Goal: Task Accomplishment & Management: Use online tool/utility

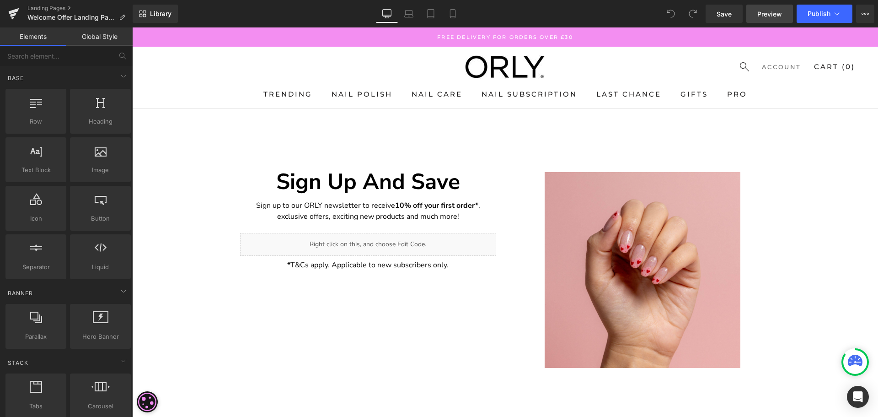
click at [763, 14] on span "Preview" at bounding box center [769, 14] width 25 height 10
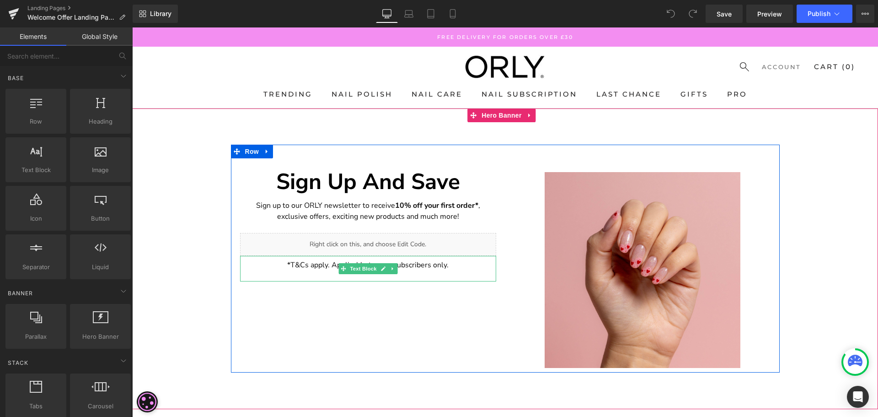
click at [422, 267] on p "*T&Cs apply. Applicable to new subscribers only." at bounding box center [368, 264] width 256 height 11
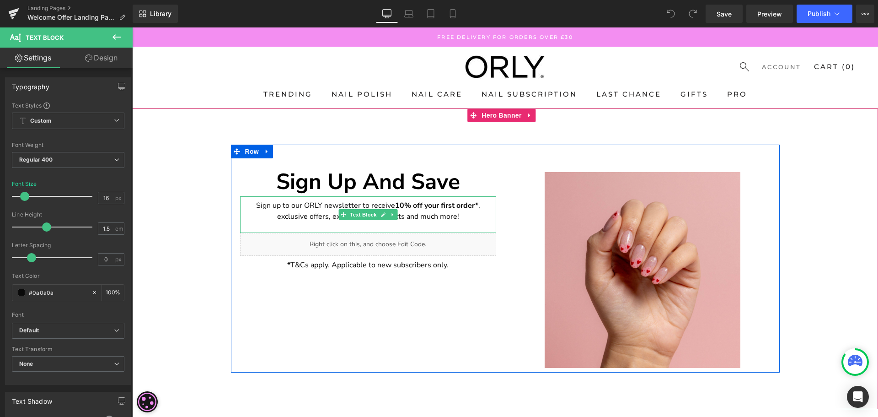
click at [427, 212] on p "Sign up to our ORLY newsletter to receive 10% off your first order* , exclusive…" at bounding box center [368, 211] width 256 height 22
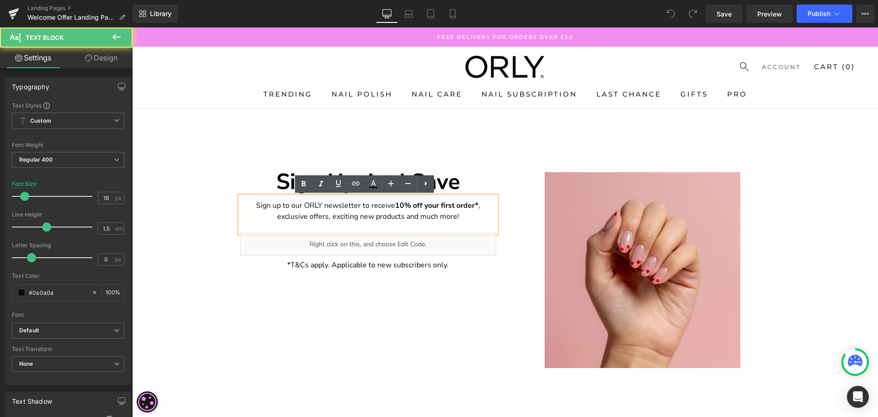
click at [276, 207] on p "Sign up to our ORLY newsletter to receive 10% off your first order* , exclusive…" at bounding box center [368, 211] width 256 height 22
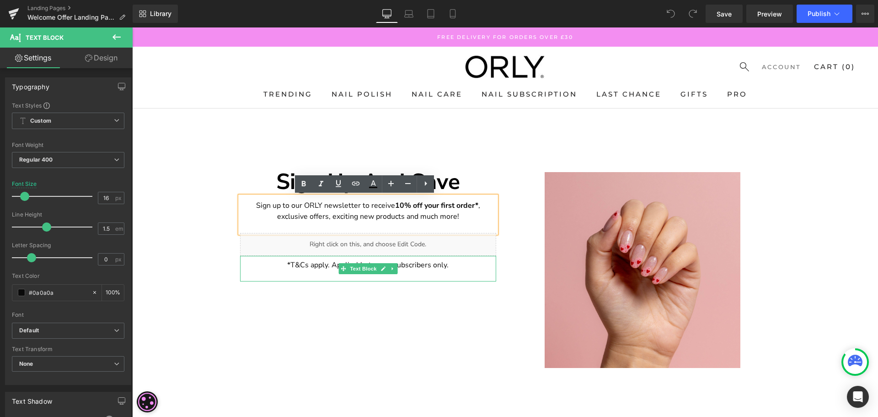
click at [307, 268] on p "*T&Cs apply. Applicable to new subscribers only." at bounding box center [368, 264] width 256 height 11
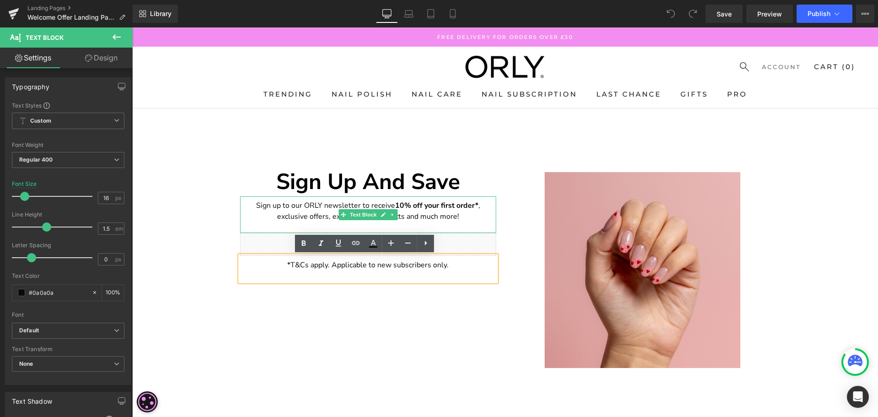
click at [307, 205] on p "Sign up to our ORLY newsletter to receive 10% off your first order* , exclusive…" at bounding box center [368, 211] width 256 height 22
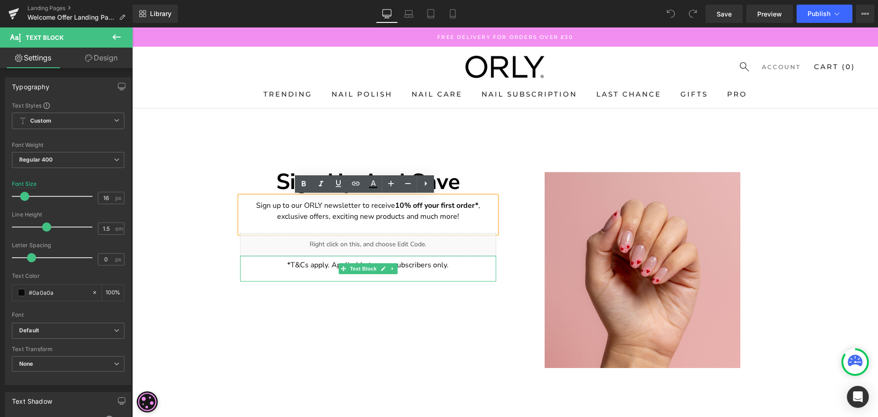
click at [305, 266] on p "*T&Cs apply. Applicable to new subscribers only." at bounding box center [368, 264] width 256 height 11
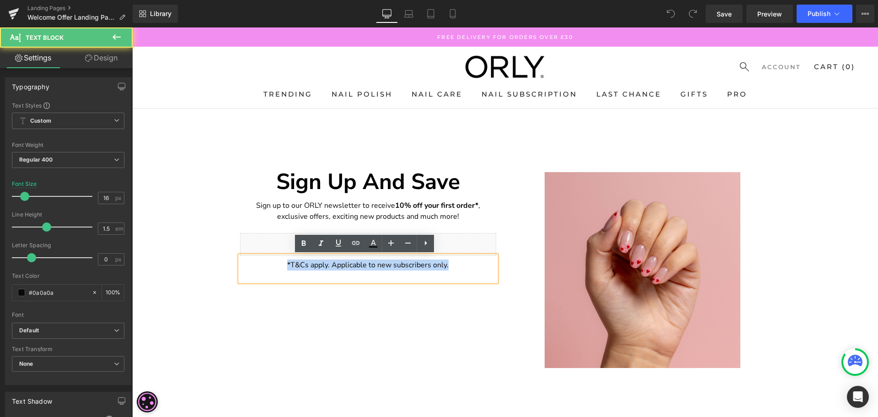
drag, startPoint x: 284, startPoint y: 262, endPoint x: 450, endPoint y: 266, distance: 166.5
click at [450, 266] on p "*T&Cs apply. Applicable to new subscribers only." at bounding box center [368, 264] width 256 height 11
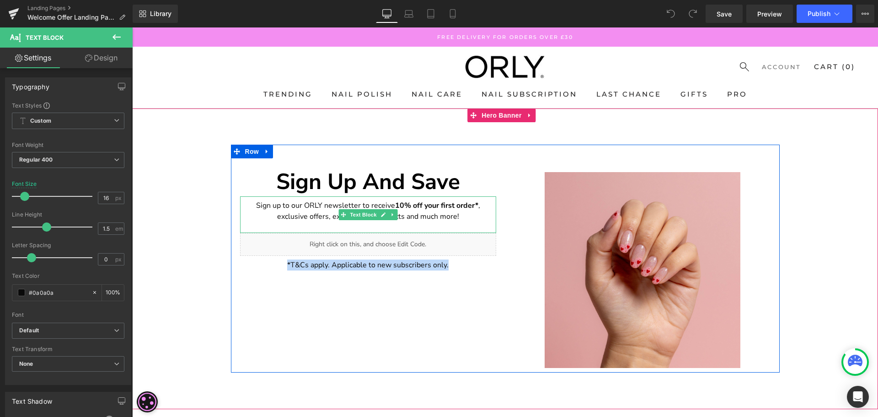
click at [276, 209] on p "Sign up to our ORLY newsletter to receive 10% off your first order* , exclusive…" at bounding box center [368, 211] width 256 height 22
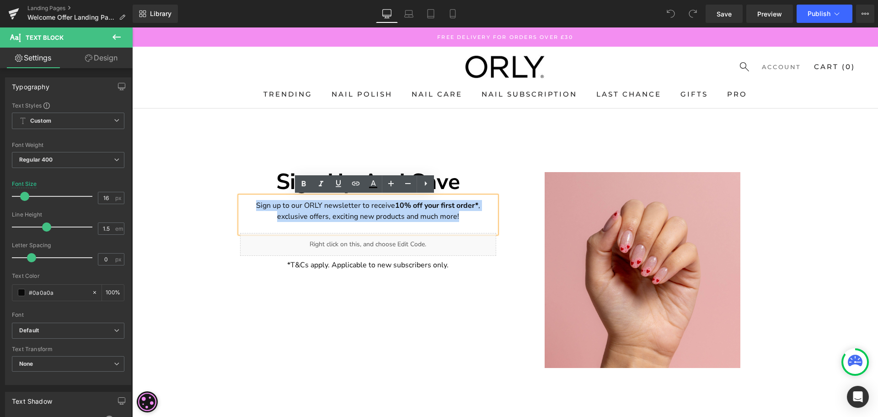
drag, startPoint x: 252, startPoint y: 203, endPoint x: 500, endPoint y: 219, distance: 248.3
click at [500, 219] on div "Sign up And Save Heading Sign up to our ORLY newsletter to receive 10% off your…" at bounding box center [368, 258] width 274 height 228
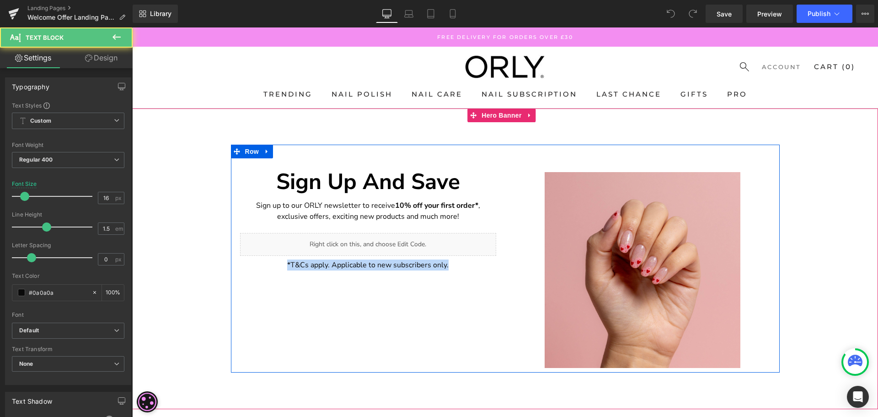
drag, startPoint x: 284, startPoint y: 262, endPoint x: 465, endPoint y: 257, distance: 182.1
click at [465, 257] on div "*T&Cs apply. Applicable to new subscribers only. Text Block" at bounding box center [368, 269] width 256 height 26
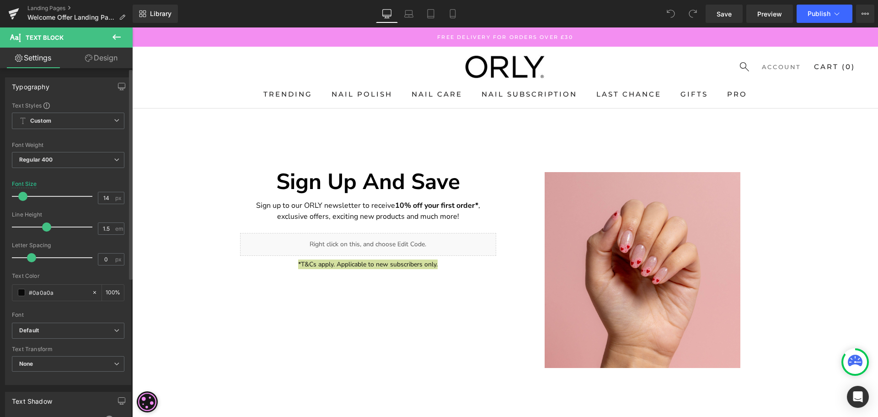
type input "13"
click at [22, 196] on span at bounding box center [21, 196] width 9 height 9
click at [114, 118] on icon at bounding box center [116, 120] width 5 height 5
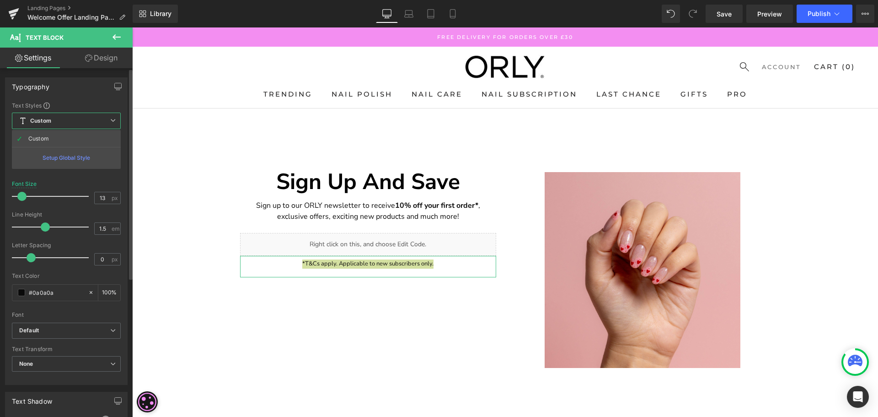
click at [111, 121] on icon at bounding box center [112, 120] width 5 height 5
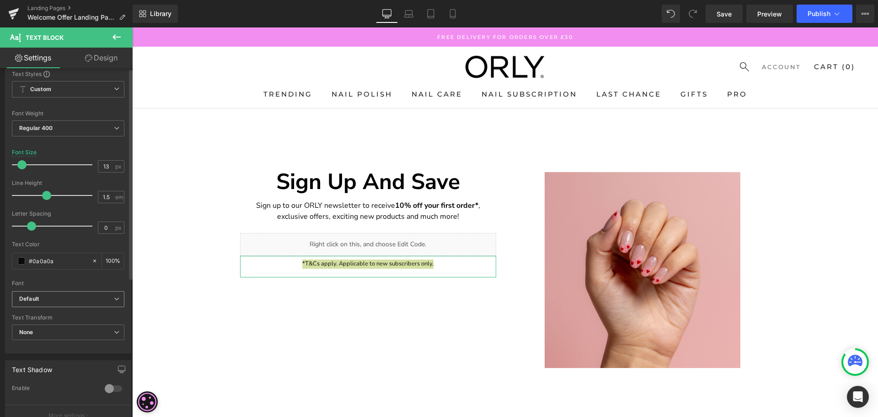
scroll to position [46, 0]
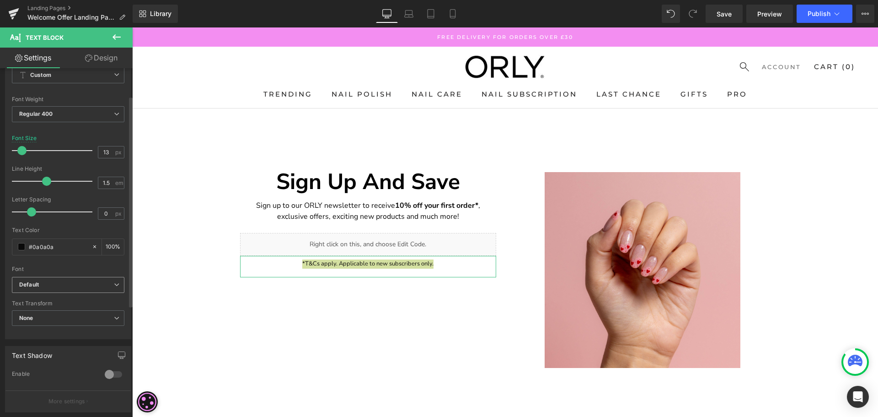
click at [71, 286] on b "Default" at bounding box center [66, 285] width 95 height 8
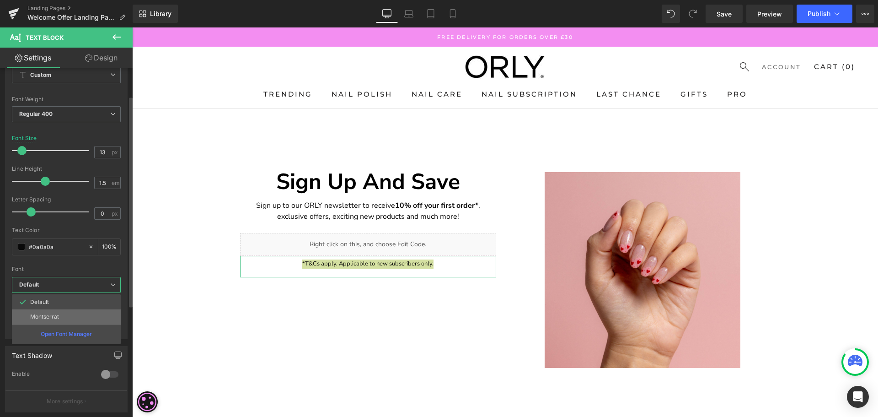
click at [70, 315] on li "Montserrat" at bounding box center [66, 316] width 109 height 15
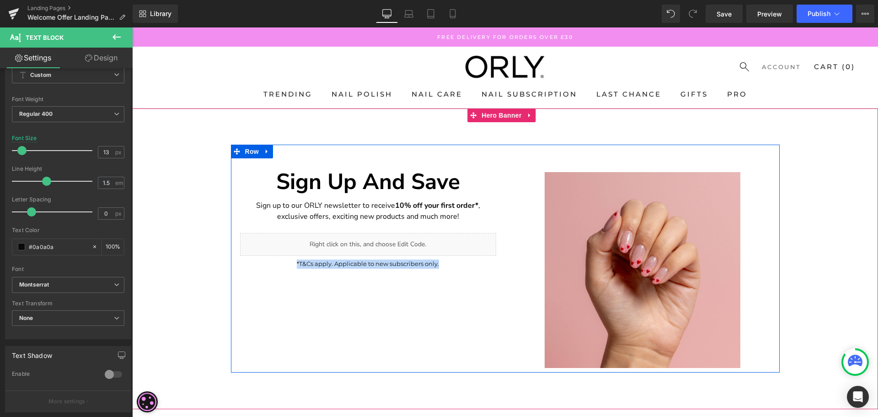
click at [383, 205] on p "Sign up to our ORLY newsletter to receive 10% off your first order* , exclusive…" at bounding box center [368, 211] width 256 height 22
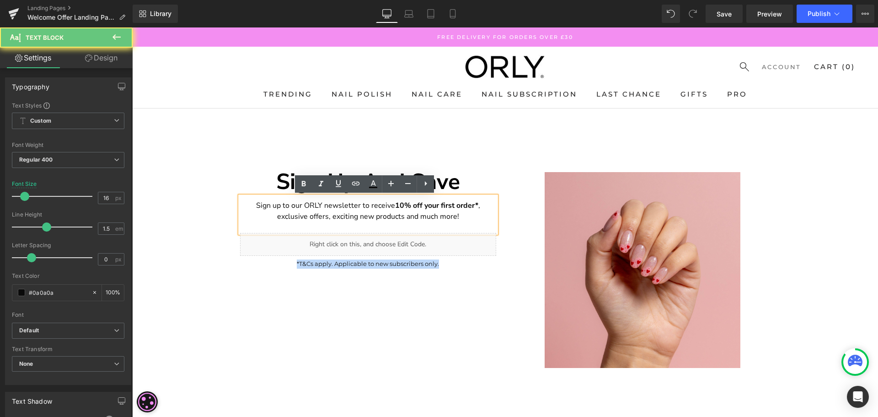
click at [383, 205] on p "Sign up to our ORLY newsletter to receive 10% off your first order* , exclusive…" at bounding box center [368, 211] width 256 height 22
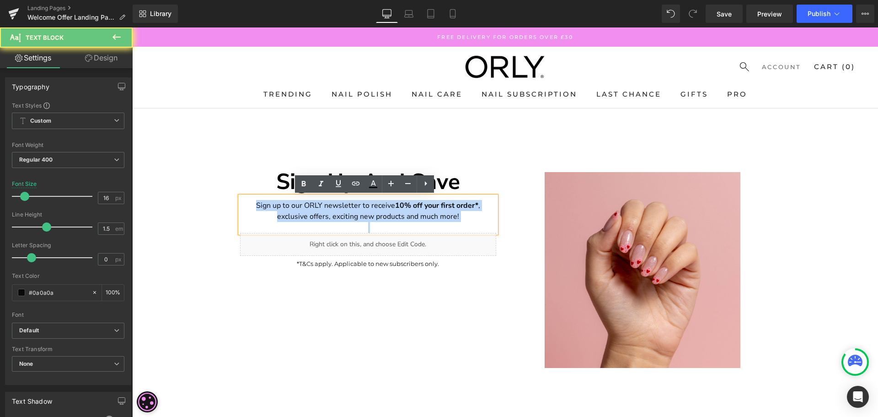
click at [383, 205] on p "Sign up to our ORLY newsletter to receive 10% off your first order* , exclusive…" at bounding box center [368, 211] width 256 height 22
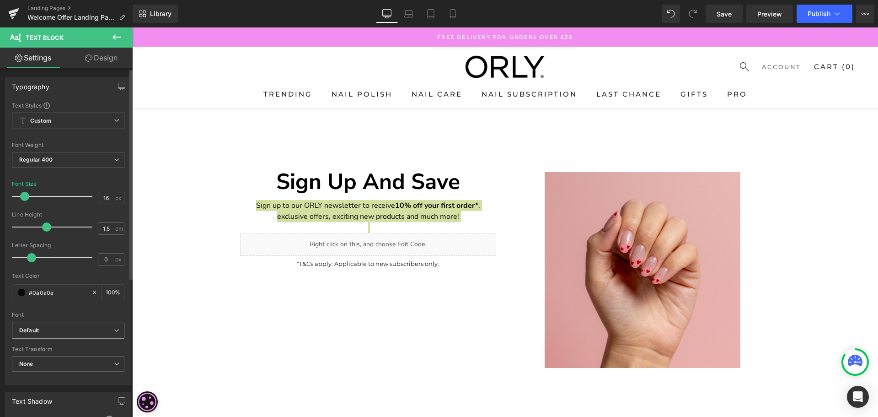
click at [68, 331] on b "Default" at bounding box center [66, 330] width 95 height 8
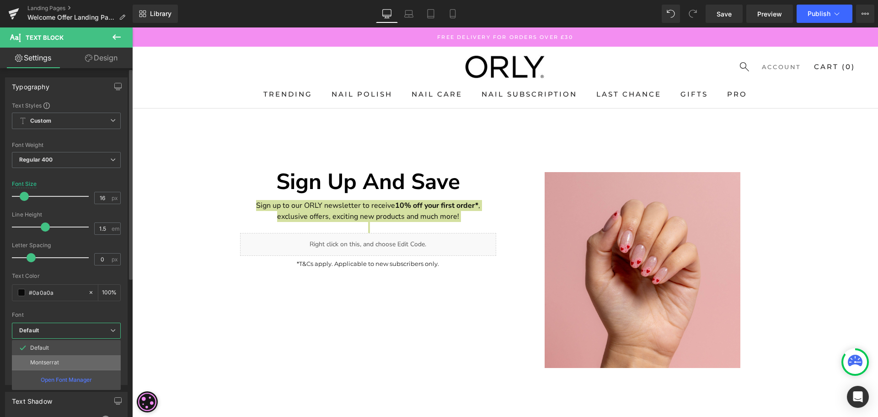
click at [63, 363] on li "Montserrat" at bounding box center [66, 362] width 109 height 15
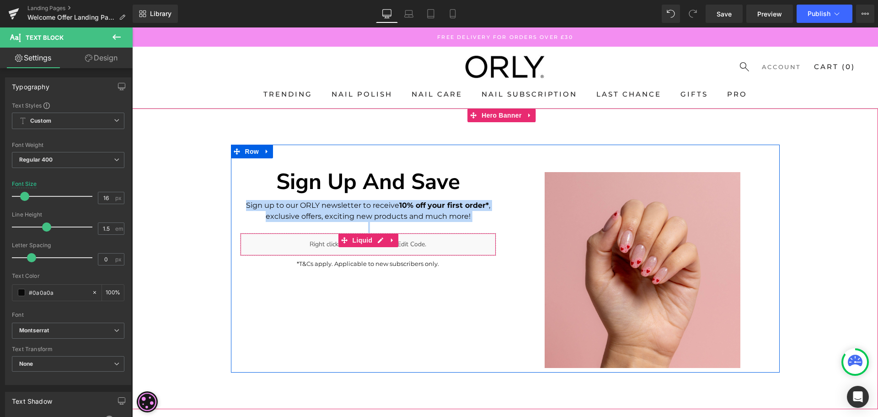
click at [310, 246] on div "Liquid" at bounding box center [368, 244] width 256 height 23
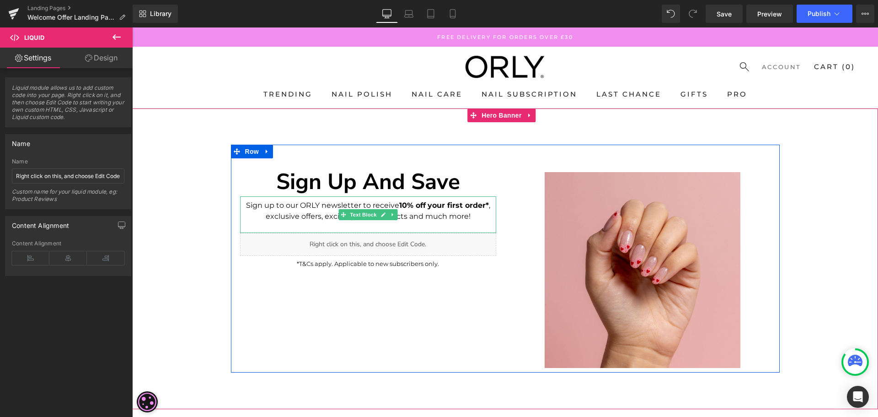
click at [310, 211] on p "Sign up to our ORLY newsletter to receive 10% off your first order* , exclusive…" at bounding box center [368, 211] width 256 height 22
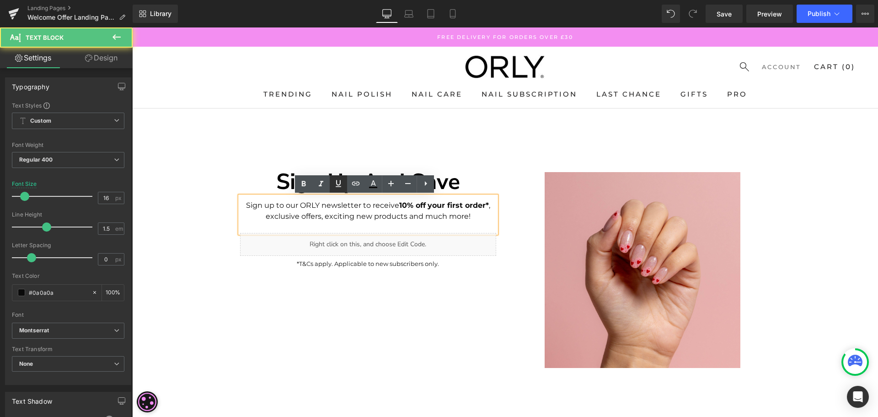
click at [342, 180] on icon at bounding box center [338, 183] width 11 height 11
click at [337, 319] on div "Sign up And Save Heading Sign up to our ORLY newsletter to receive 10% off your…" at bounding box center [368, 258] width 274 height 228
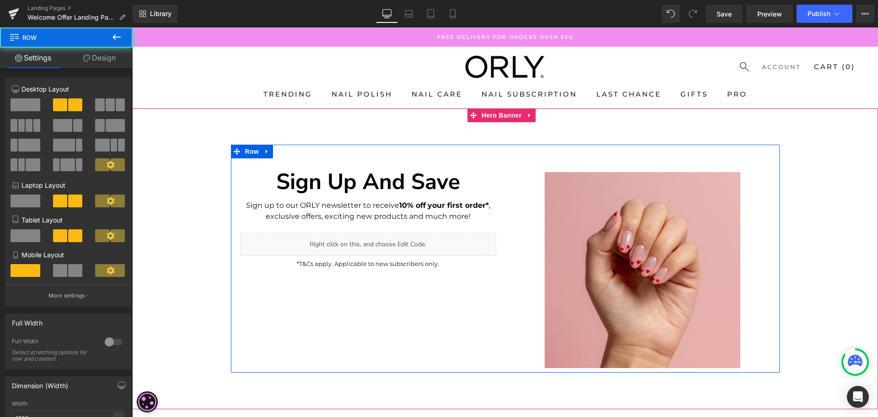
click at [335, 184] on h1 "Sign up And Save" at bounding box center [368, 181] width 256 height 28
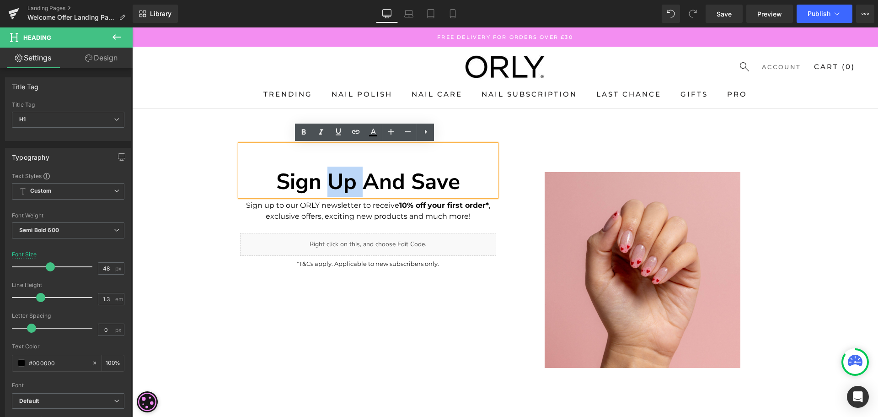
click at [335, 184] on h1 "Sign up And Save" at bounding box center [368, 181] width 256 height 28
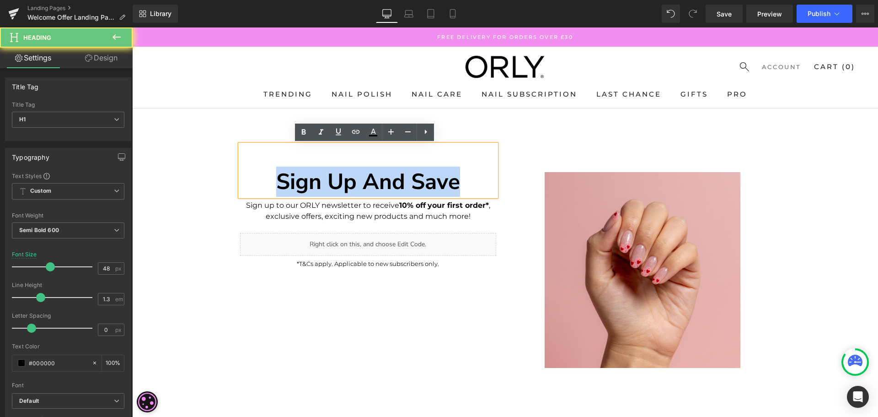
click at [335, 184] on h1 "Sign up And Save" at bounding box center [368, 181] width 256 height 28
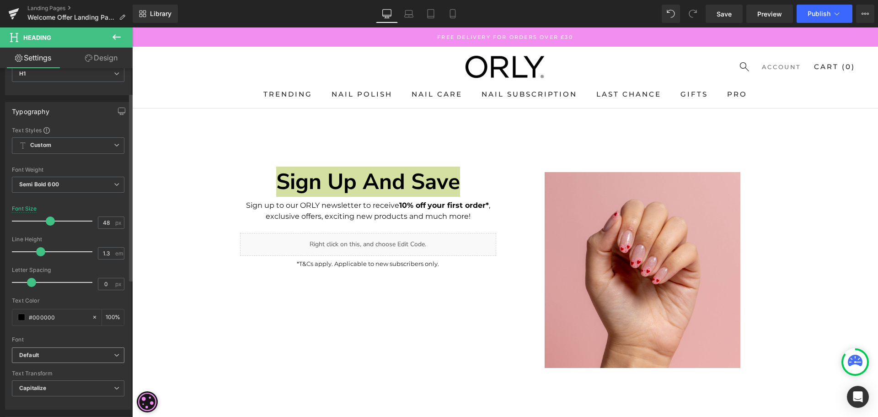
click at [75, 355] on b "Default" at bounding box center [66, 355] width 95 height 8
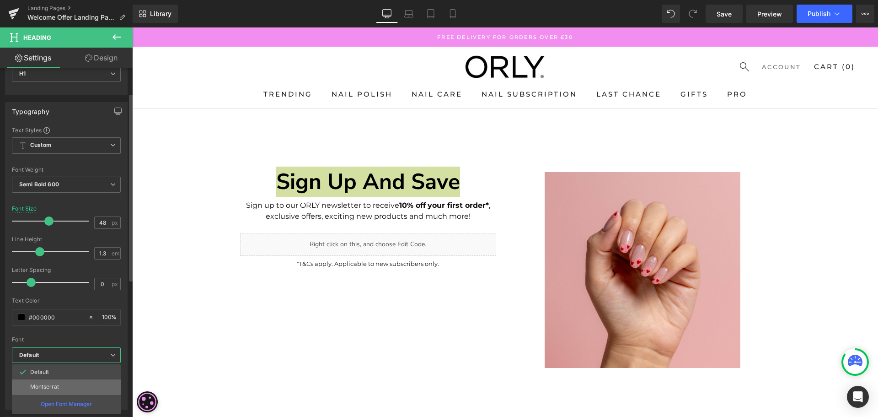
click at [61, 383] on li "Montserrat" at bounding box center [66, 386] width 109 height 15
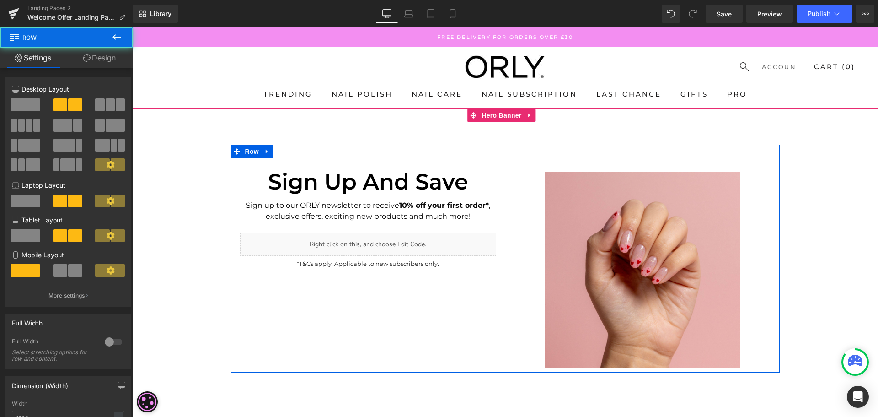
click at [324, 300] on div "Sign up And Save Heading Sign up to our ORLY newsletter to receive 10% off your…" at bounding box center [368, 258] width 274 height 228
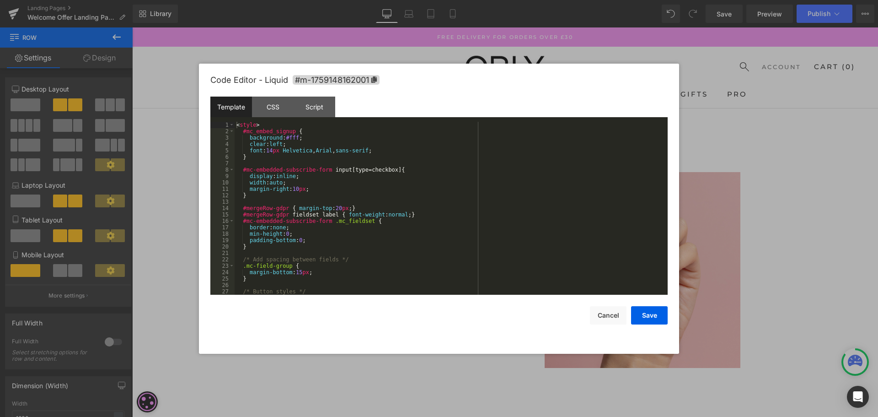
click at [406, 0] on div "You are previewing how the will restyle your page. You can not edit Elements in…" at bounding box center [439, 0] width 878 height 0
click at [272, 100] on div "CSS" at bounding box center [273, 106] width 42 height 21
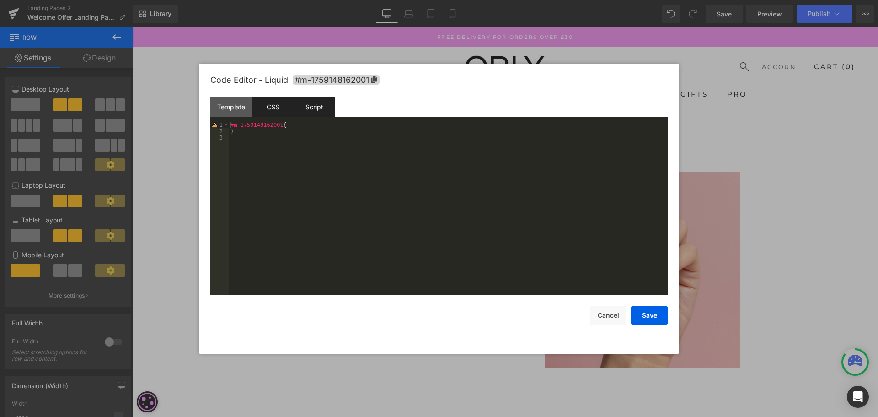
click at [310, 110] on div "Script" at bounding box center [315, 106] width 42 height 21
click at [246, 107] on div "Template" at bounding box center [231, 106] width 42 height 21
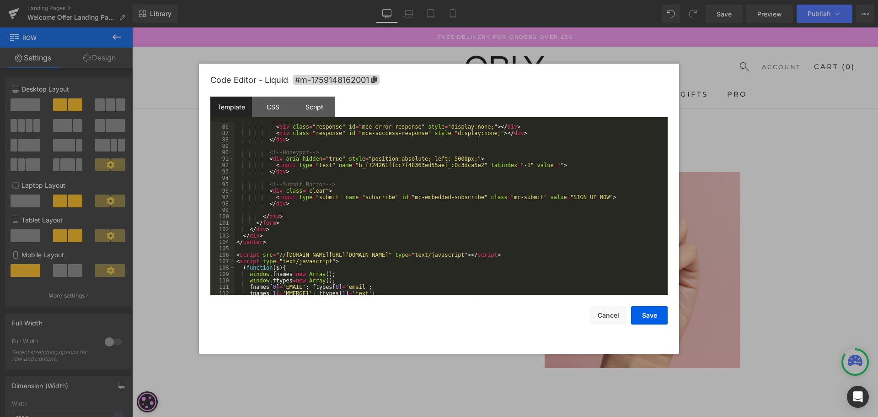
scroll to position [583, 0]
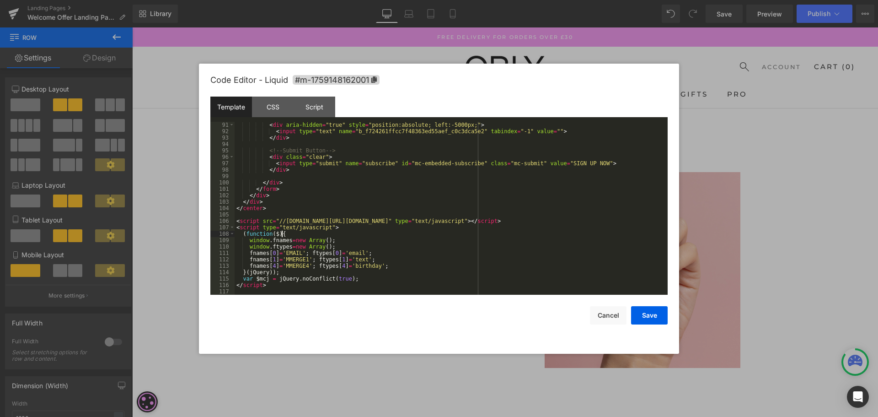
click at [364, 230] on div "< div aria-hidden = "true" style = "position:absolute; left:-5000px;" > < input…" at bounding box center [449, 215] width 429 height 186
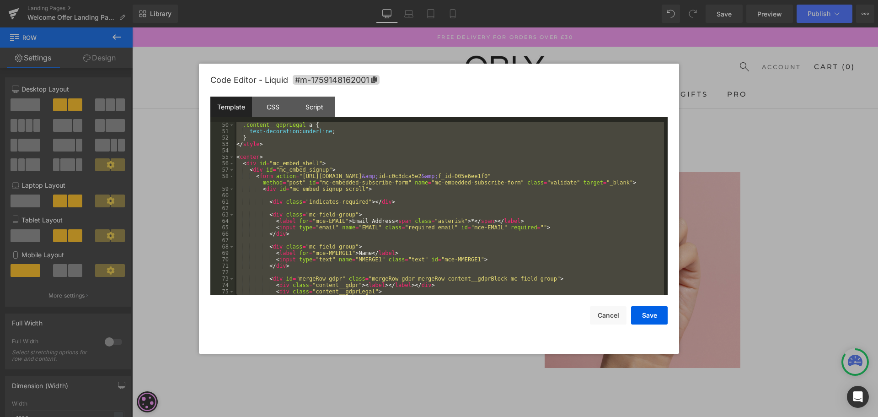
scroll to position [314, 0]
click at [268, 114] on div "CSS" at bounding box center [273, 106] width 42 height 21
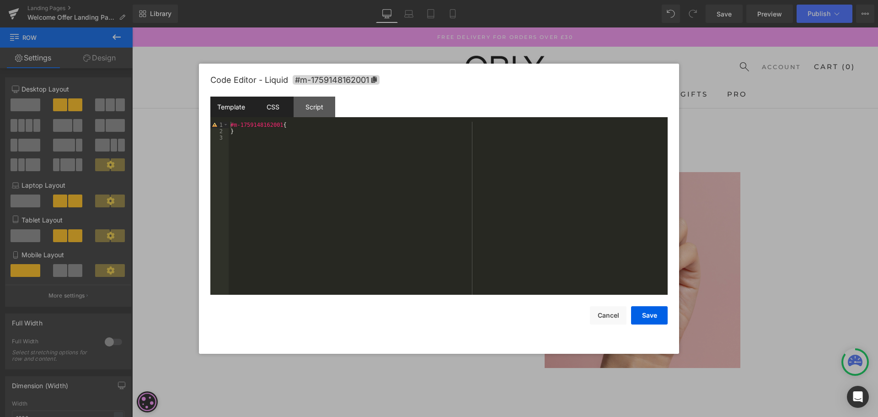
click at [231, 111] on div "Template" at bounding box center [231, 106] width 42 height 21
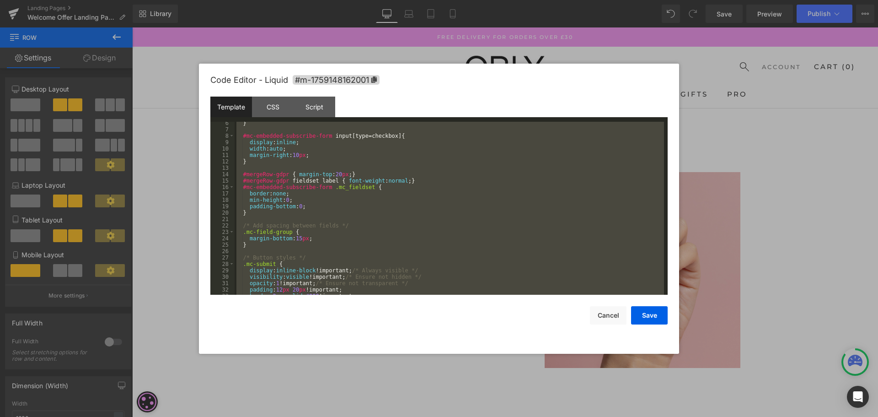
scroll to position [0, 0]
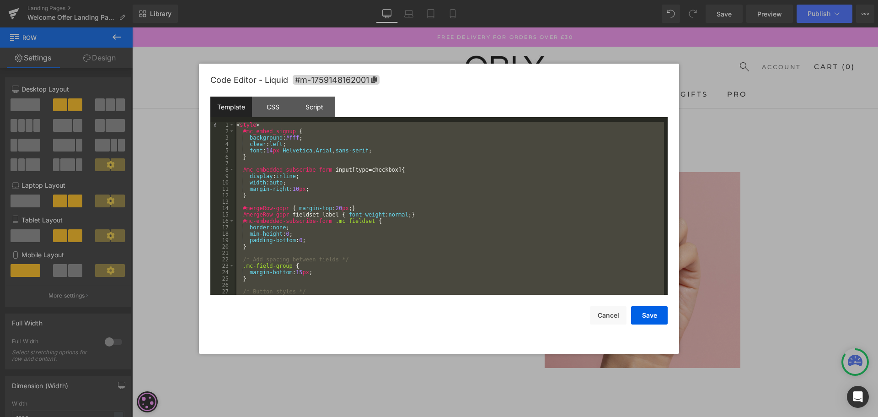
click at [305, 177] on div "< style > #mc_embed_signup { background : #fff ; clear : left ; font : 14 px He…" at bounding box center [449, 208] width 429 height 173
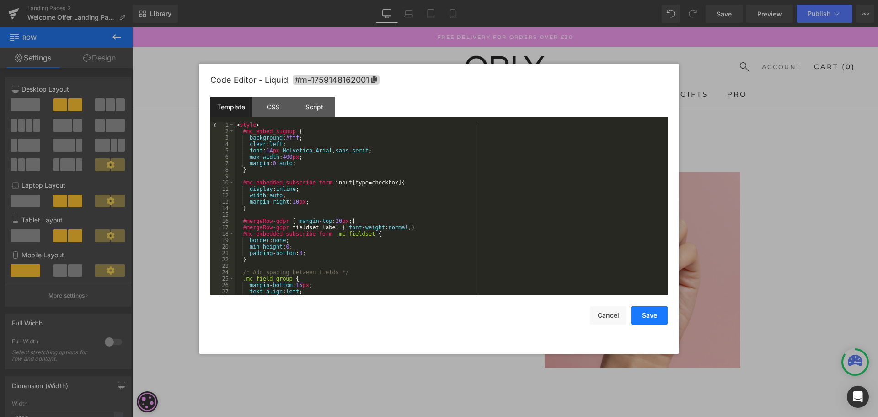
click at [661, 316] on button "Save" at bounding box center [649, 315] width 37 height 18
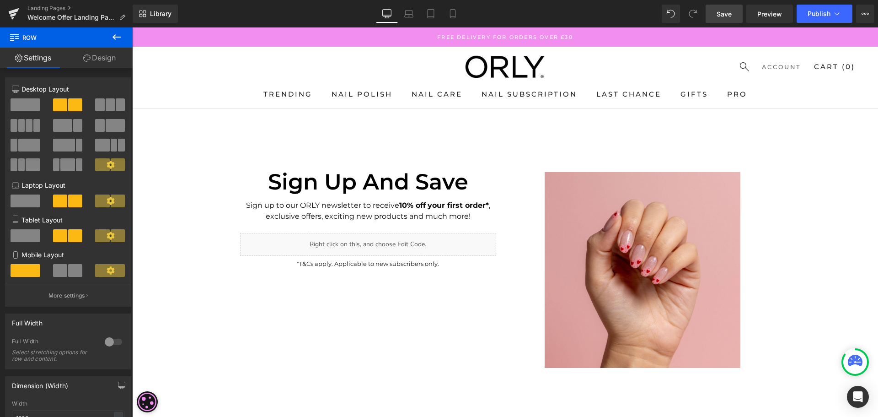
click at [729, 15] on span "Save" at bounding box center [724, 14] width 15 height 10
click at [792, 12] on link "Preview" at bounding box center [769, 14] width 47 height 18
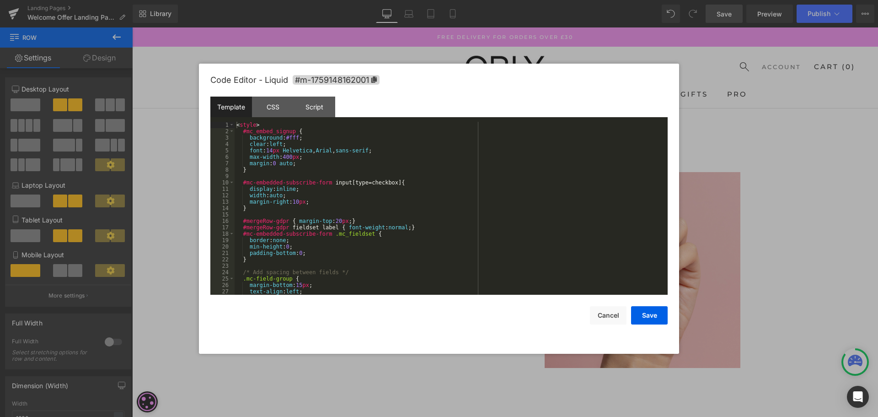
click at [425, 0] on div "You are previewing how the will restyle your page. You can not edit Elements in…" at bounding box center [439, 0] width 878 height 0
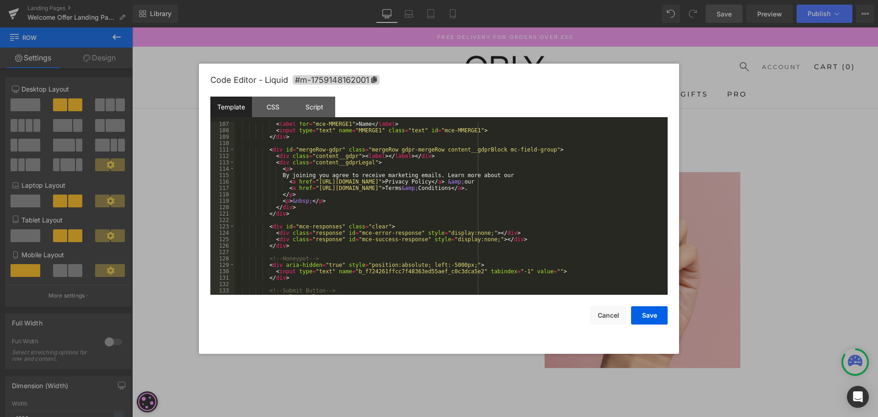
scroll to position [686, 0]
click at [465, 182] on div "< label for = "mce-MMERGE1" > Name </ label > < input type = "text" name = "MME…" at bounding box center [449, 214] width 429 height 186
click at [608, 320] on button "Cancel" at bounding box center [608, 315] width 37 height 18
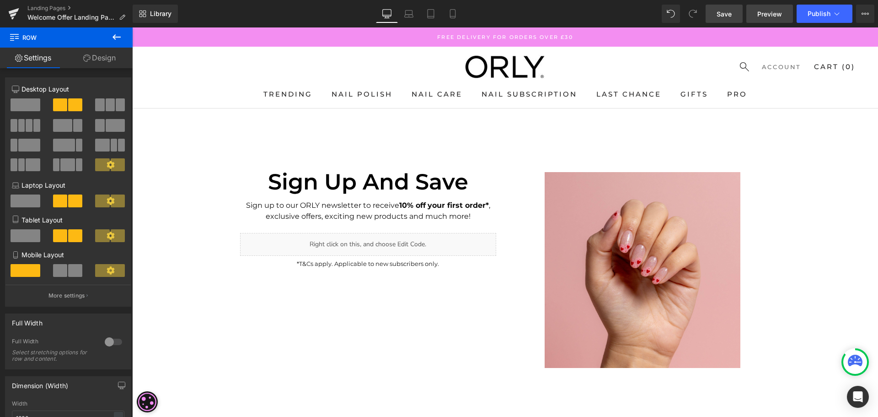
click at [785, 16] on link "Preview" at bounding box center [769, 14] width 47 height 18
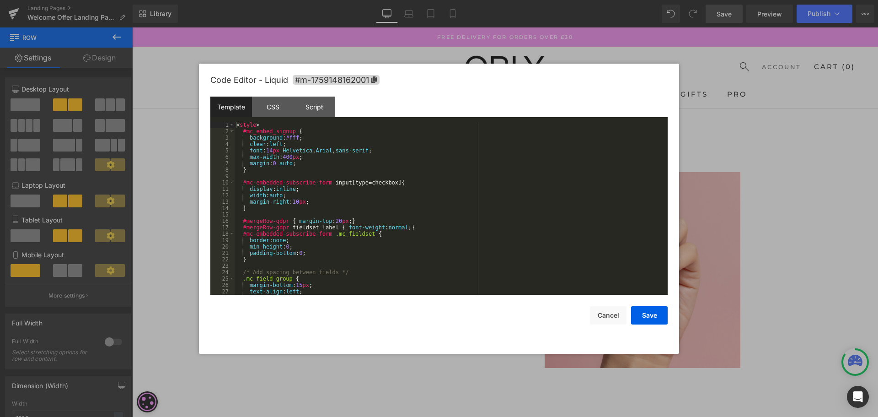
click at [406, 0] on div "You are previewing how the will restyle your page. You can not edit Elements in…" at bounding box center [439, 0] width 878 height 0
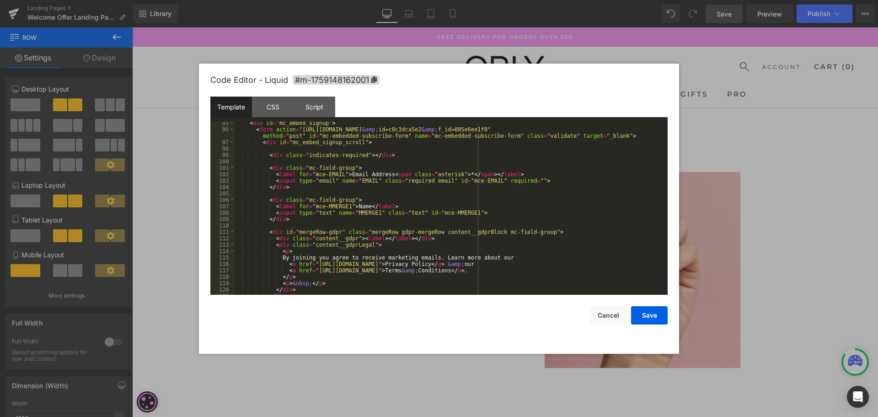
scroll to position [631, 0]
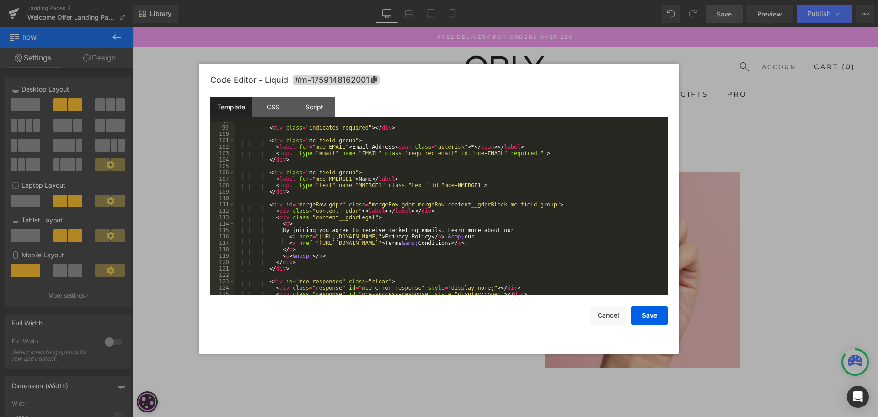
click at [465, 238] on div "< div class = "indicates-required" > </ div > < div class = "mc-field-group" > …" at bounding box center [449, 211] width 429 height 186
click at [436, 244] on div "< div class = "indicates-required" > </ div > < div class = "mc-field-group" > …" at bounding box center [449, 211] width 429 height 186
click at [527, 242] on div "< div class = "indicates-required" > </ div > < div class = "mc-field-group" > …" at bounding box center [449, 211] width 429 height 186
click at [505, 244] on div "< div class = "indicates-required" > </ div > < div class = "mc-field-group" > …" at bounding box center [449, 211] width 429 height 186
click at [649, 315] on button "Save" at bounding box center [649, 315] width 37 height 18
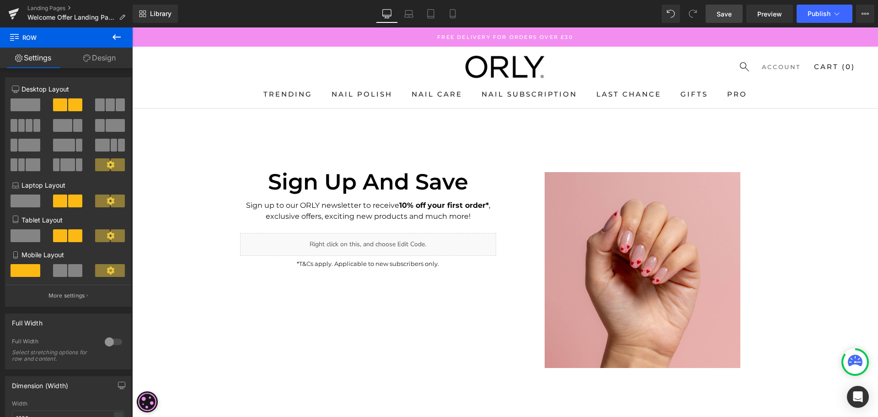
click at [715, 13] on link "Save" at bounding box center [724, 14] width 37 height 18
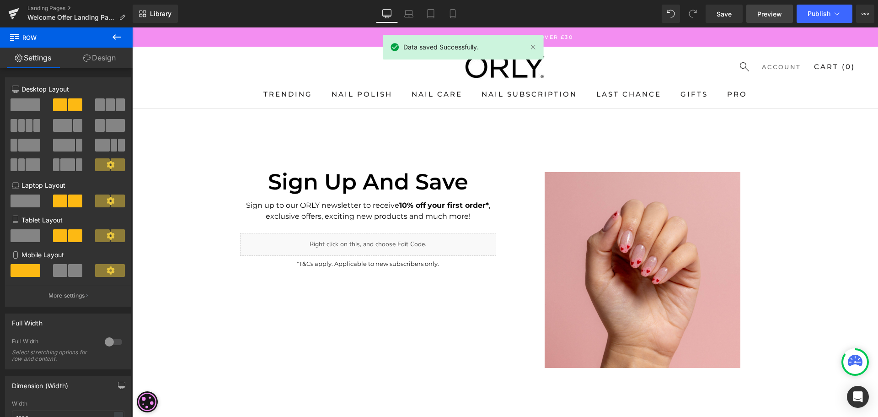
click at [764, 16] on span "Preview" at bounding box center [769, 14] width 25 height 10
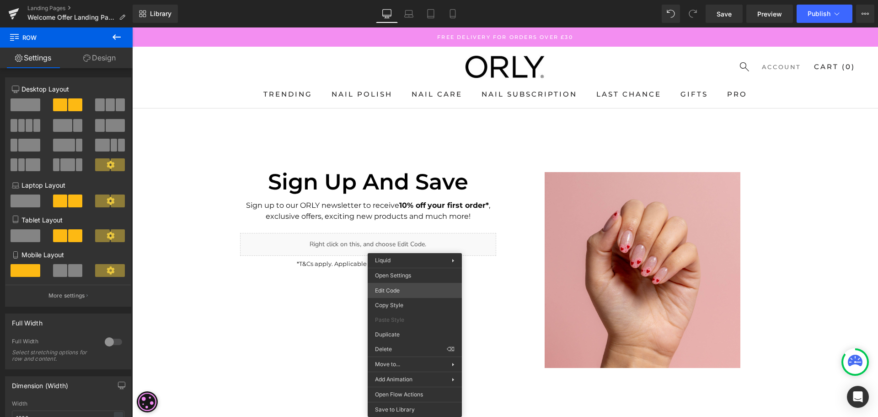
click at [411, 0] on div "You are previewing how the will restyle your page. You can not edit Elements in…" at bounding box center [439, 0] width 878 height 0
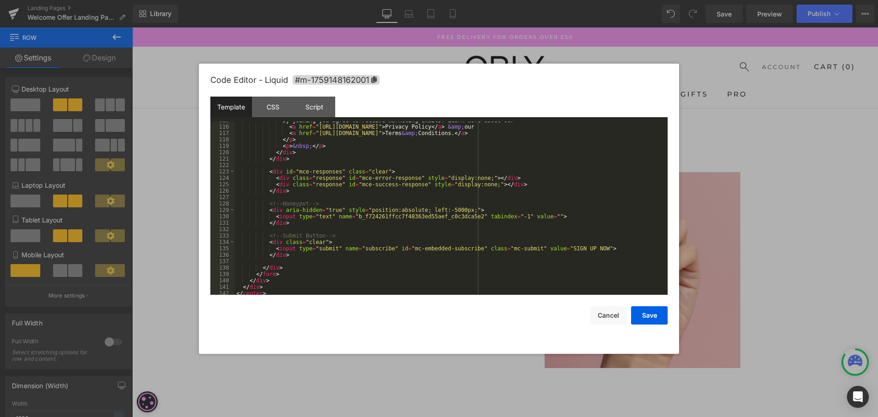
scroll to position [658, 0]
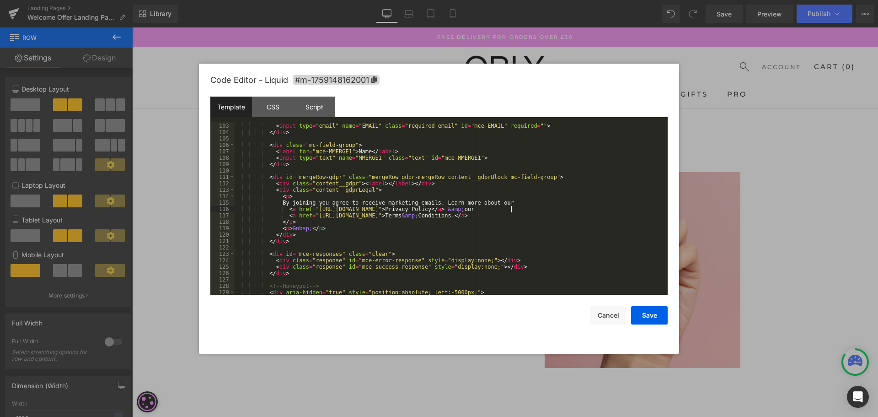
click at [511, 210] on div "< label for = "mce-EMAIL" > Email Address < span class = "asterisk" > * </ span…" at bounding box center [449, 209] width 429 height 186
click at [647, 316] on button "Save" at bounding box center [649, 315] width 37 height 18
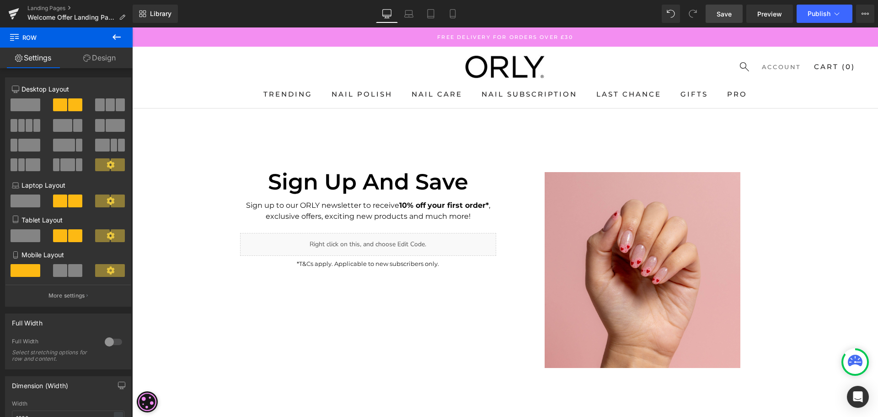
click at [729, 15] on span "Save" at bounding box center [724, 14] width 15 height 10
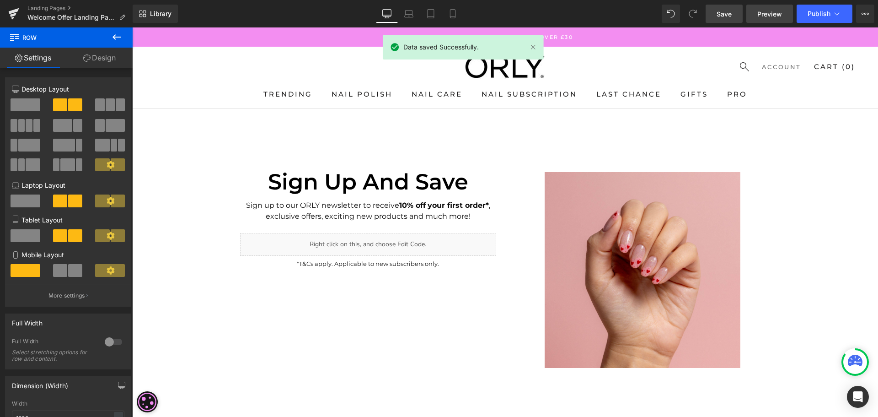
click at [764, 13] on span "Preview" at bounding box center [769, 14] width 25 height 10
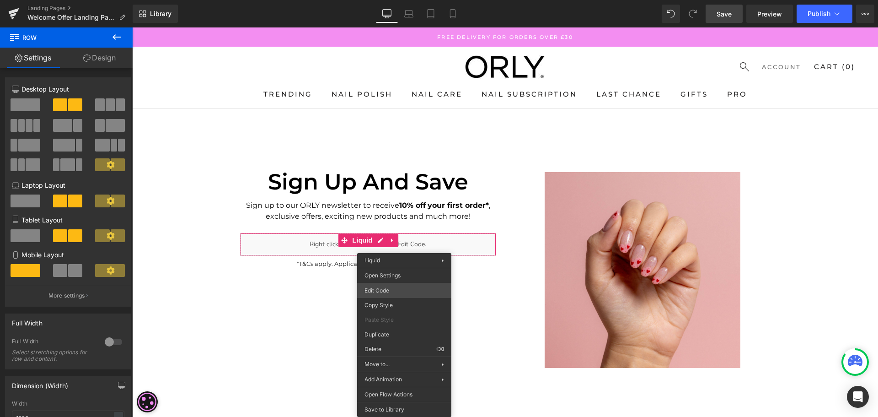
click at [414, 0] on div "You are previewing how the will restyle your page. You can not edit Elements in…" at bounding box center [439, 0] width 878 height 0
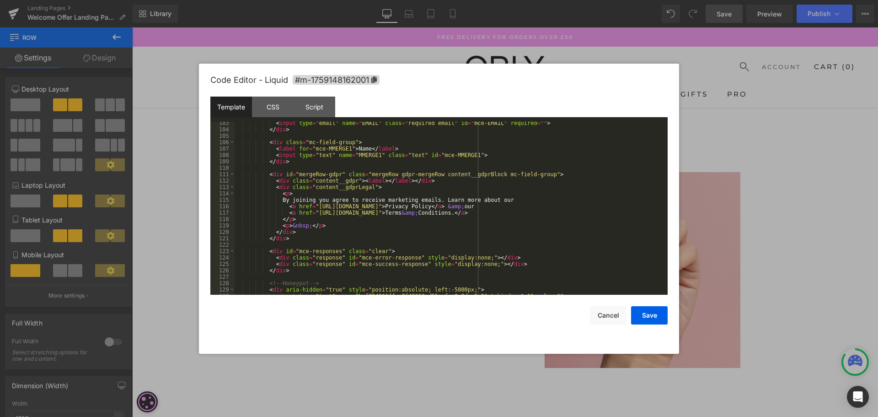
scroll to position [661, 0]
drag, startPoint x: 543, startPoint y: 207, endPoint x: 529, endPoint y: 205, distance: 14.8
click at [529, 205] on div "< input type = "email" name = "EMAIL" class = "required email" id = "mce-EMAIL"…" at bounding box center [449, 213] width 429 height 186
click at [471, 212] on div "< input type = "email" name = "EMAIL" class = "required email" id = "mce-EMAIL"…" at bounding box center [449, 213] width 429 height 186
click at [469, 206] on div "< input type = "email" name = "EMAIL" class = "required email" id = "mce-EMAIL"…" at bounding box center [449, 213] width 429 height 186
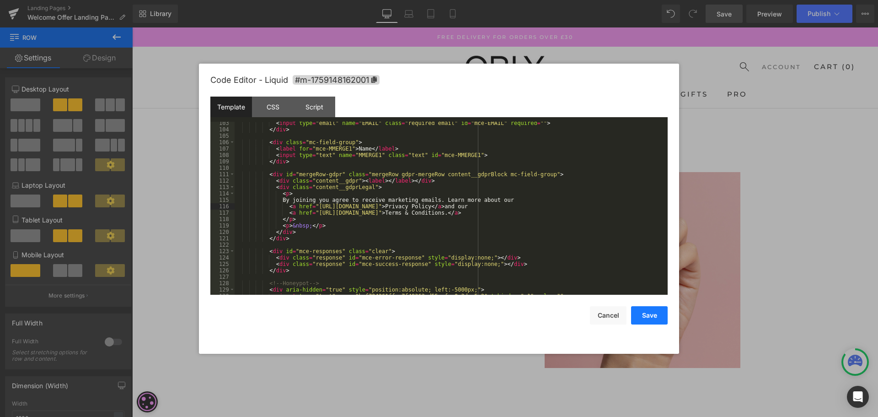
click at [644, 316] on button "Save" at bounding box center [649, 315] width 37 height 18
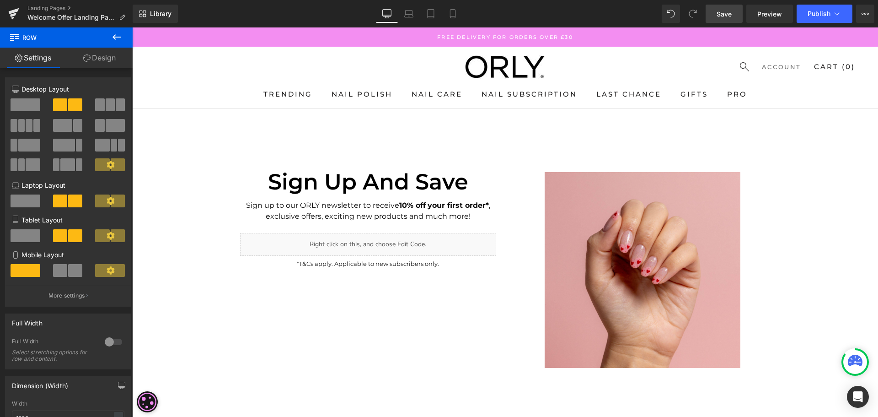
click at [734, 11] on link "Save" at bounding box center [724, 14] width 37 height 18
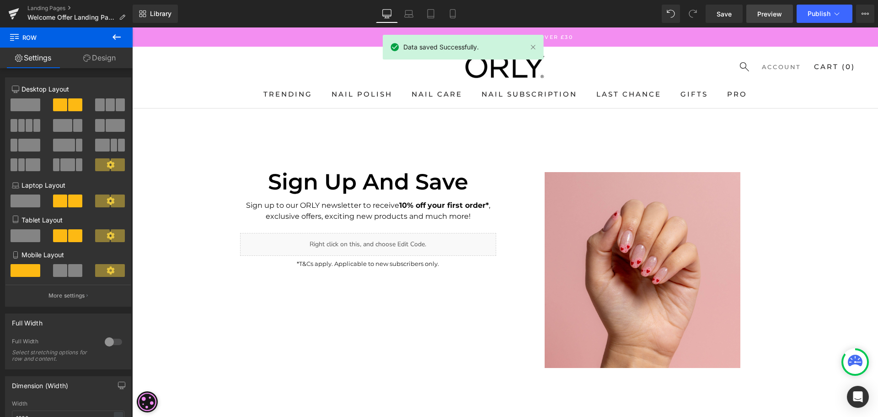
click at [772, 11] on span "Preview" at bounding box center [769, 14] width 25 height 10
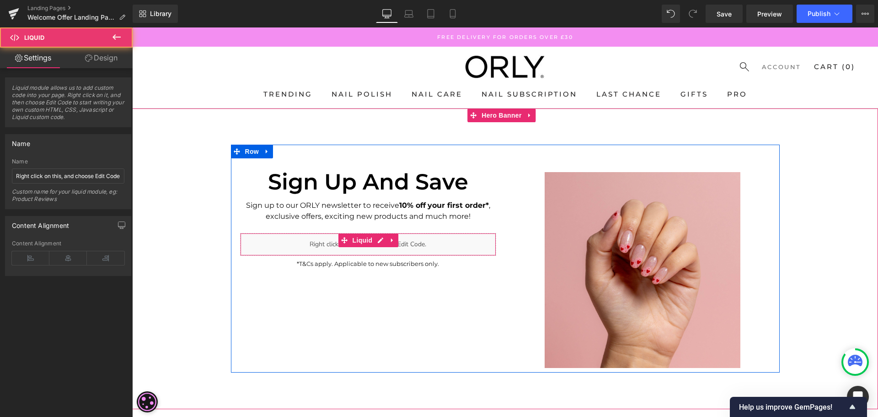
click at [406, 245] on div "Liquid" at bounding box center [368, 244] width 256 height 23
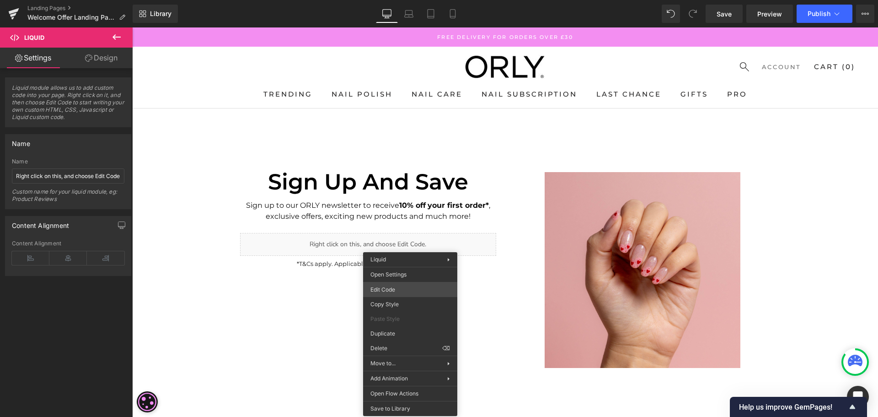
click at [395, 0] on div "You are previewing how the will restyle your page. You can not edit Elements in…" at bounding box center [439, 0] width 878 height 0
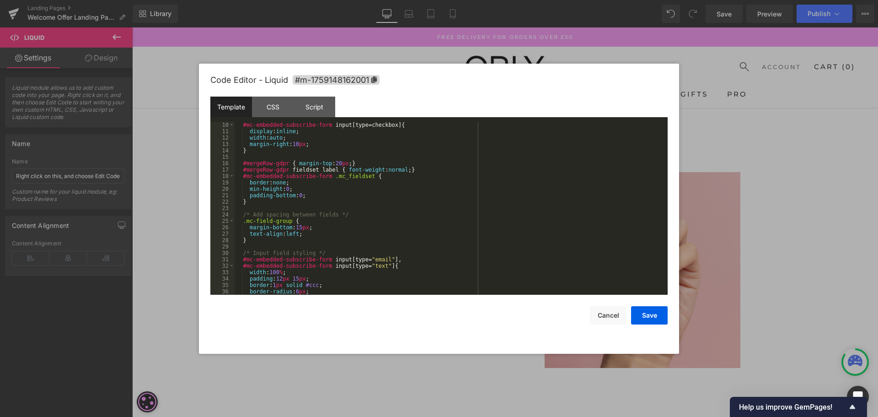
scroll to position [0, 0]
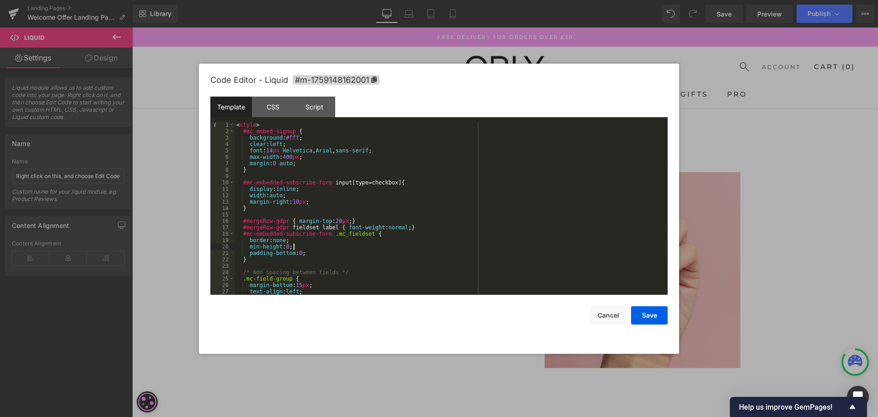
click at [410, 245] on div "< style > #mc_embed_signup { background : #fff ; clear : left ; font : 14 px He…" at bounding box center [449, 215] width 429 height 186
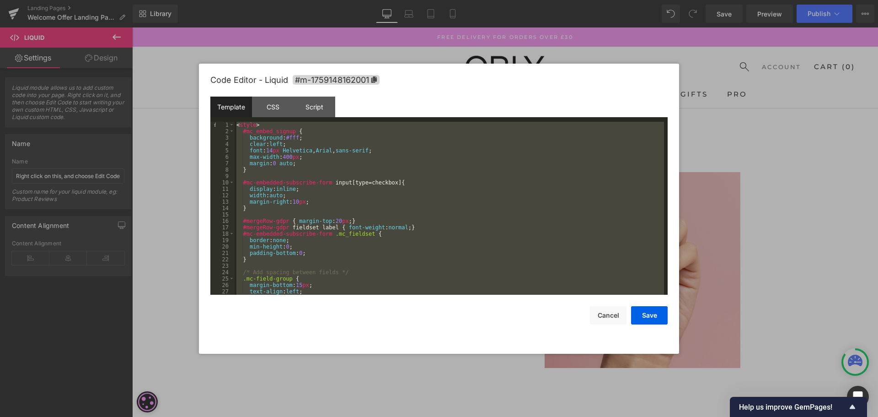
click at [304, 222] on div "< style > #mc_embed_signup { background : #fff ; clear : left ; font : 14 px He…" at bounding box center [449, 208] width 429 height 173
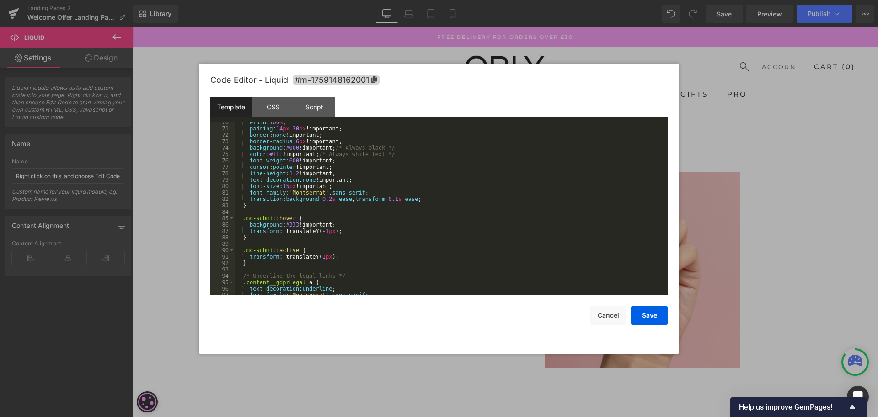
scroll to position [280, 0]
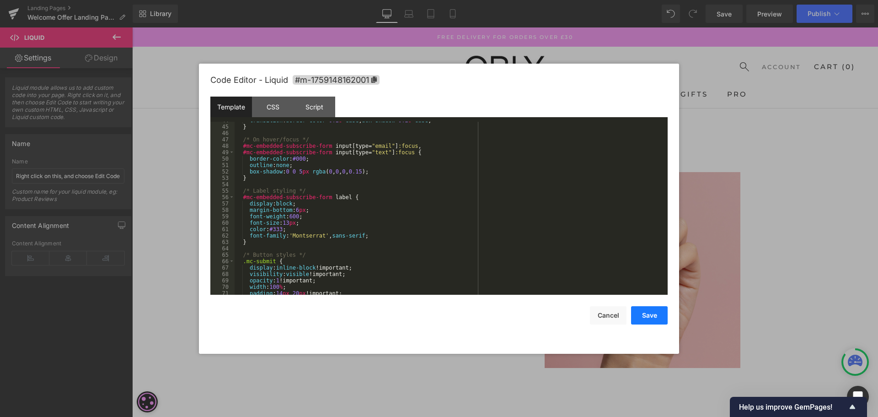
click at [644, 318] on button "Save" at bounding box center [649, 315] width 37 height 18
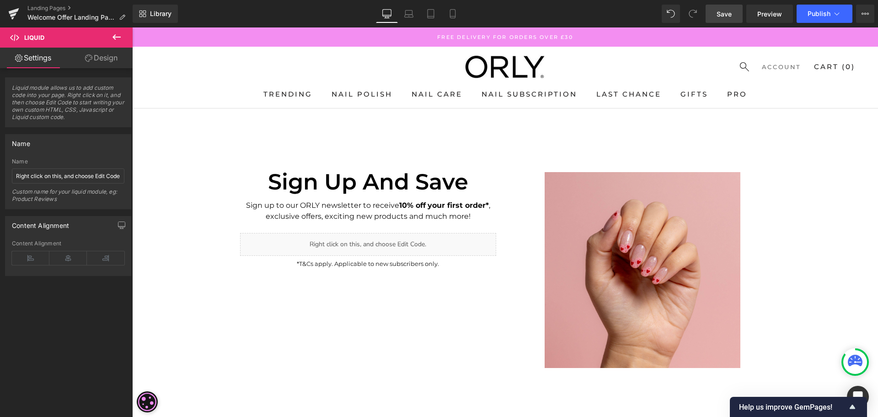
click at [728, 11] on span "Save" at bounding box center [724, 14] width 15 height 10
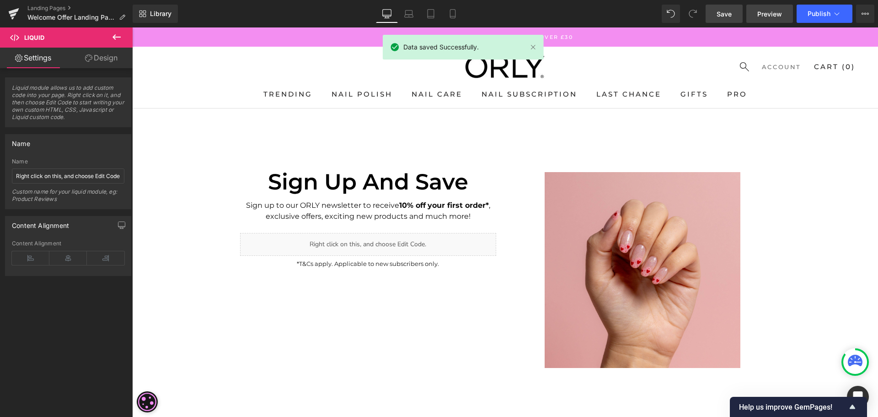
click at [778, 12] on span "Preview" at bounding box center [769, 14] width 25 height 10
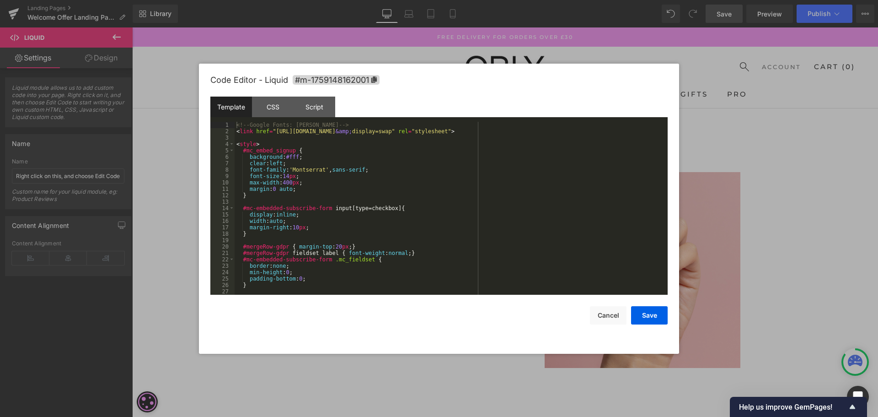
click at [423, 0] on div "You are previewing how the will restyle your page. You can not edit Elements in…" at bounding box center [439, 0] width 878 height 0
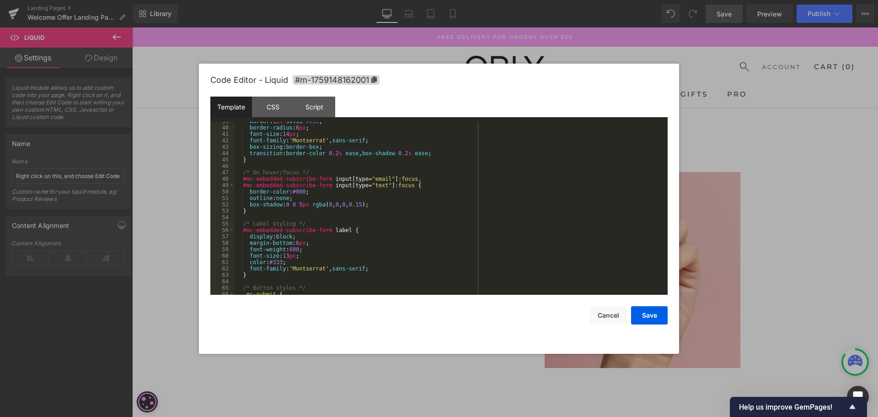
scroll to position [493, 0]
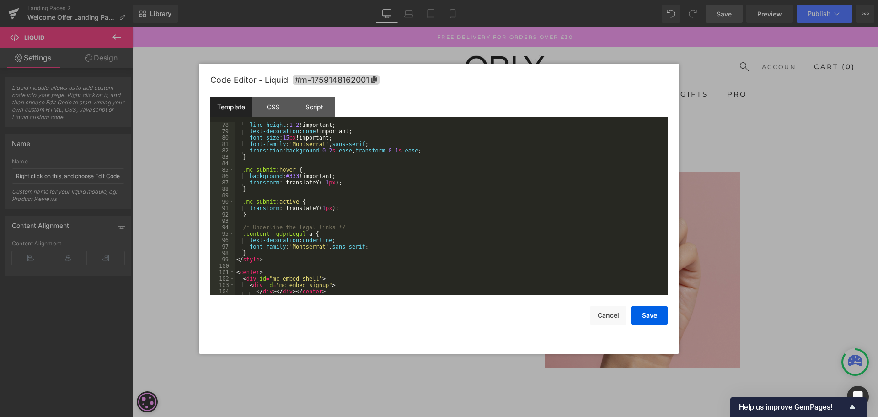
click at [294, 160] on div "line-height : 1.2 !important; text-decoration : none !important; font-size : 15…" at bounding box center [449, 215] width 429 height 186
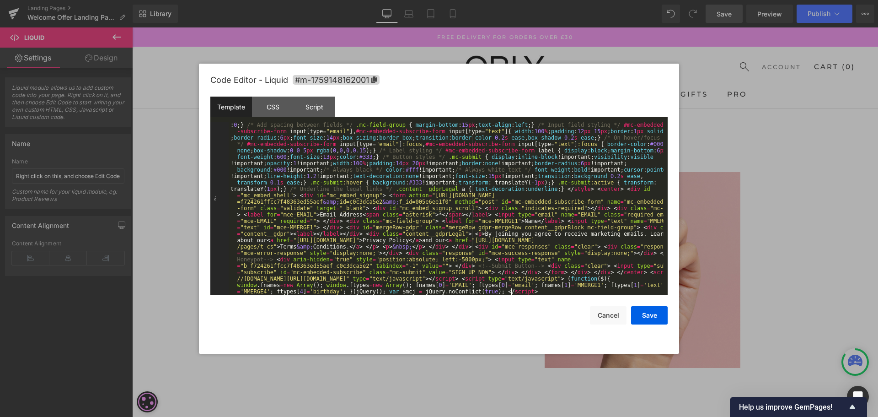
scroll to position [19, 0]
click at [401, 195] on div "< style > #mc_embed_signup { background : #fff ; clear : left ; font : 14 px He…" at bounding box center [446, 380] width 435 height 557
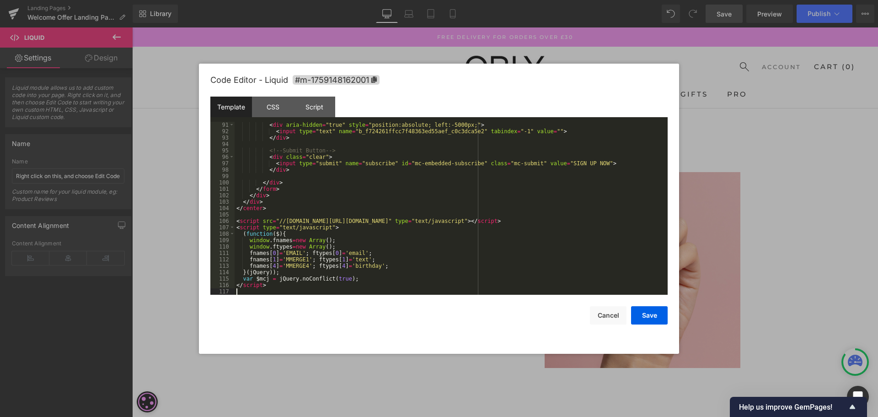
scroll to position [583, 0]
click at [653, 317] on button "Save" at bounding box center [649, 315] width 37 height 18
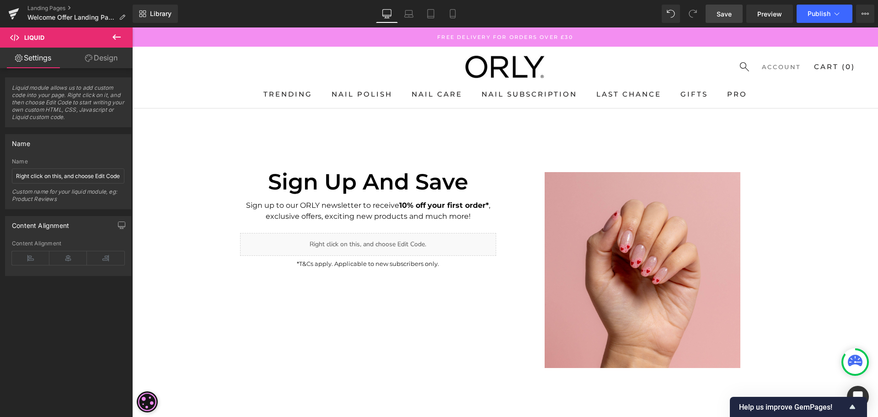
click at [724, 15] on span "Save" at bounding box center [724, 14] width 15 height 10
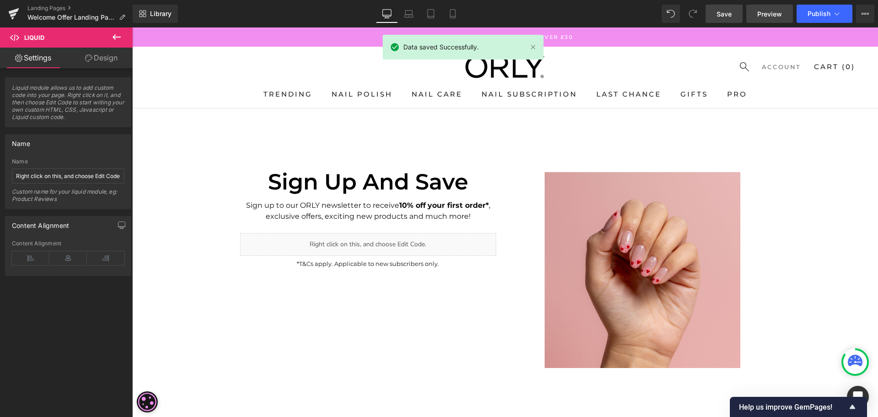
click at [772, 15] on span "Preview" at bounding box center [769, 14] width 25 height 10
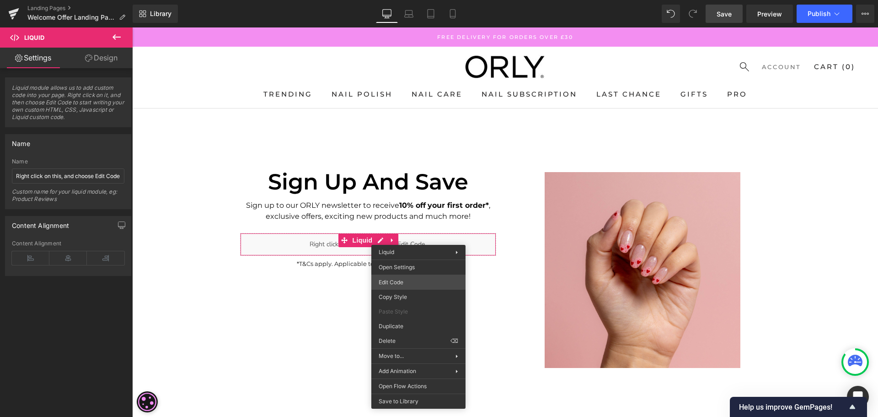
click at [411, 0] on div "You are previewing how the will restyle your page. You can not edit Elements in…" at bounding box center [439, 0] width 878 height 0
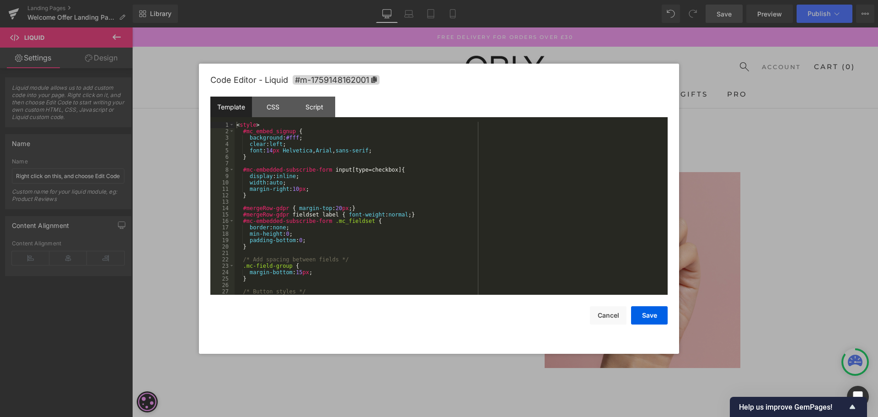
click at [366, 230] on div "< style > #mc_embed_signup { background : #fff ; clear : left ; font : 14 px He…" at bounding box center [449, 215] width 429 height 186
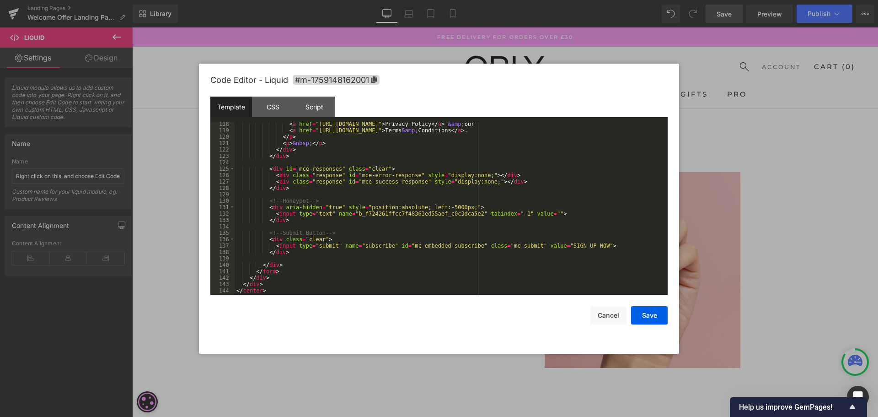
scroll to position [722, 0]
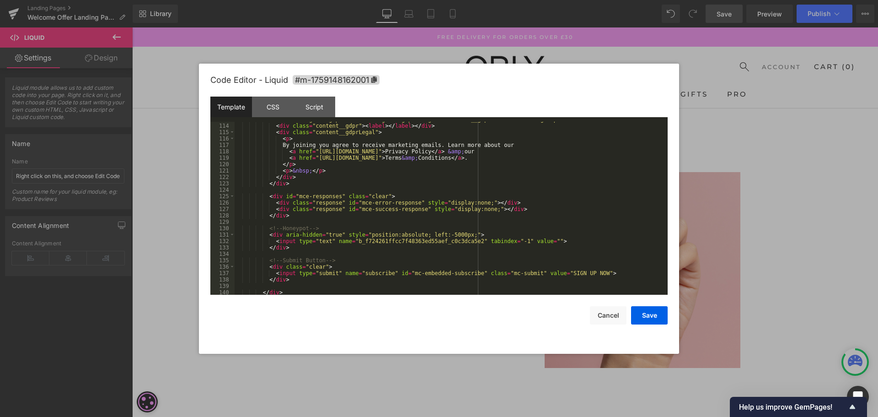
click at [517, 157] on div "< div id = "mergeRow-gdpr" class = "mergeRow gdpr-mergeRow content__gdprBlock m…" at bounding box center [449, 209] width 429 height 186
click at [501, 156] on div "< div id = "mergeRow-gdpr" class = "mergeRow gdpr-mergeRow content__gdprBlock m…" at bounding box center [449, 209] width 429 height 186
click at [650, 317] on button "Save" at bounding box center [649, 315] width 37 height 18
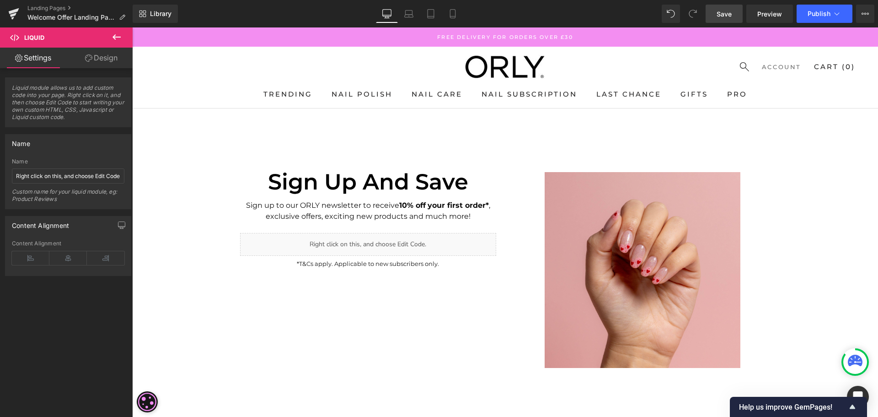
click at [727, 12] on span "Save" at bounding box center [724, 14] width 15 height 10
click at [766, 13] on span "Preview" at bounding box center [769, 14] width 25 height 10
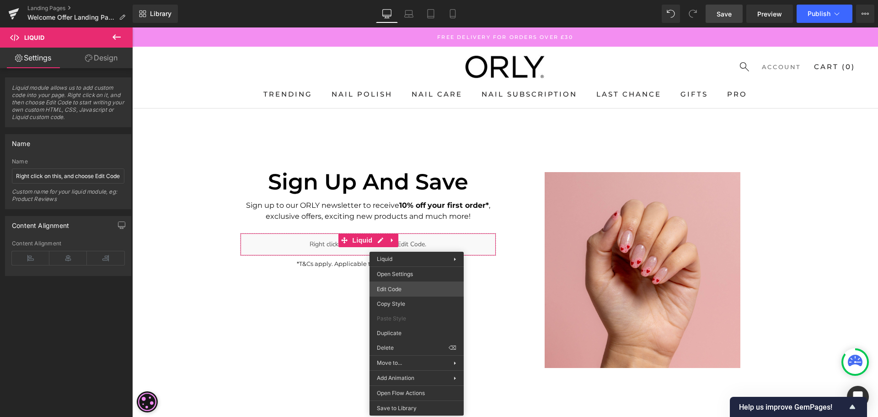
click at [417, 0] on div "You are previewing how the will restyle your page. You can not edit Elements in…" at bounding box center [439, 0] width 878 height 0
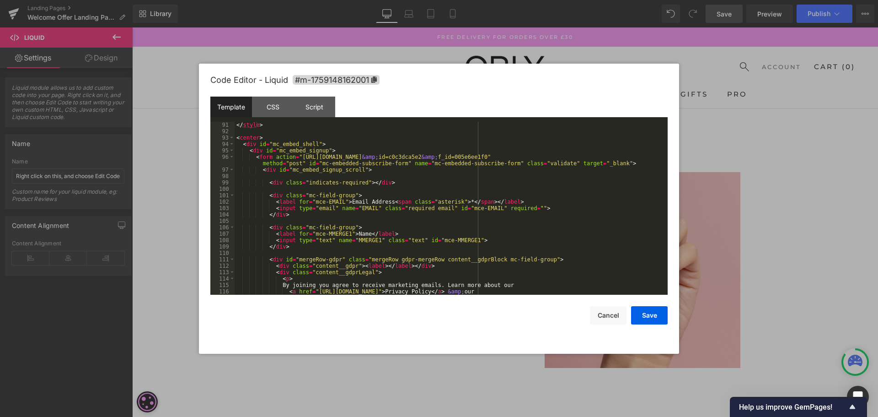
scroll to position [658, 0]
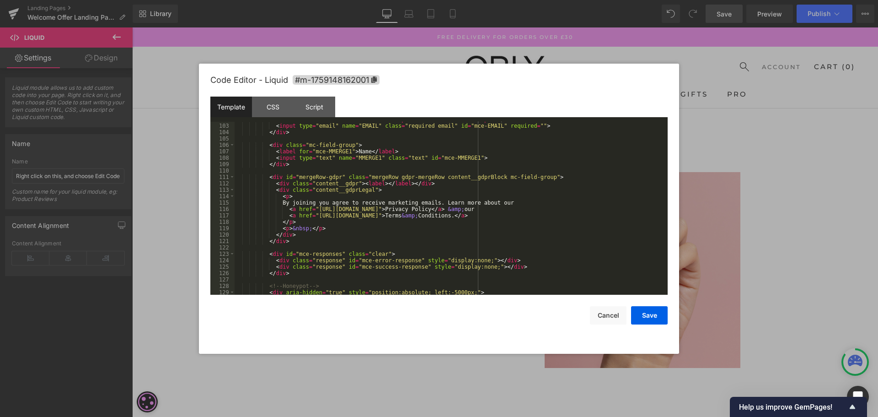
drag, startPoint x: 497, startPoint y: 204, endPoint x: 514, endPoint y: 195, distance: 19.8
click at [497, 204] on div "< label for = "mce-EMAIL" > Email Address < span class = "asterisk" > * </ span…" at bounding box center [449, 209] width 429 height 186
click at [519, 191] on div "< label for = "mce-EMAIL" > Email Address < span class = "asterisk" > * </ span…" at bounding box center [449, 209] width 429 height 186
click at [493, 202] on div "< label for = "mce-EMAIL" > Email Address < span class = "asterisk" > * </ span…" at bounding box center [449, 209] width 429 height 186
click at [495, 202] on div "< label for = "mce-EMAIL" > Email Address < span class = "asterisk" > * </ span…" at bounding box center [449, 209] width 429 height 186
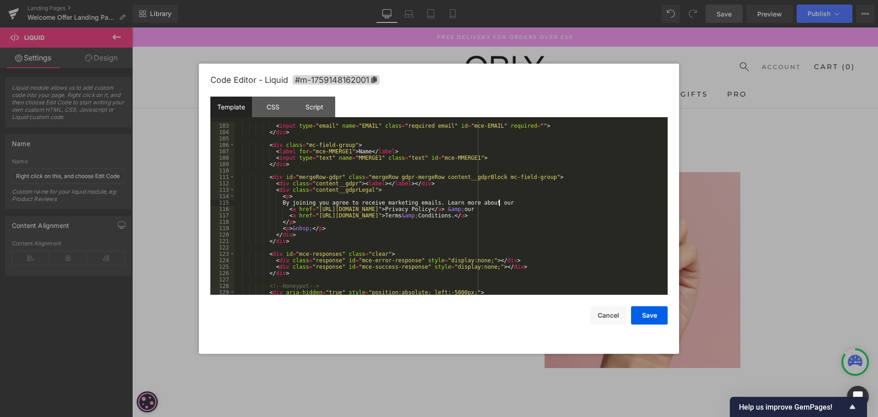
click at [466, 208] on div "< label for = "mce-EMAIL" > Email Address < span class = "asterisk" > * </ span…" at bounding box center [449, 209] width 429 height 186
click at [501, 203] on div "< label for = "mce-EMAIL" > Email Address < span class = "asterisk" > * </ span…" at bounding box center [449, 209] width 429 height 186
click at [497, 200] on div "< label for = "mce-EMAIL" > Email Address < span class = "asterisk" > * </ span…" at bounding box center [449, 209] width 429 height 186
click at [657, 316] on button "Save" at bounding box center [649, 315] width 37 height 18
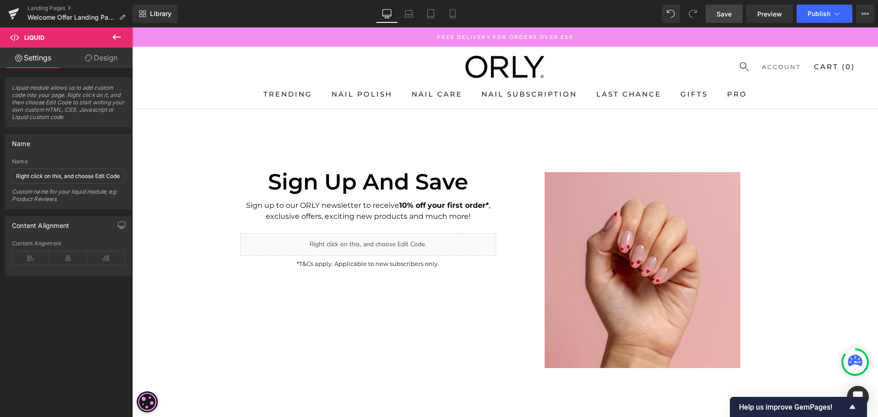
click at [718, 14] on span "Save" at bounding box center [724, 14] width 15 height 10
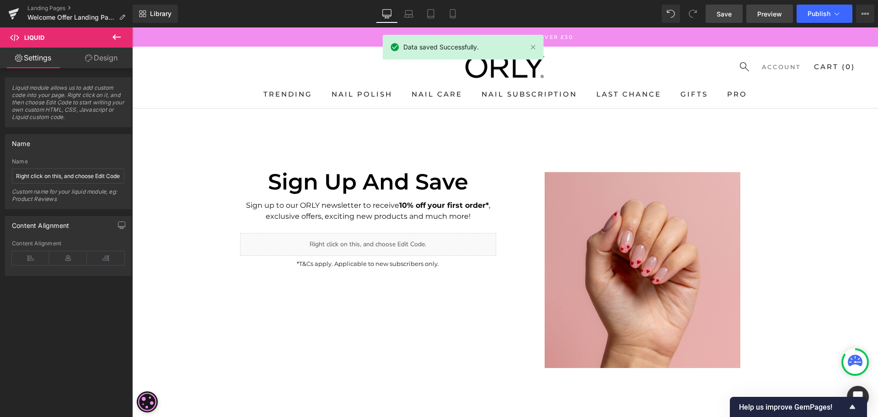
click at [779, 10] on span "Preview" at bounding box center [769, 14] width 25 height 10
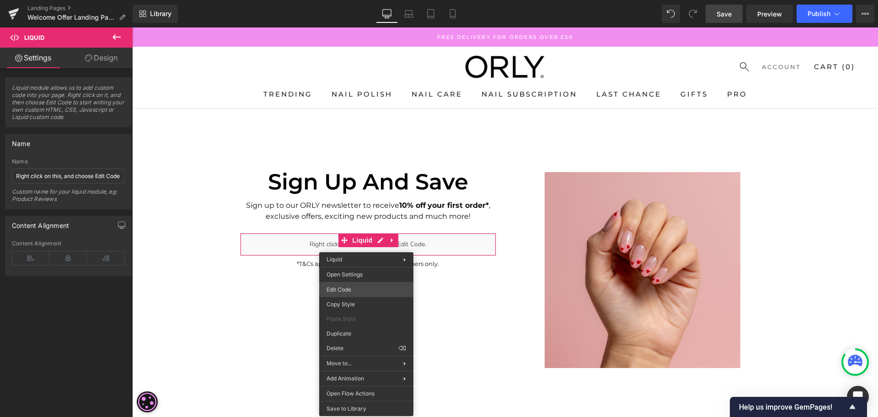
click at [358, 0] on div "You are previewing how the will restyle your page. You can not edit Elements in…" at bounding box center [439, 0] width 878 height 0
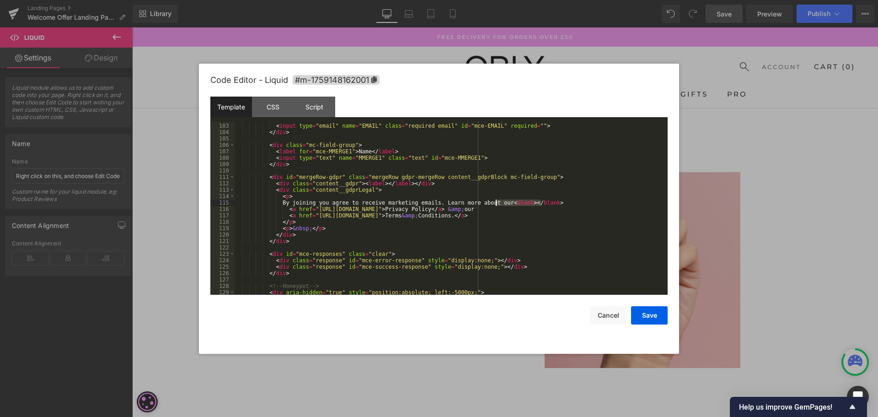
drag, startPoint x: 540, startPoint y: 203, endPoint x: 497, endPoint y: 201, distance: 43.9
click at [497, 201] on div "< label for = "mce-EMAIL" > Email Address < span class = "asterisk" > * </ span…" at bounding box center [449, 209] width 429 height 186
click at [465, 206] on div "< label for = "mce-EMAIL" > Email Address < span class = "asterisk" > * </ span…" at bounding box center [449, 209] width 429 height 186
click at [435, 215] on div "< label for = "mce-EMAIL" > Email Address < span class = "asterisk" > * </ span…" at bounding box center [449, 209] width 429 height 186
click at [670, 316] on div "Code Editor - Liquid #m-1759148162001 Template CSS Script Data 102 103 104 105 …" at bounding box center [439, 209] width 480 height 290
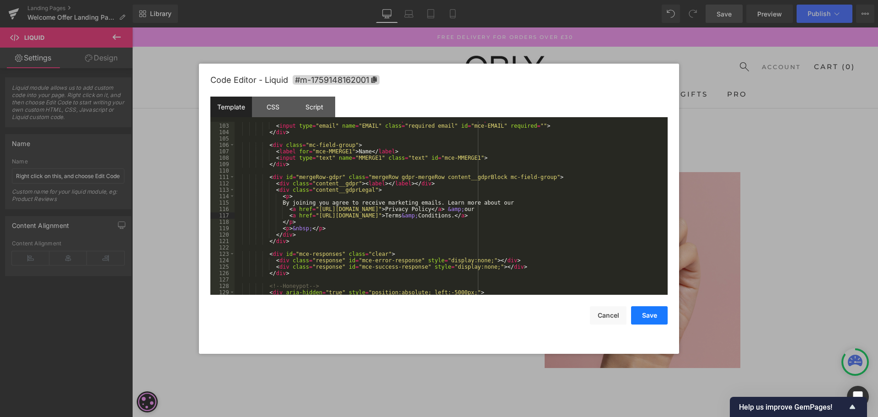
click at [650, 316] on button "Save" at bounding box center [649, 315] width 37 height 18
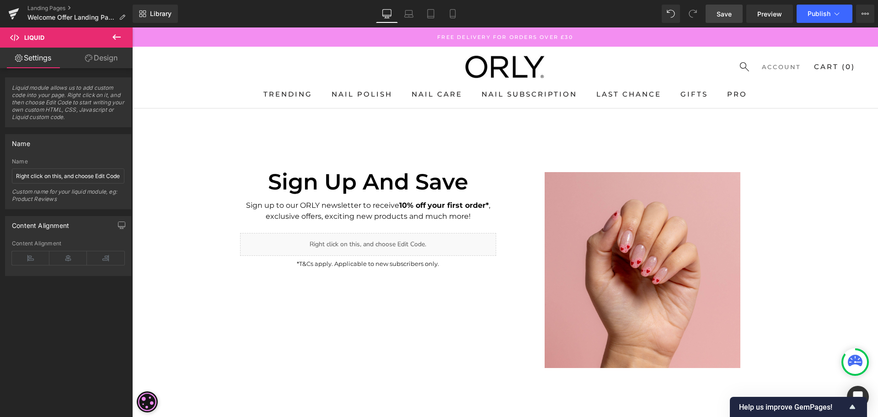
click at [728, 8] on link "Save" at bounding box center [724, 14] width 37 height 18
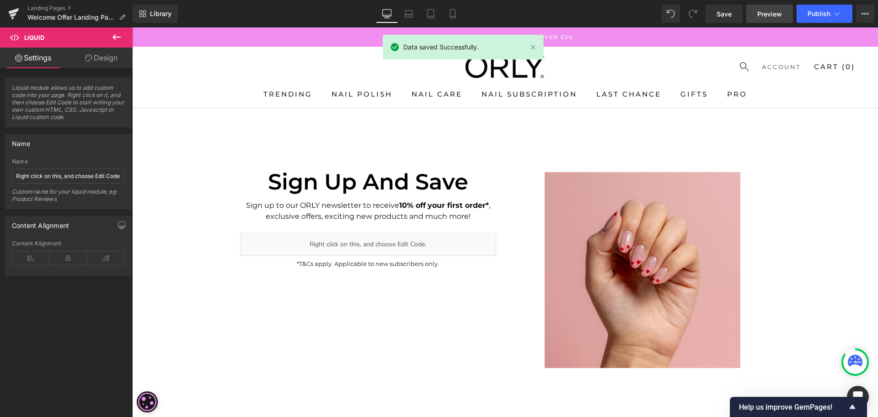
click at [759, 16] on span "Preview" at bounding box center [769, 14] width 25 height 10
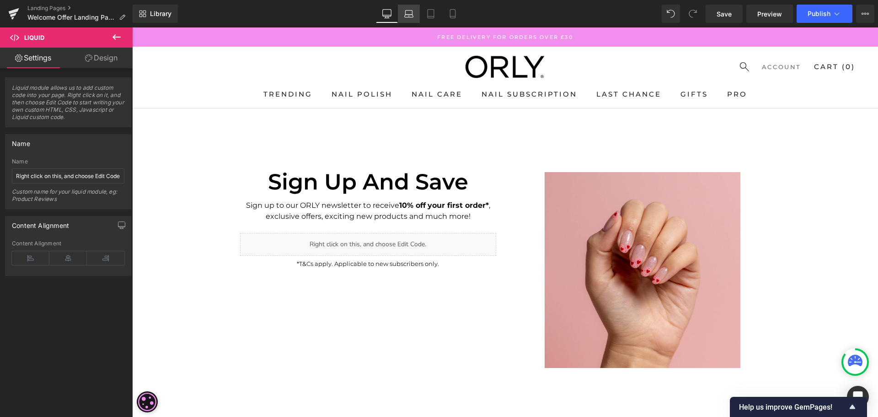
click at [410, 12] on icon at bounding box center [408, 13] width 9 height 9
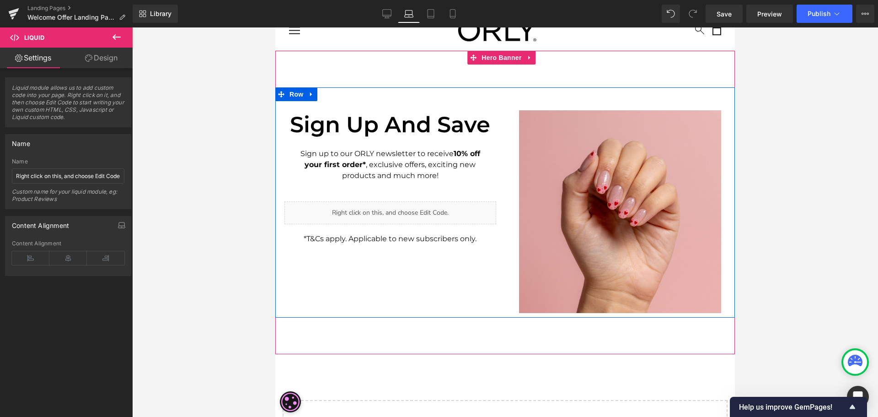
scroll to position [36, 0]
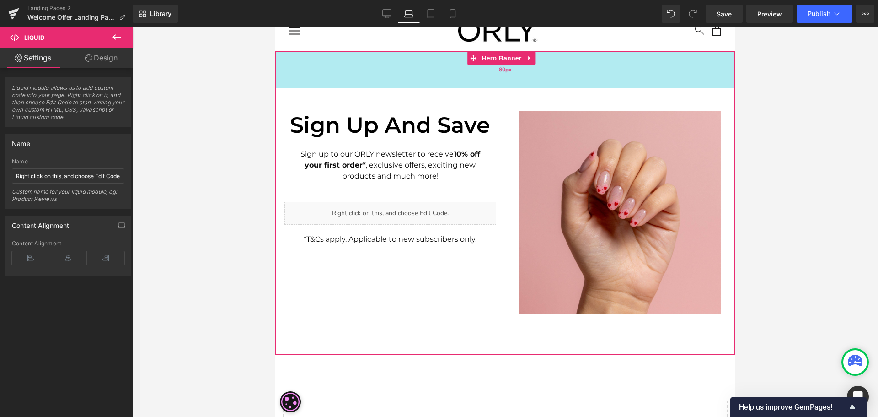
click at [528, 76] on div "80px" at bounding box center [505, 69] width 460 height 37
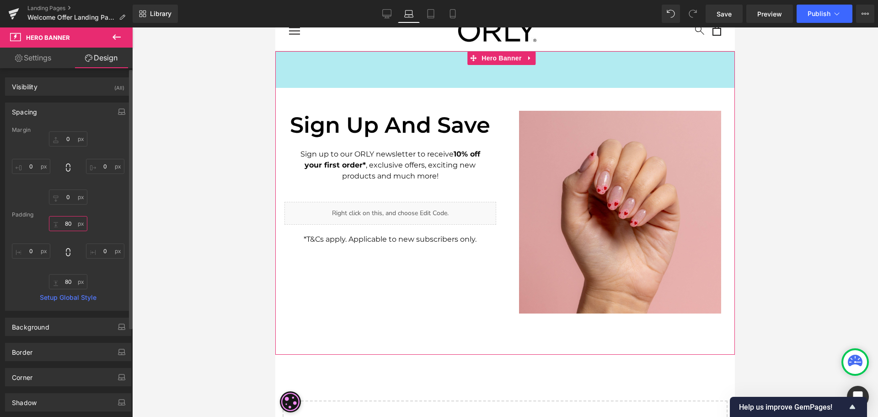
click at [75, 222] on input "80" at bounding box center [68, 223] width 38 height 15
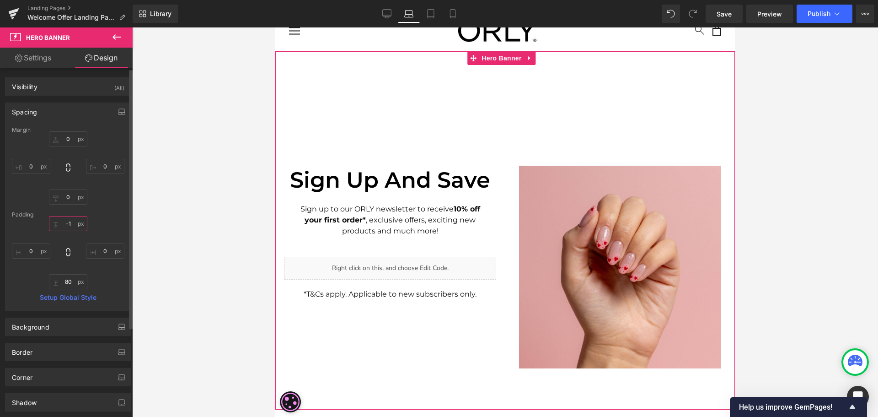
type input "-"
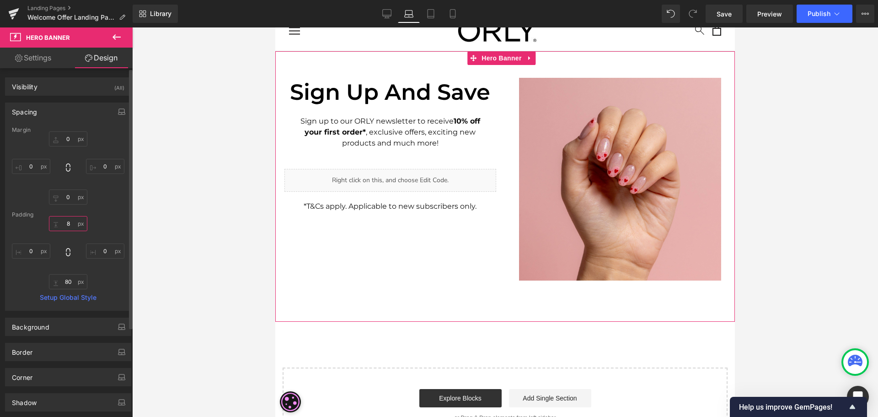
type input "80"
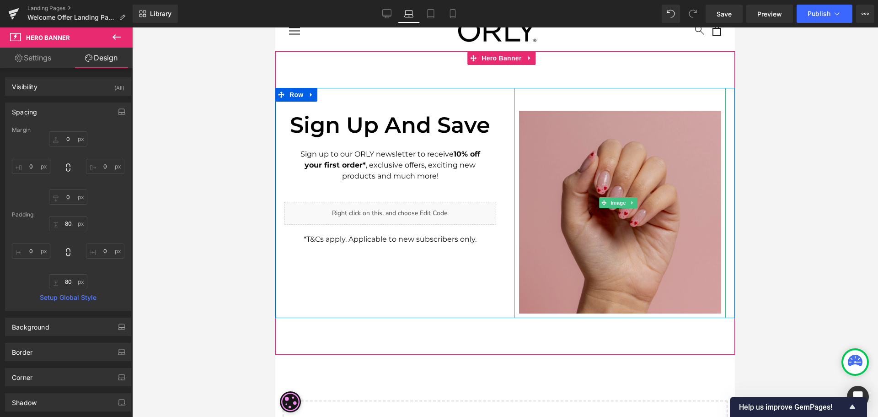
click at [542, 157] on img at bounding box center [620, 203] width 212 height 230
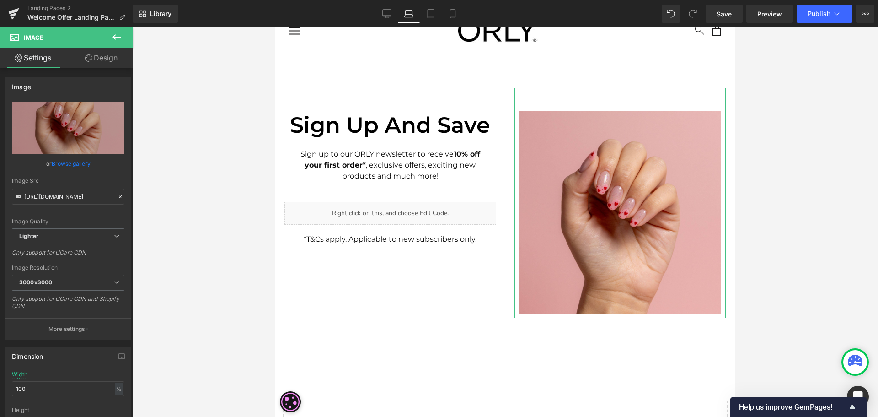
click at [115, 64] on link "Design" at bounding box center [101, 58] width 66 height 21
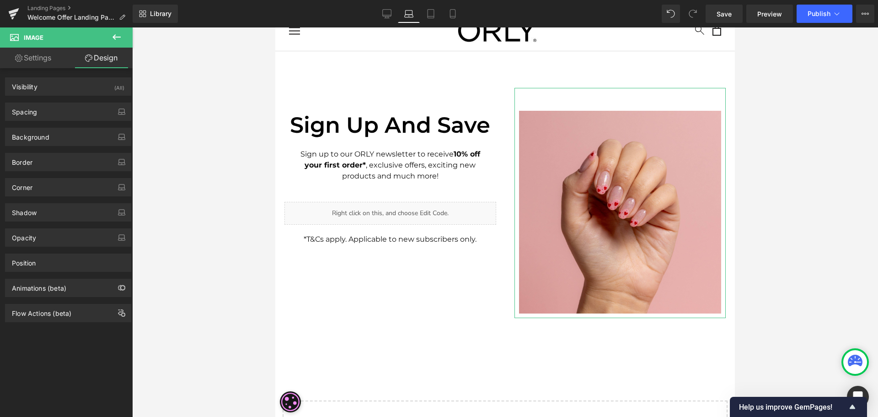
type input "0"
type input "50"
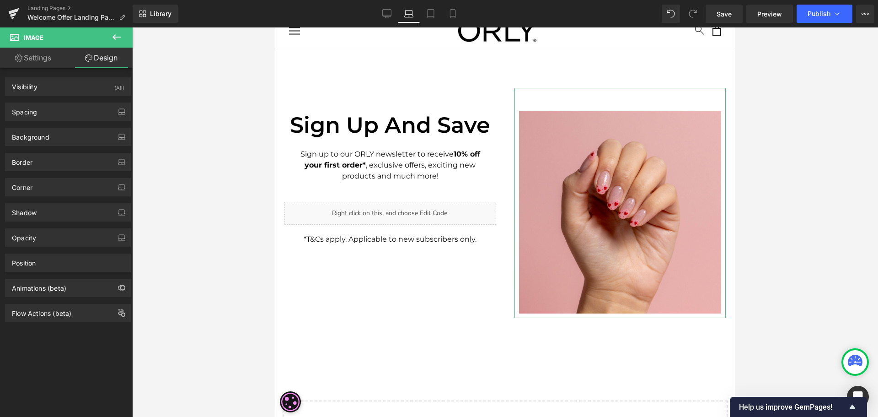
type input "10"
click at [76, 112] on div "Spacing" at bounding box center [67, 111] width 125 height 17
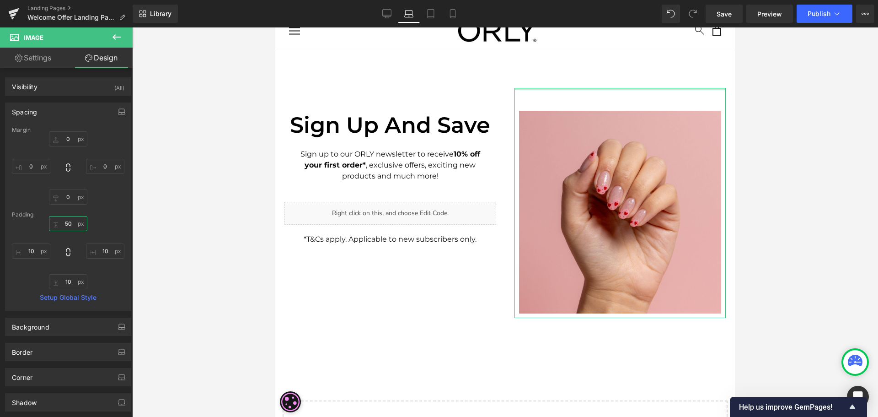
click at [68, 230] on input "50" at bounding box center [68, 223] width 38 height 15
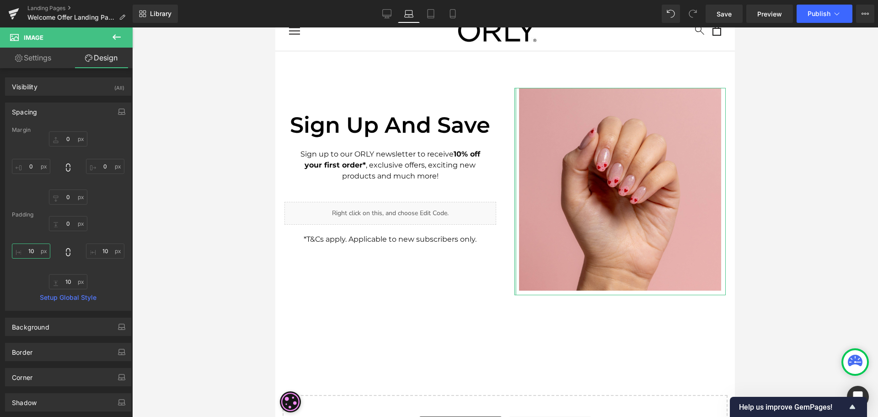
click at [31, 251] on input "10" at bounding box center [31, 250] width 38 height 15
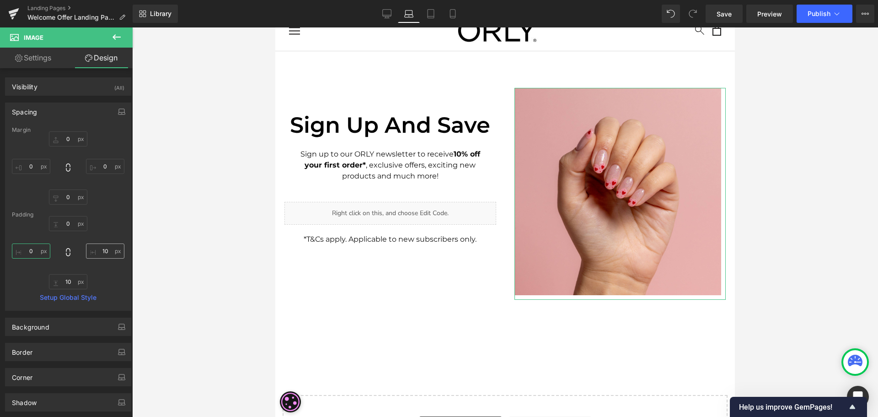
type input "0"
click at [103, 247] on input "10" at bounding box center [105, 250] width 38 height 15
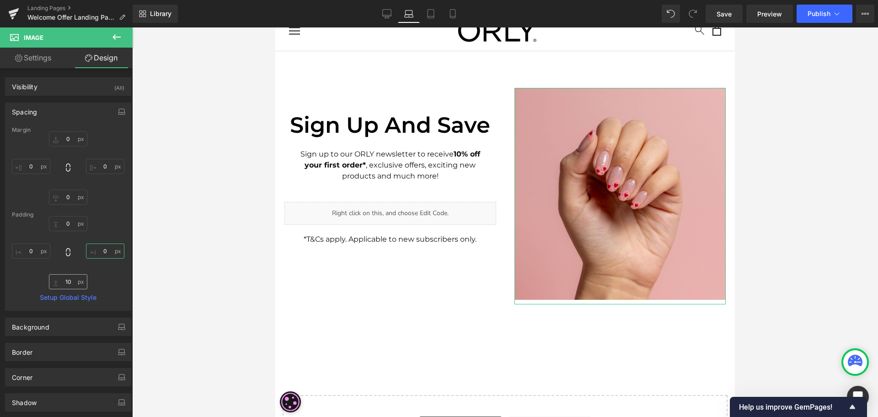
type input "0"
click at [68, 283] on input "10" at bounding box center [68, 281] width 38 height 15
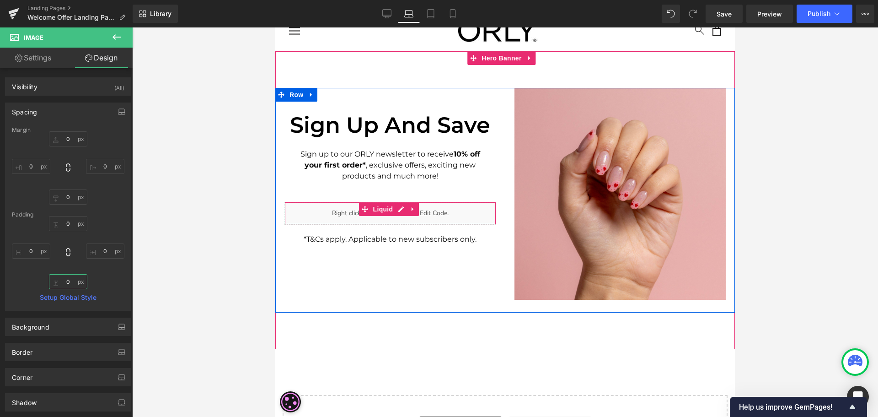
scroll to position [0, 0]
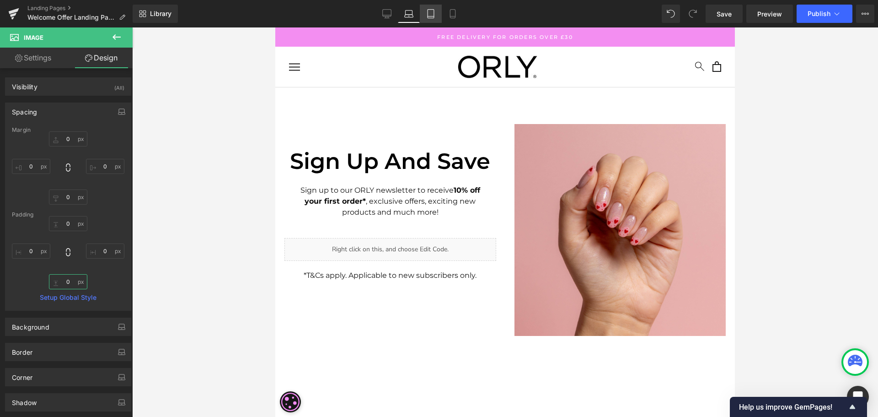
type input "0"
click at [431, 17] on icon at bounding box center [430, 13] width 9 height 9
type input "0"
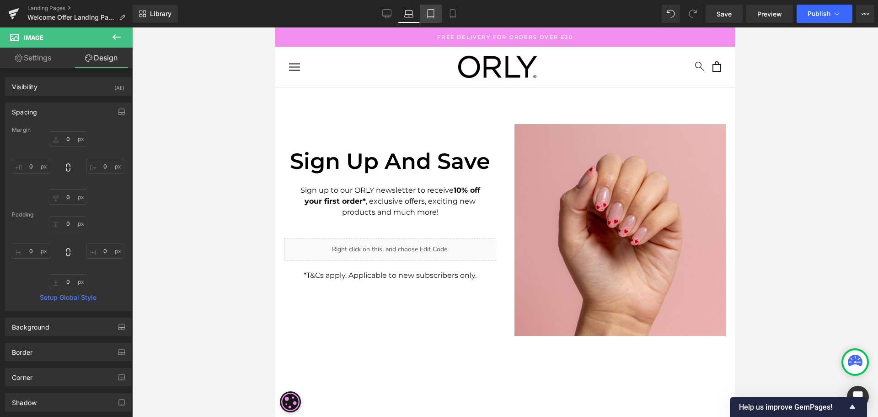
type input "0"
type input "18.4968"
type input "4.6242"
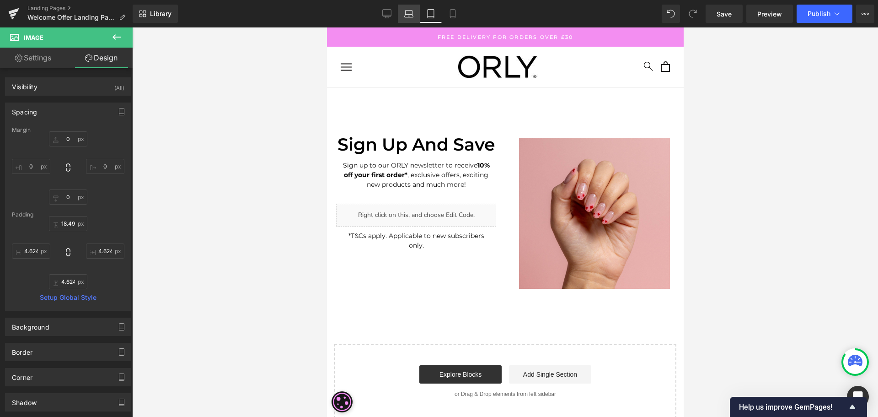
click at [412, 17] on icon at bounding box center [409, 16] width 9 height 3
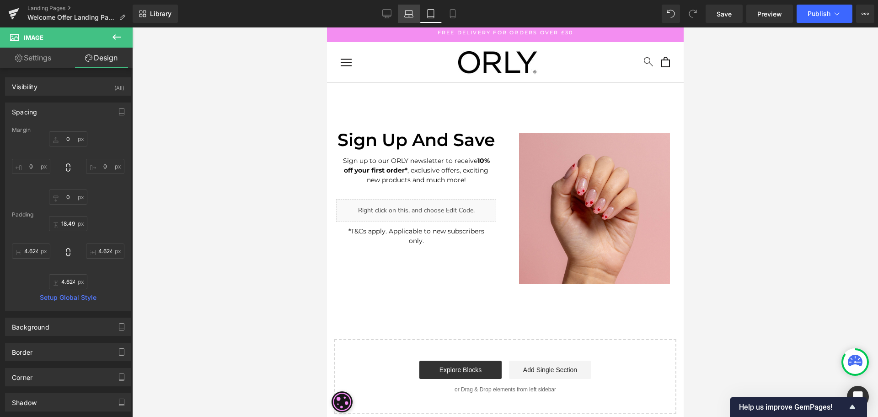
type input "0"
type input "21.2799"
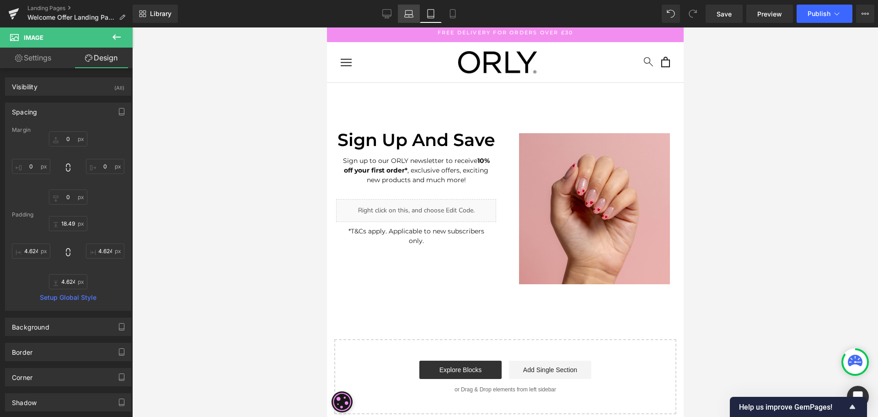
type input "5.31998"
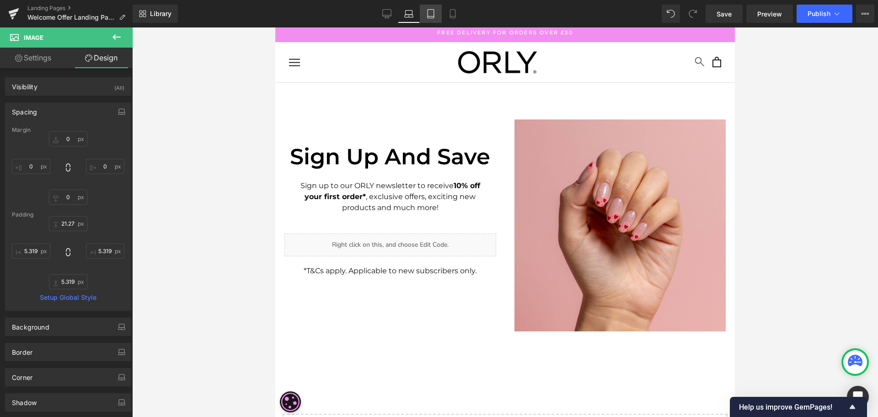
click at [433, 16] on icon at bounding box center [431, 16] width 6 height 0
type input "0"
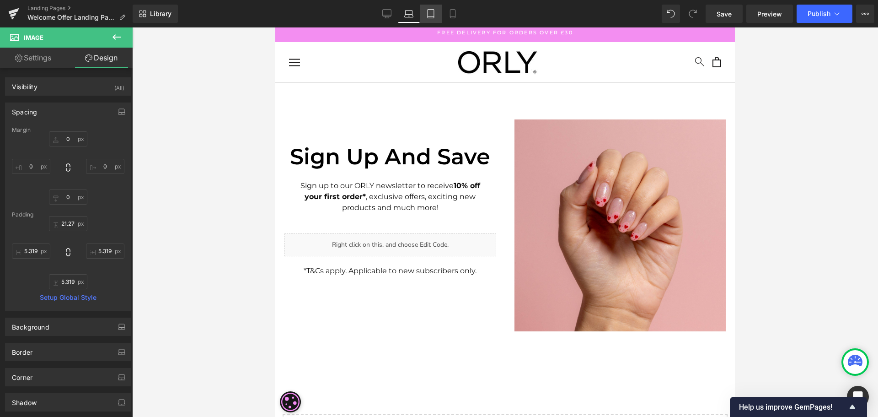
type input "18.7757"
type input "4.69392"
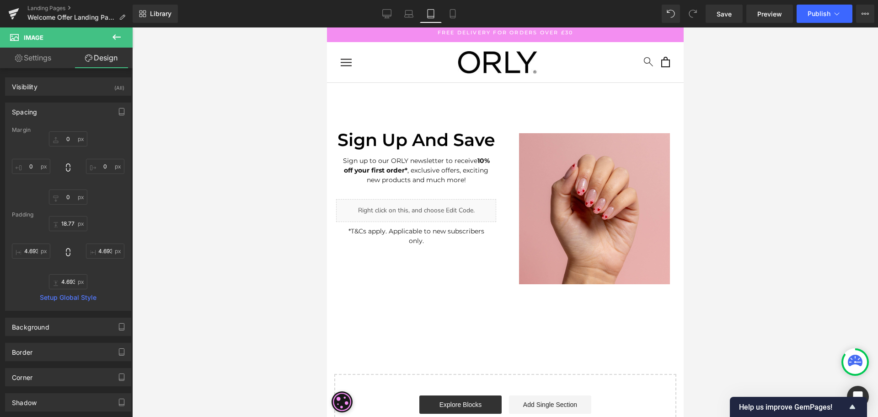
scroll to position [0, 0]
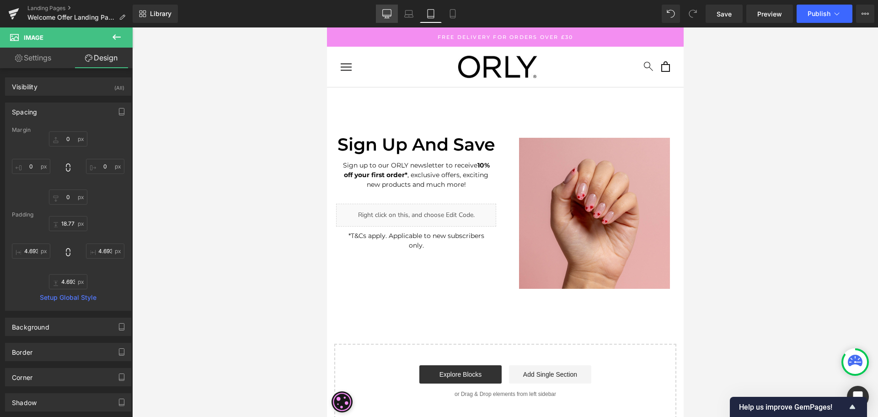
click at [388, 17] on icon at bounding box center [386, 13] width 9 height 9
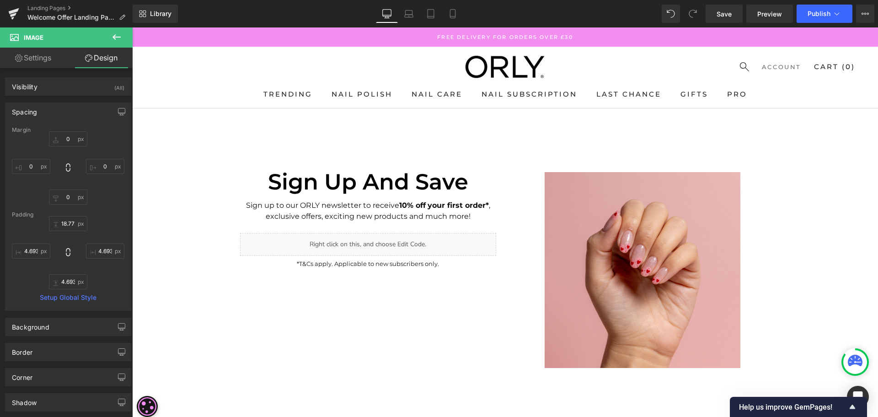
type input "0"
type input "51.4935"
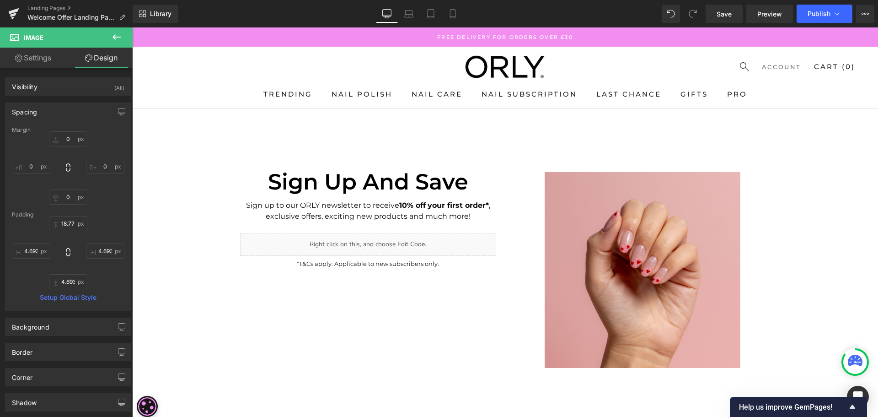
type input "10"
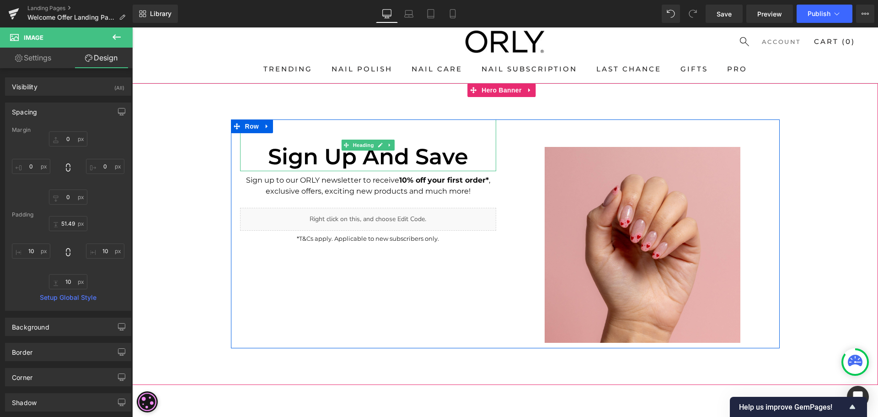
click at [407, 155] on h1 "Sign up And Save" at bounding box center [368, 156] width 256 height 28
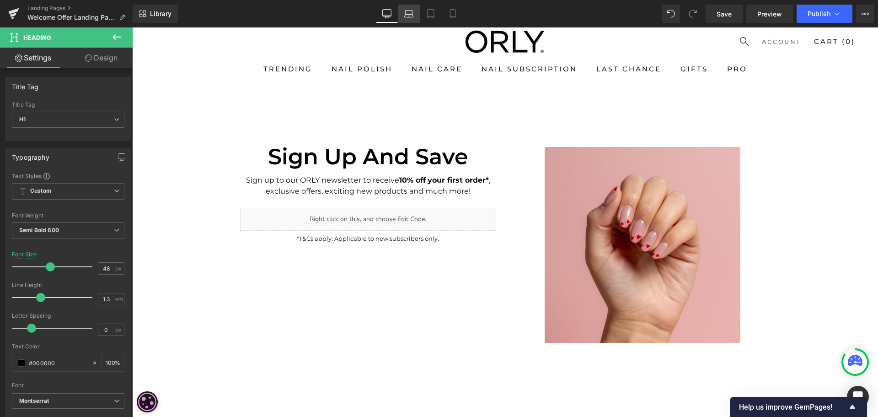
click at [409, 16] on icon at bounding box center [408, 13] width 9 height 9
type input "100"
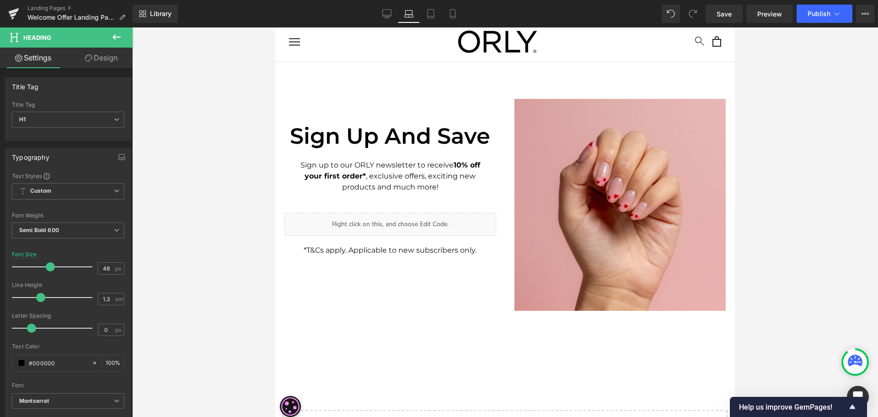
scroll to position [5, 0]
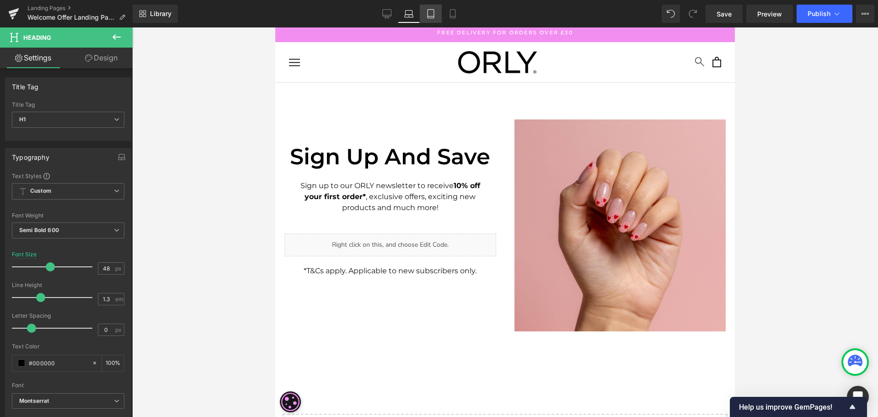
click at [428, 21] on link "Tablet" at bounding box center [431, 14] width 22 height 18
type input "38"
type input "100"
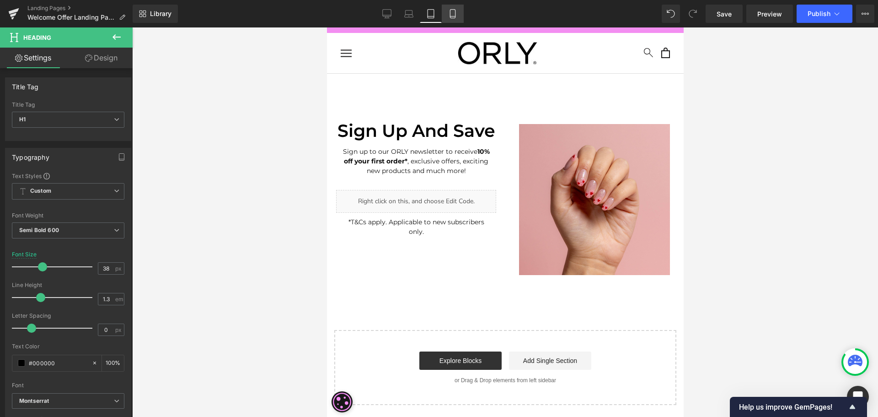
click at [453, 15] on icon at bounding box center [452, 13] width 9 height 9
type input "42"
type input "100"
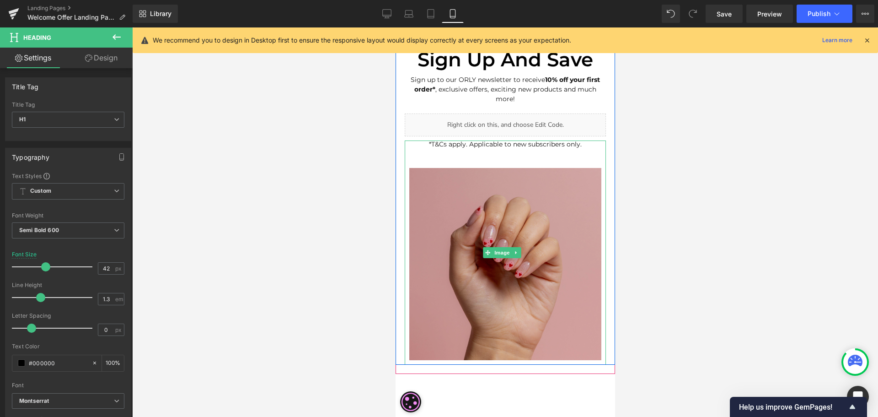
scroll to position [0, 0]
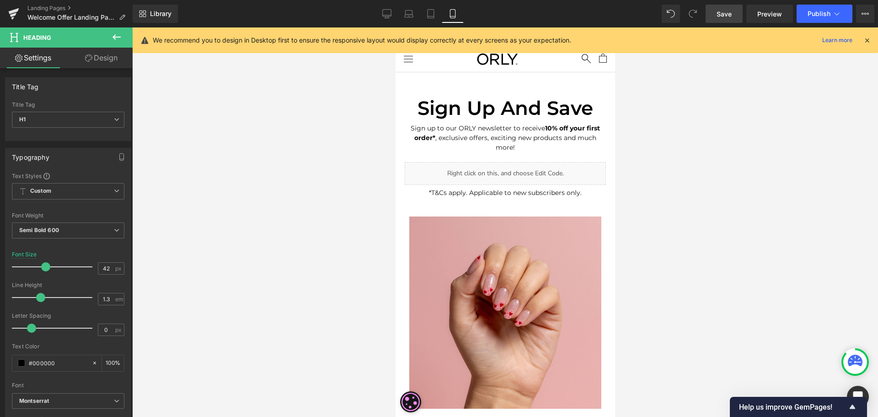
click at [728, 11] on span "Save" at bounding box center [724, 14] width 15 height 10
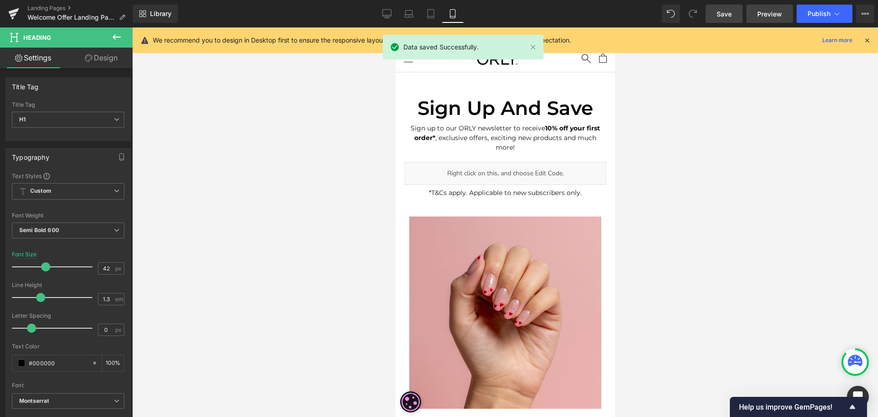
click at [761, 12] on span "Preview" at bounding box center [769, 14] width 25 height 10
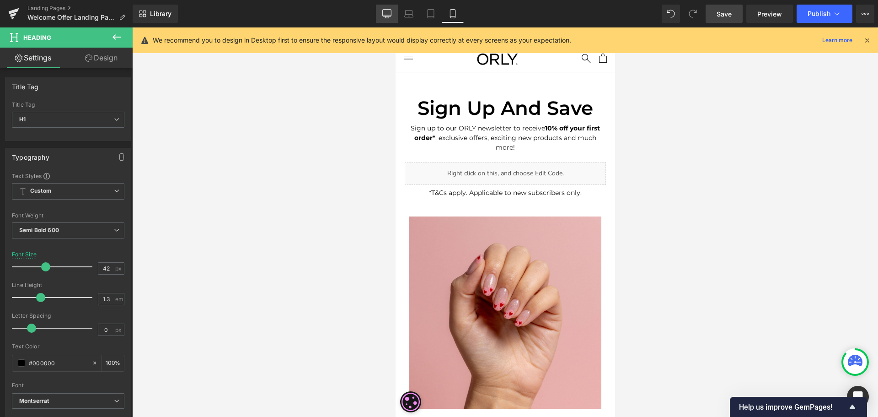
click at [391, 11] on icon at bounding box center [386, 13] width 9 height 9
type input "48"
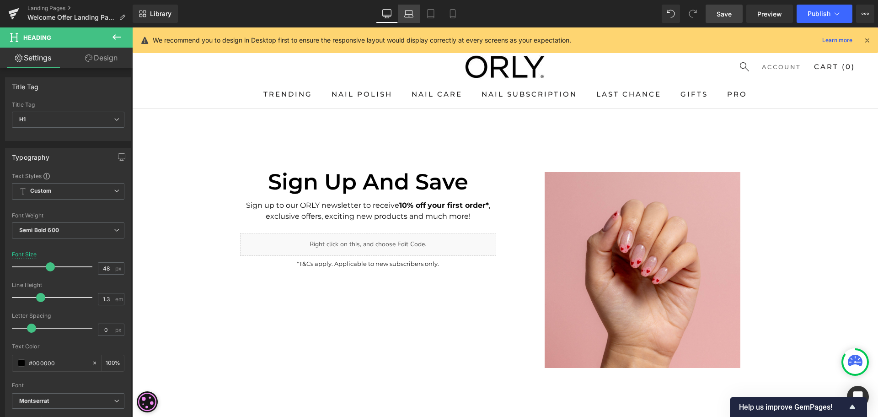
click at [412, 13] on icon at bounding box center [409, 13] width 7 height 4
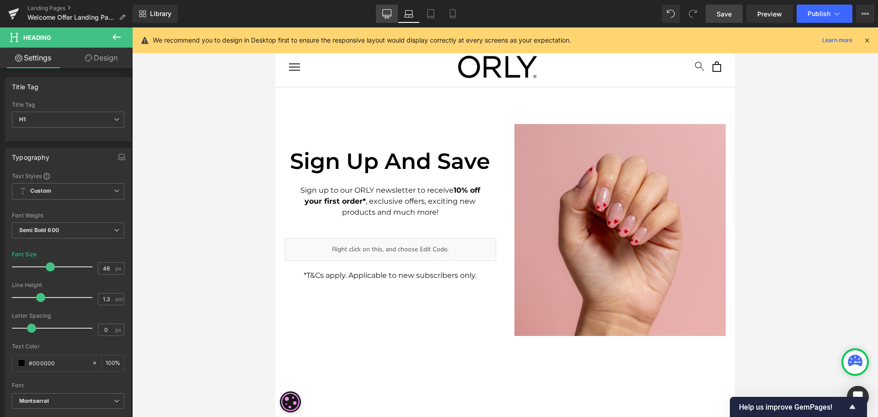
click at [383, 12] on icon at bounding box center [387, 13] width 9 height 7
type input "100"
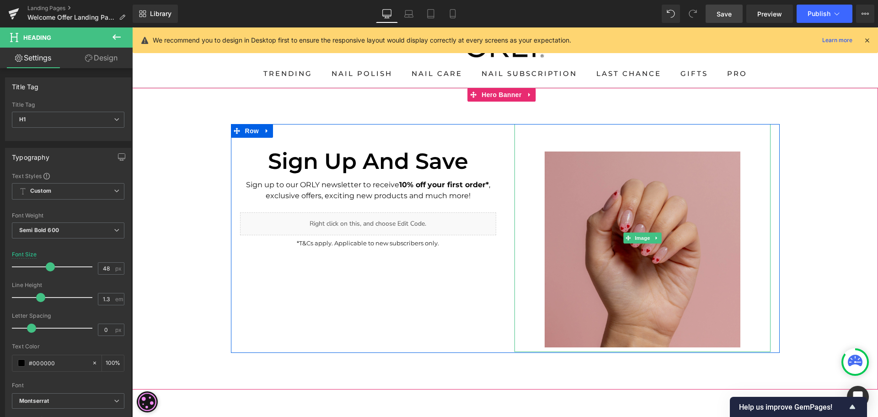
click at [647, 219] on img at bounding box center [642, 238] width 205 height 228
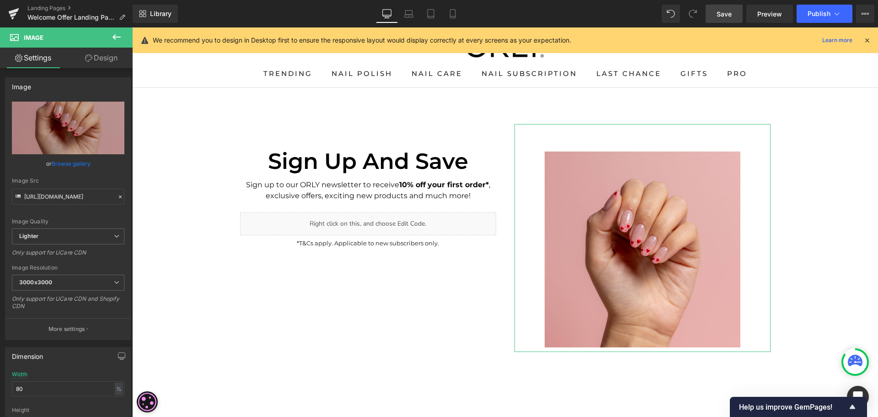
click at [109, 57] on link "Design" at bounding box center [101, 58] width 66 height 21
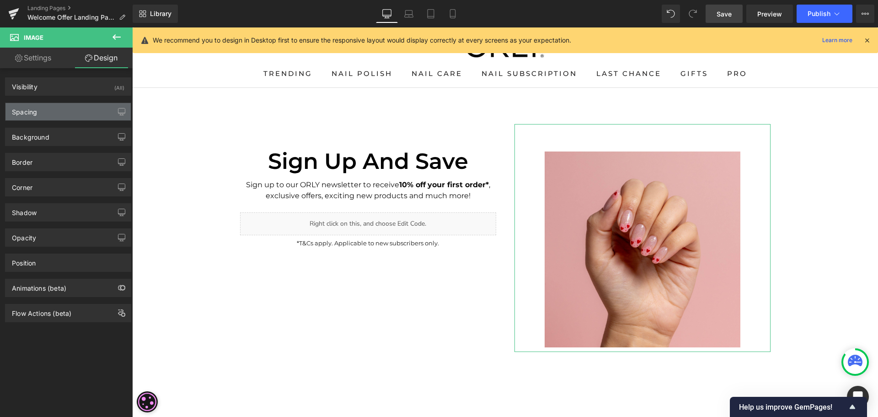
click at [61, 111] on div "Spacing" at bounding box center [67, 111] width 125 height 17
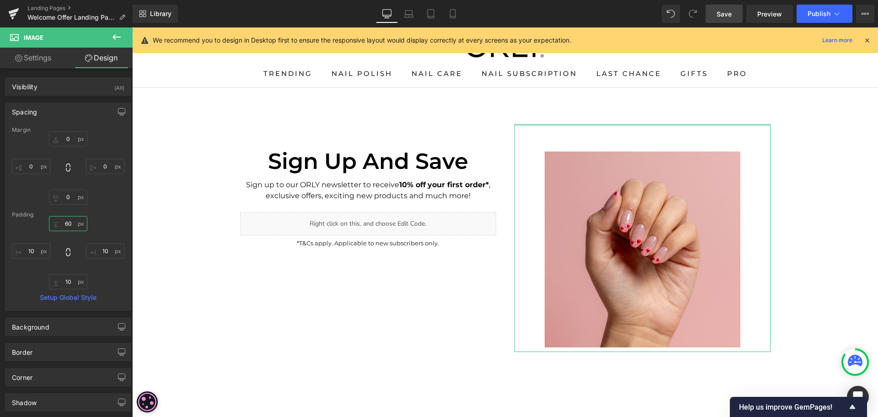
click at [73, 225] on input "60" at bounding box center [68, 223] width 38 height 15
click at [71, 139] on input "0" at bounding box center [68, 138] width 38 height 15
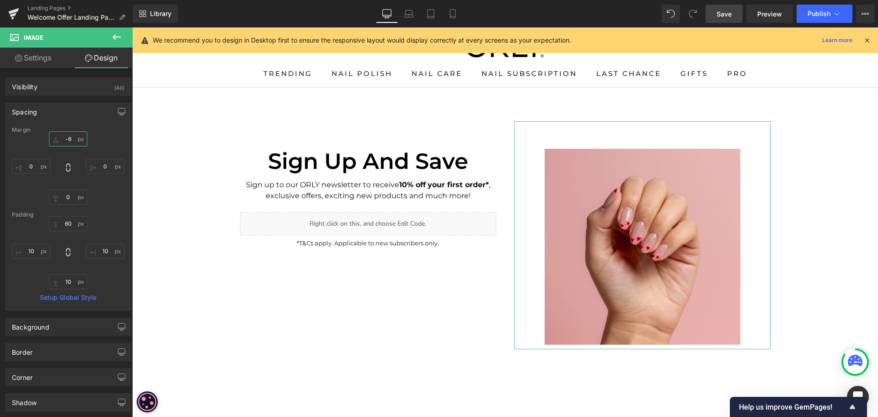
type input "-60"
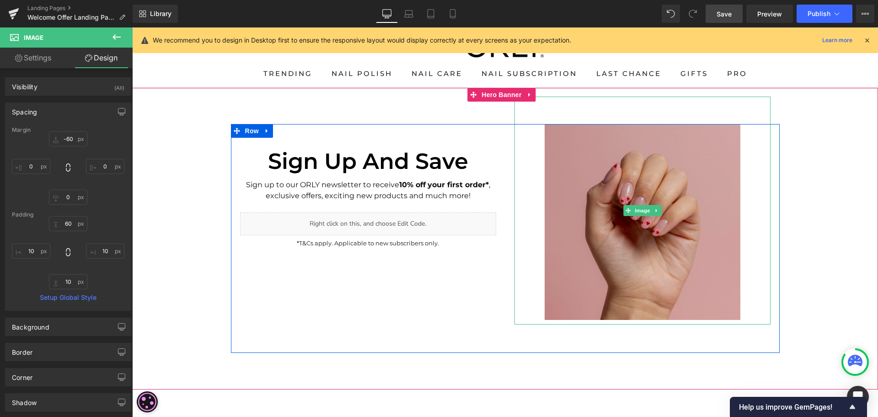
click at [589, 217] on img at bounding box center [642, 210] width 205 height 228
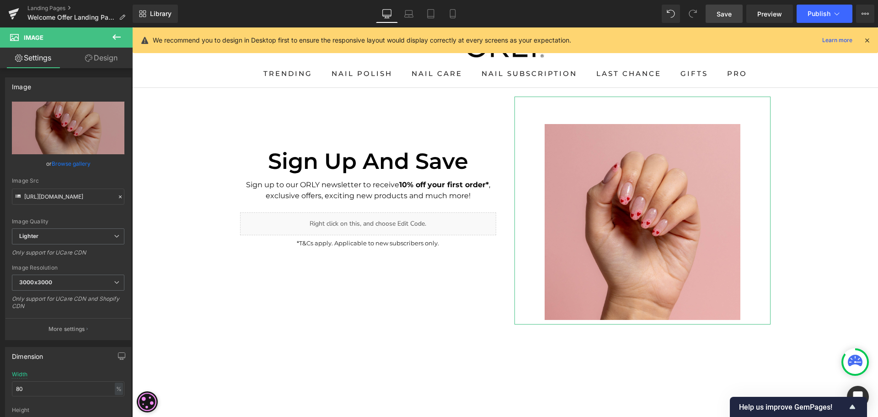
drag, startPoint x: 105, startPoint y: 57, endPoint x: 102, endPoint y: 82, distance: 25.4
click at [105, 57] on link "Design" at bounding box center [101, 58] width 66 height 21
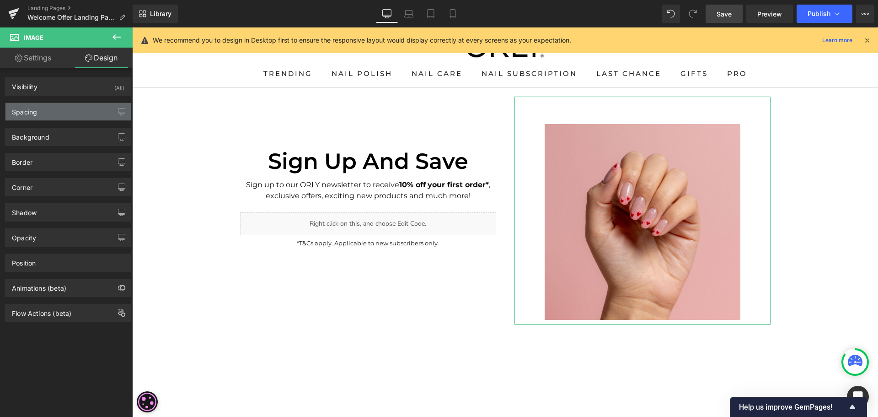
click at [75, 111] on div "Spacing" at bounding box center [67, 111] width 125 height 17
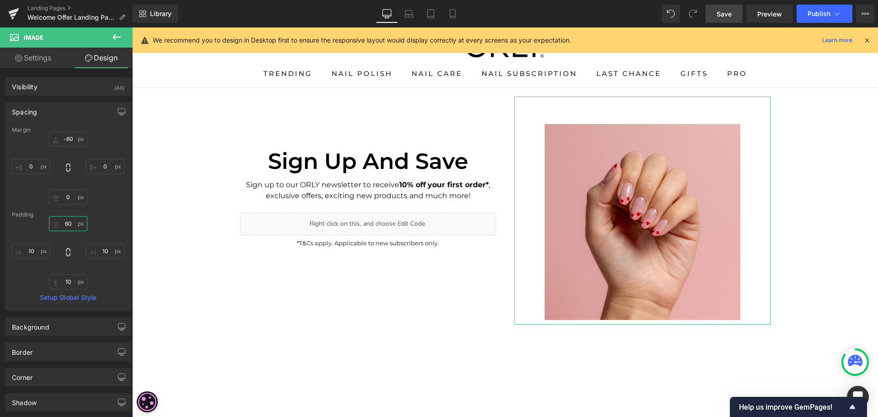
click at [69, 229] on input "60" at bounding box center [68, 223] width 38 height 15
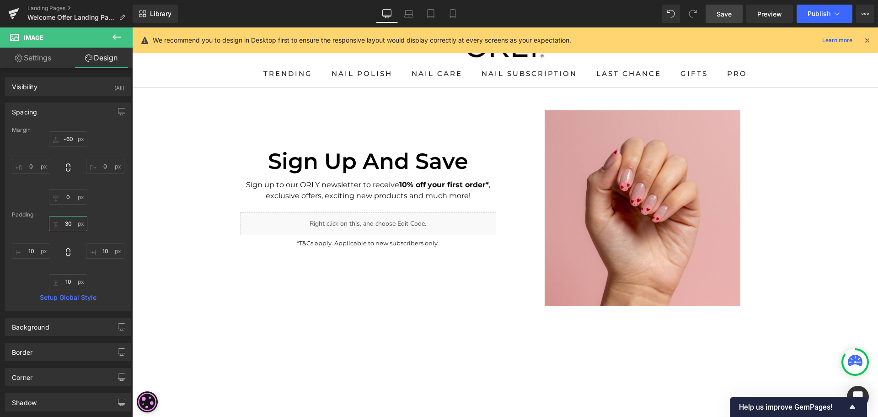
type input "30"
click at [725, 17] on span "Save" at bounding box center [724, 14] width 15 height 10
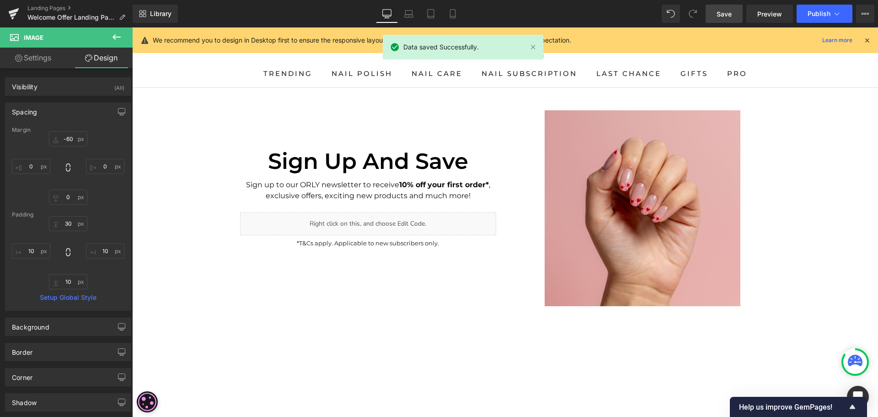
click at [397, 14] on link "Desktop" at bounding box center [387, 14] width 22 height 18
click at [416, 19] on link "Laptop" at bounding box center [409, 14] width 22 height 18
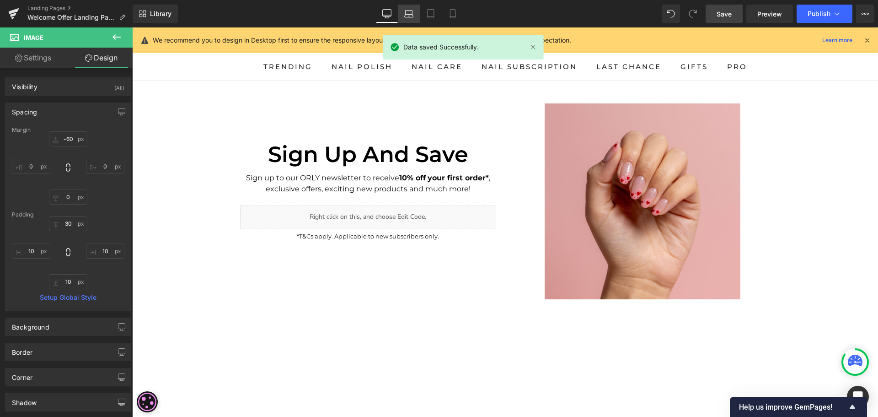
type input "0"
type input "12.7063"
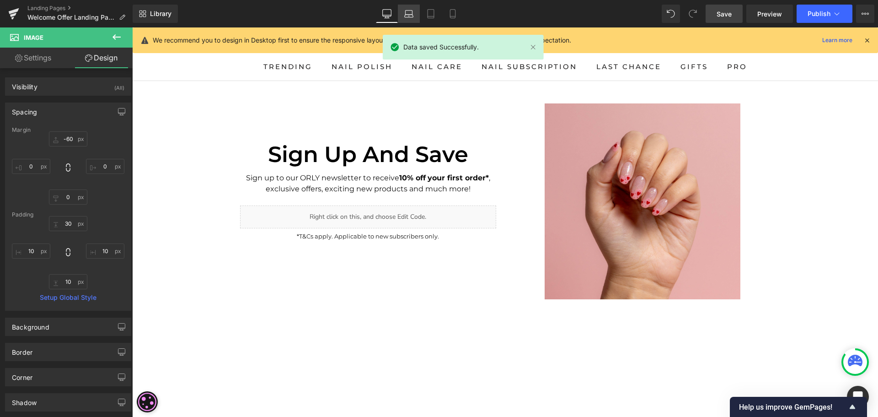
type input "4.23544"
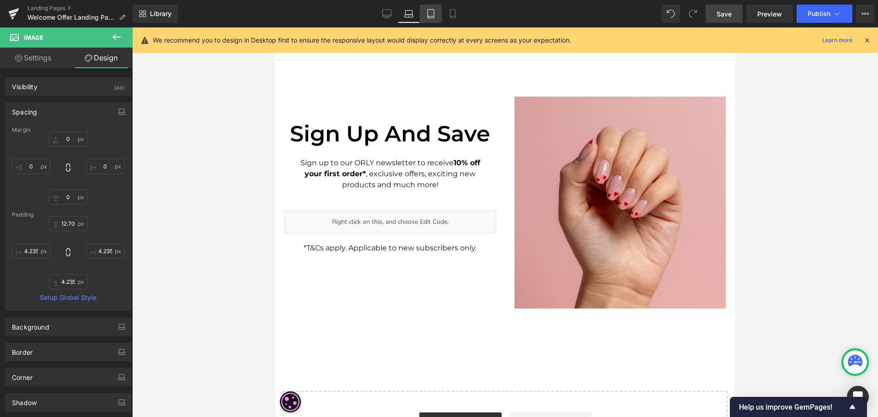
click at [426, 18] on link "Tablet" at bounding box center [431, 14] width 22 height 18
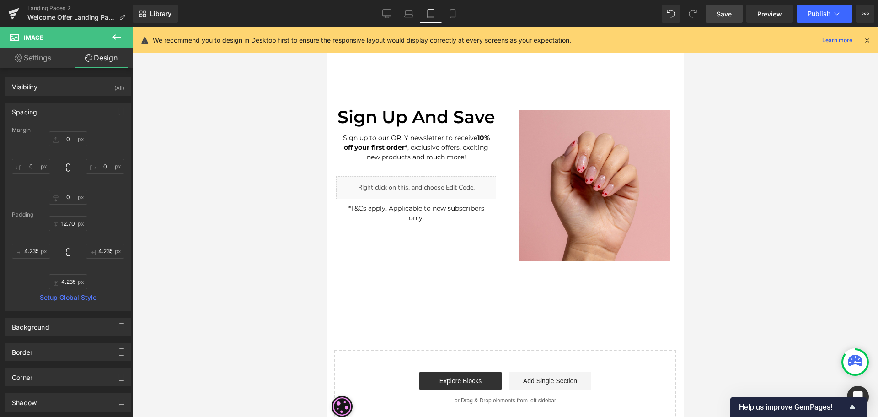
type input "0"
type input "23.0582"
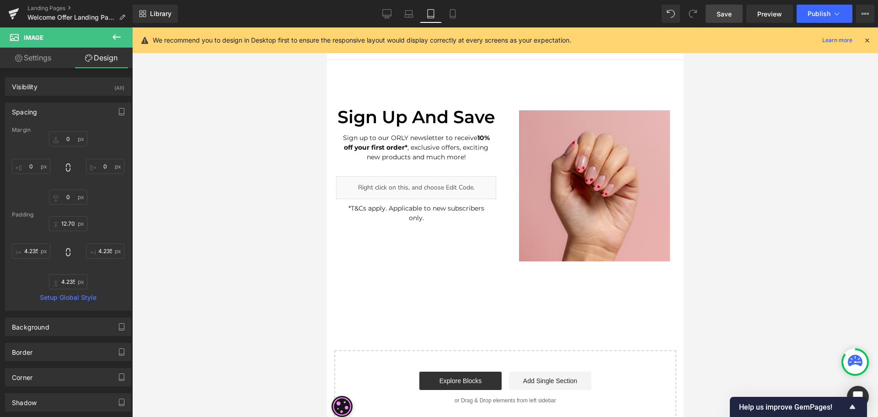
type input "5.76456"
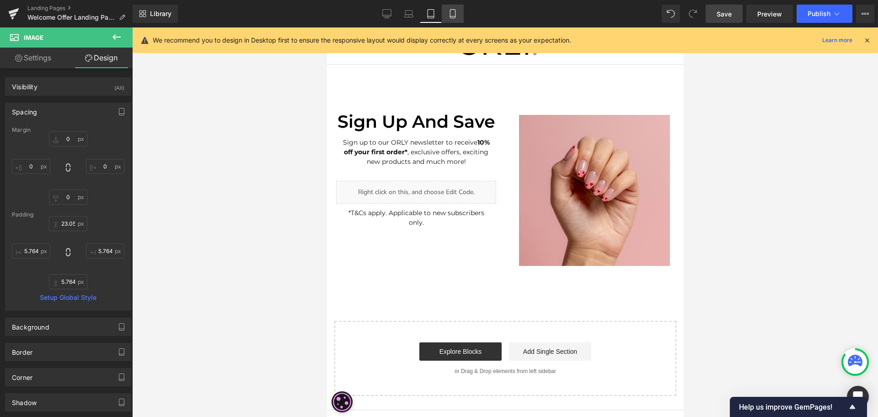
click at [450, 16] on icon at bounding box center [452, 14] width 5 height 9
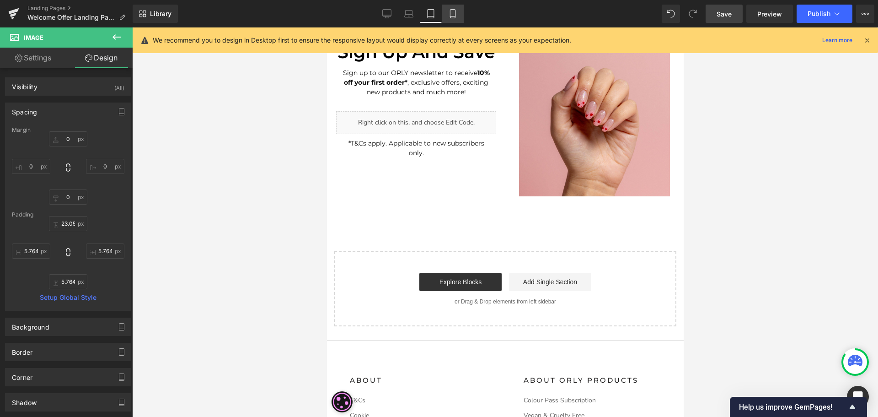
type input "-40"
type input "0"
type input "49.36"
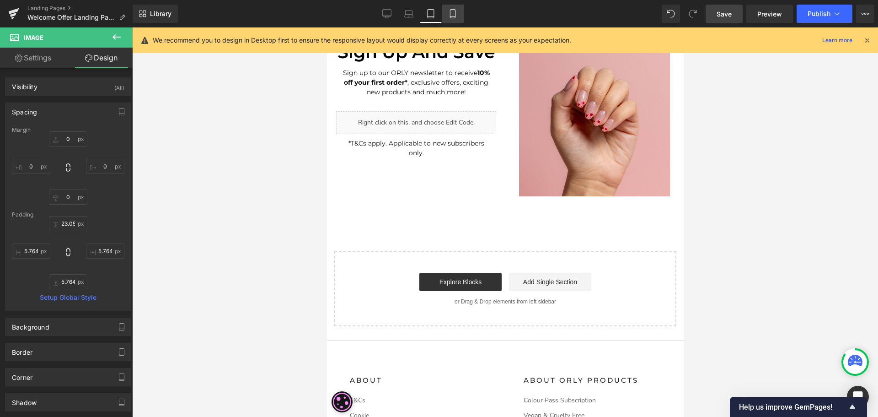
type input "10"
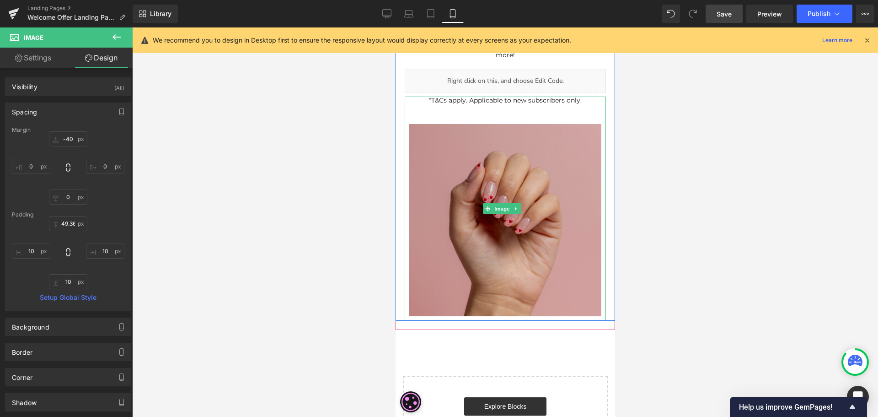
click at [490, 100] on img at bounding box center [504, 208] width 201 height 224
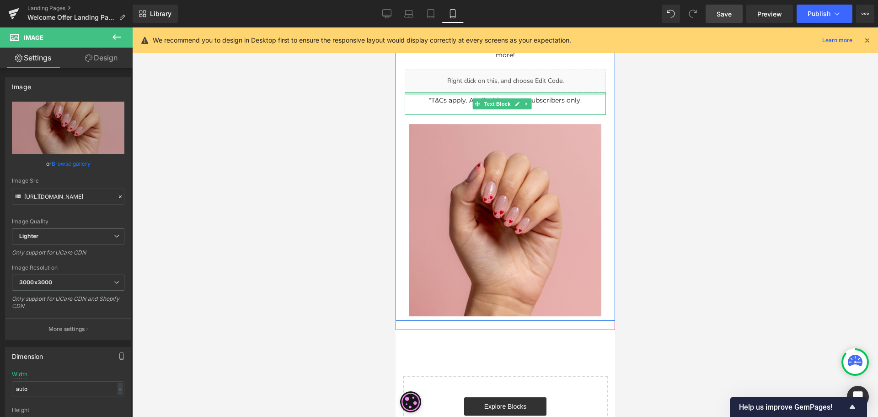
click at [488, 95] on div at bounding box center [504, 93] width 201 height 2
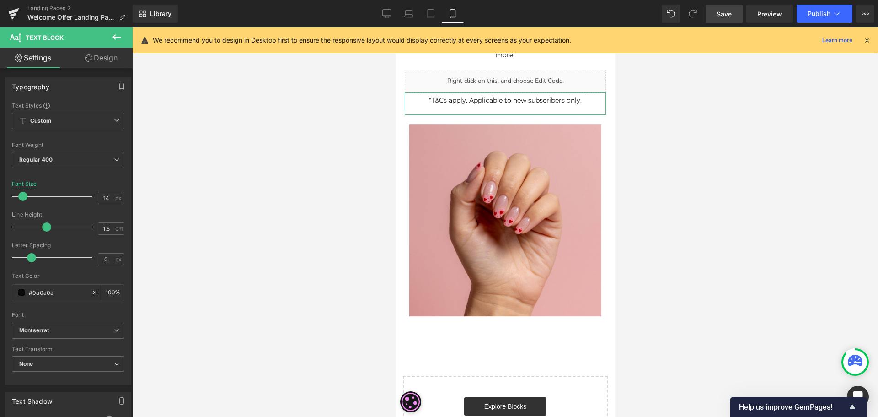
drag, startPoint x: 107, startPoint y: 57, endPoint x: 102, endPoint y: 80, distance: 23.8
click at [107, 57] on link "Design" at bounding box center [101, 58] width 66 height 21
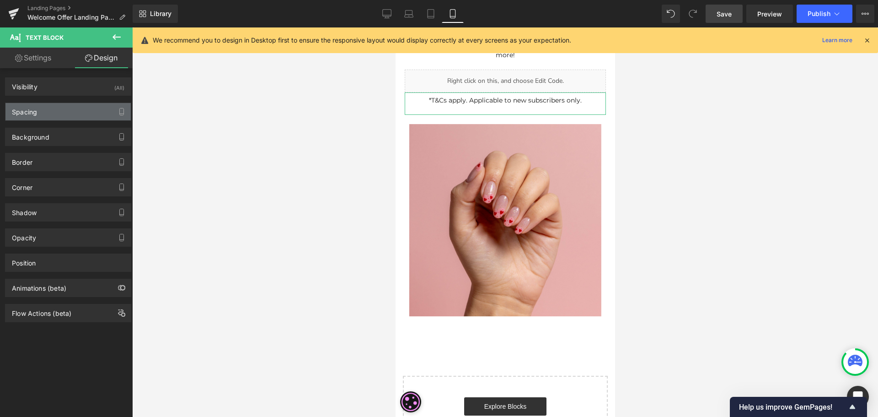
type input "0"
type input "7"
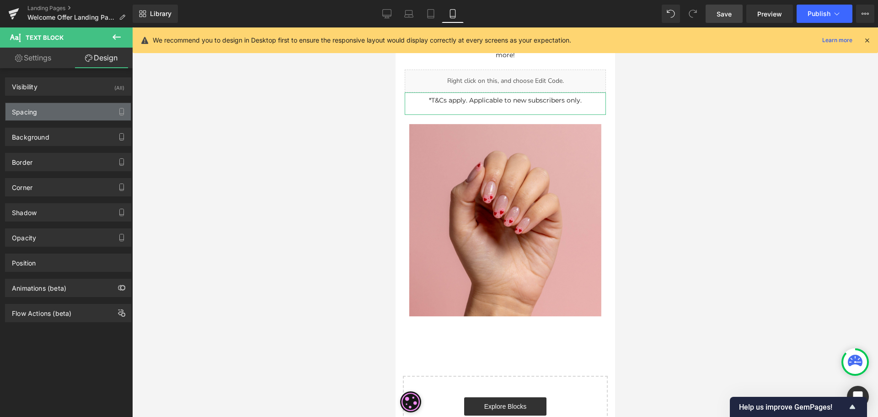
type input "0"
click at [83, 112] on div "Spacing" at bounding box center [67, 111] width 125 height 17
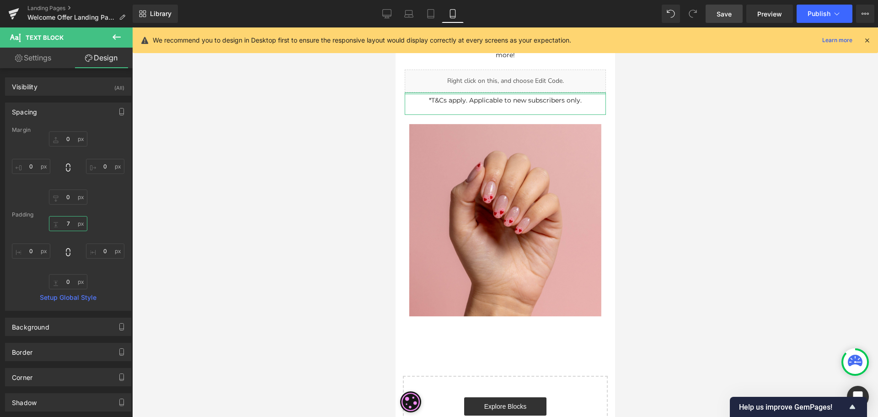
click at [72, 225] on input "7" at bounding box center [68, 223] width 38 height 15
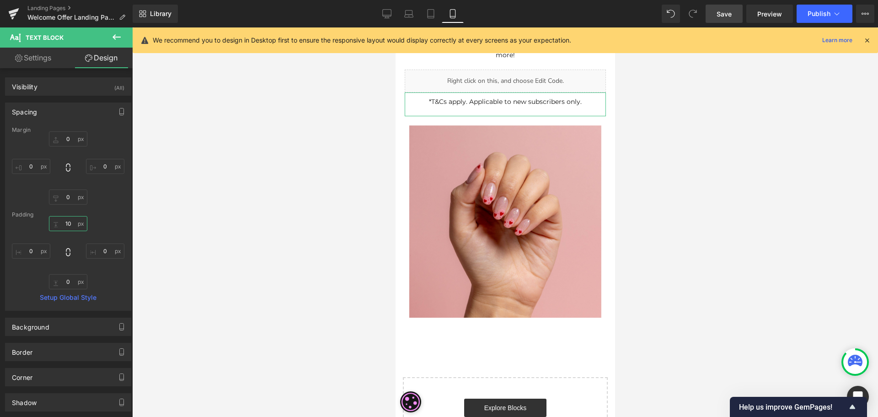
type input "1"
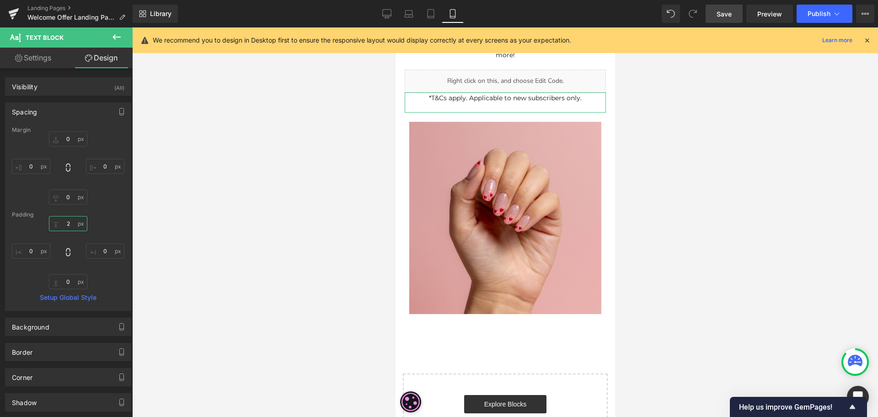
type input "20"
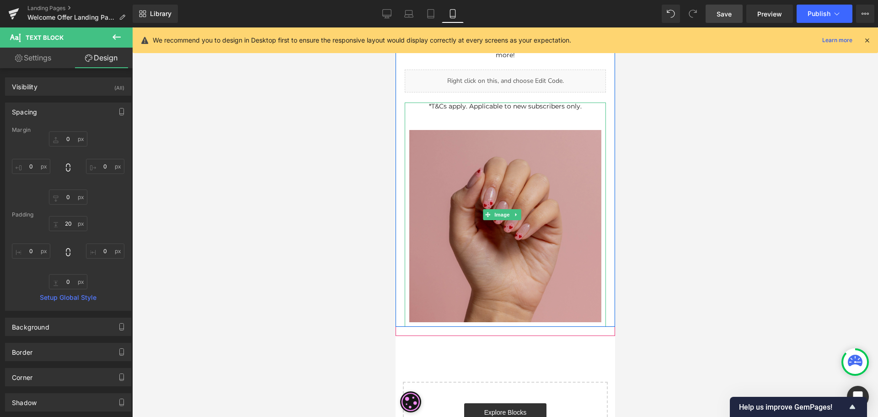
click at [492, 146] on img at bounding box center [504, 214] width 201 height 224
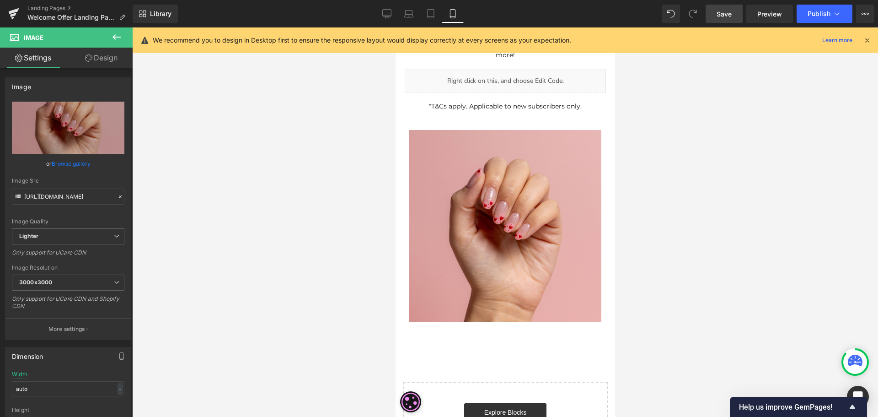
click at [735, 12] on link "Save" at bounding box center [724, 14] width 37 height 18
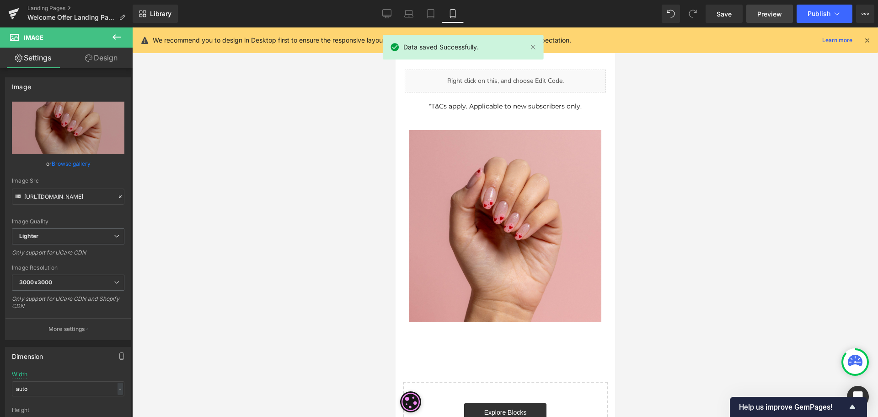
click at [783, 16] on link "Preview" at bounding box center [769, 14] width 47 height 18
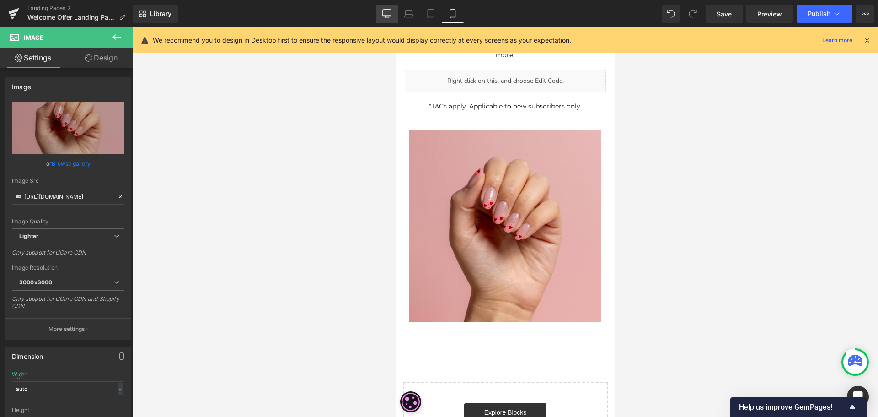
click at [388, 13] on icon at bounding box center [386, 13] width 9 height 9
type input "80"
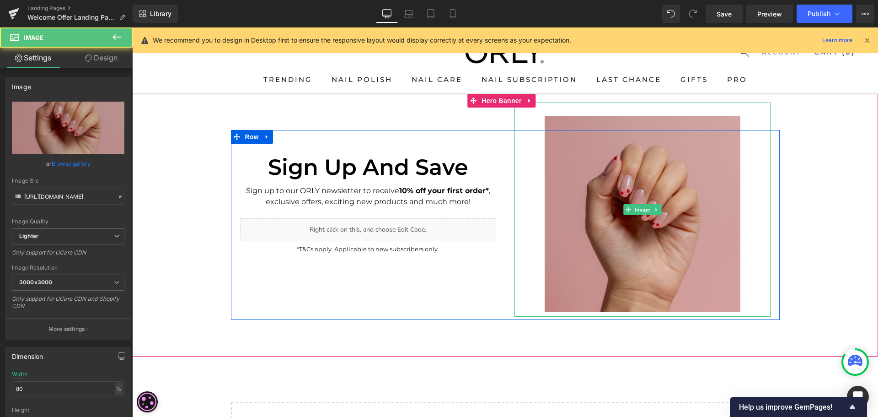
click at [601, 177] on img at bounding box center [642, 209] width 205 height 214
click at [571, 119] on img at bounding box center [642, 209] width 205 height 214
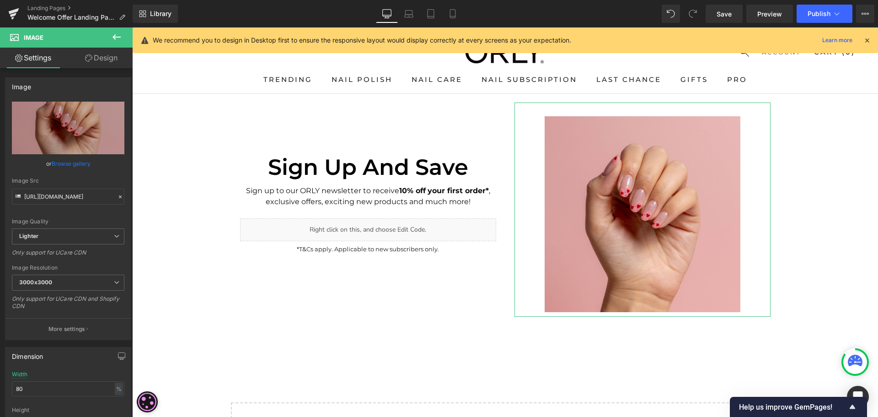
click at [98, 60] on link "Design" at bounding box center [101, 58] width 66 height 21
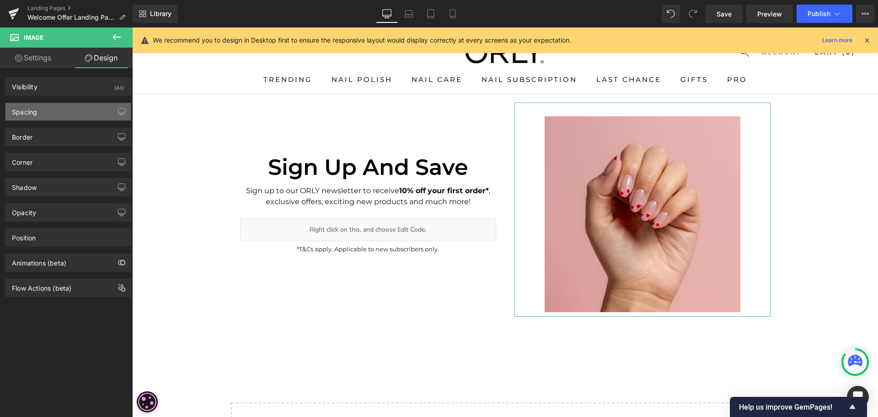
click at [69, 113] on div "Spacing" at bounding box center [67, 111] width 125 height 17
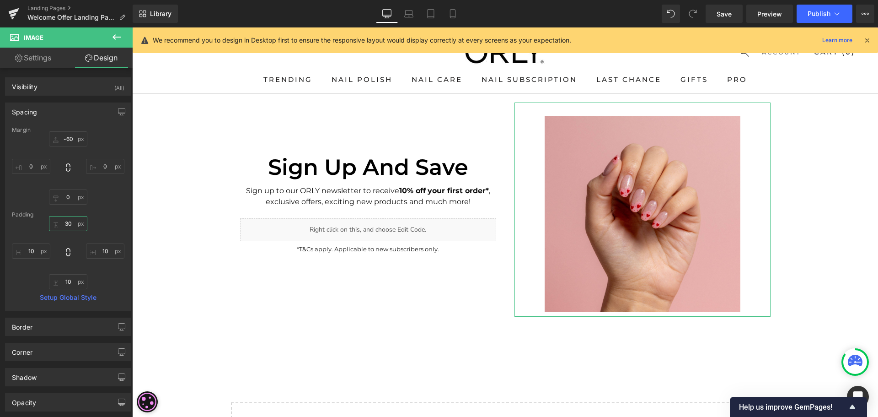
click at [69, 228] on input "30" at bounding box center [68, 223] width 38 height 15
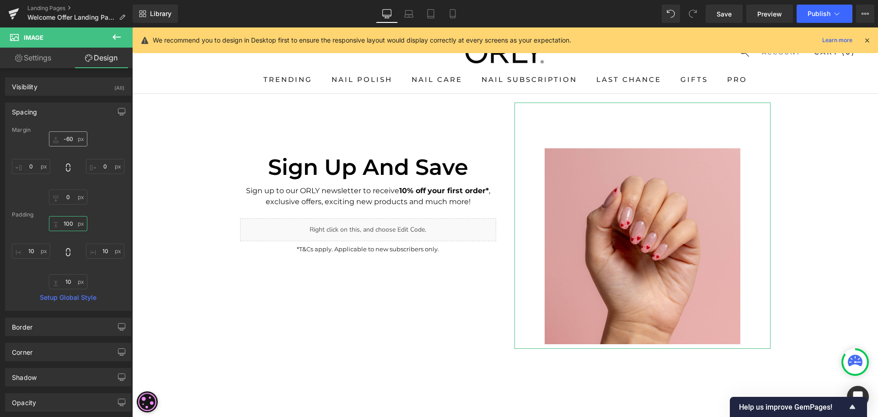
type input "100"
click at [62, 134] on input "-60" at bounding box center [68, 138] width 38 height 15
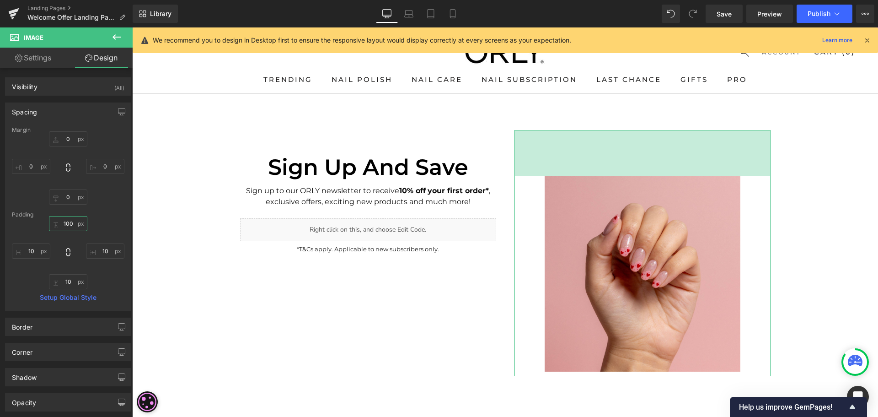
click at [72, 225] on input "100" at bounding box center [68, 223] width 38 height 15
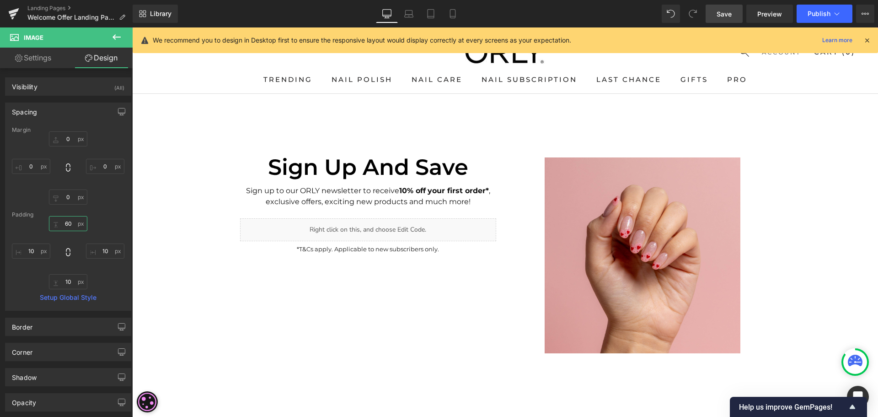
type input "60"
click at [723, 15] on span "Save" at bounding box center [724, 14] width 15 height 10
click at [400, 19] on link "Laptop" at bounding box center [399, 14] width 22 height 18
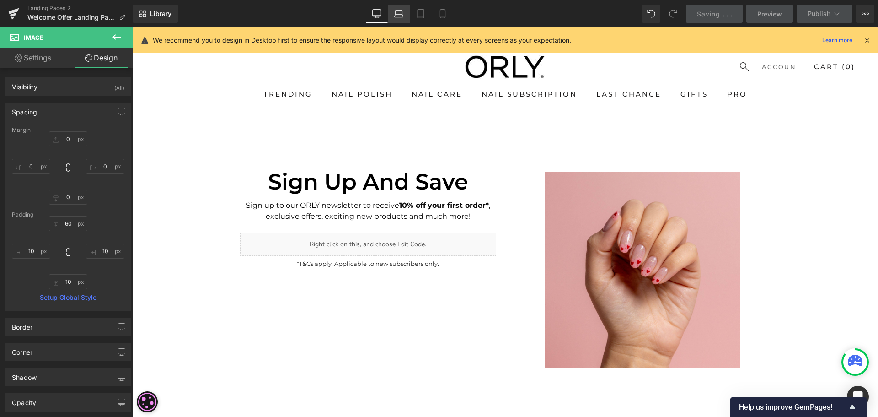
type input "0"
type input "31.9199"
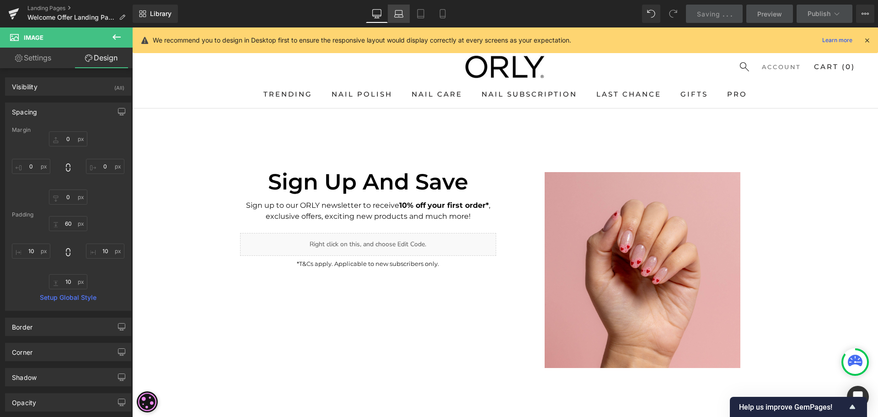
type input "5.31998"
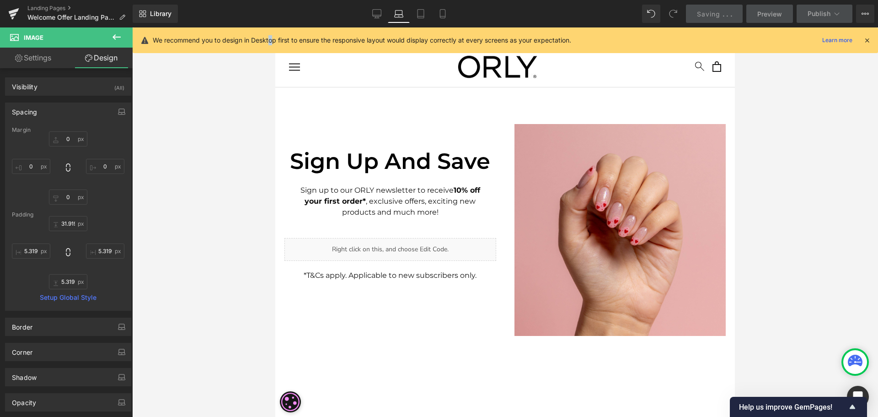
drag, startPoint x: 271, startPoint y: 45, endPoint x: 251, endPoint y: 75, distance: 35.3
click at [267, 53] on div "We recommend you to design in Desktop first to ensure the responsive layout wou…" at bounding box center [505, 40] width 745 height 26
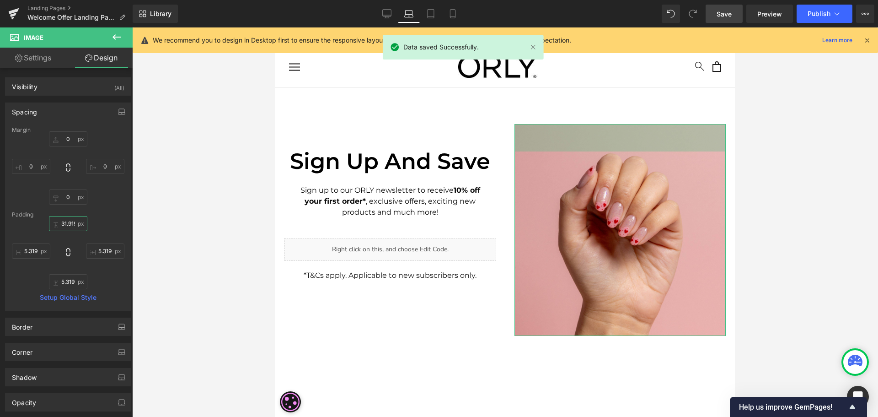
click at [64, 222] on input "31.9199" at bounding box center [68, 223] width 38 height 15
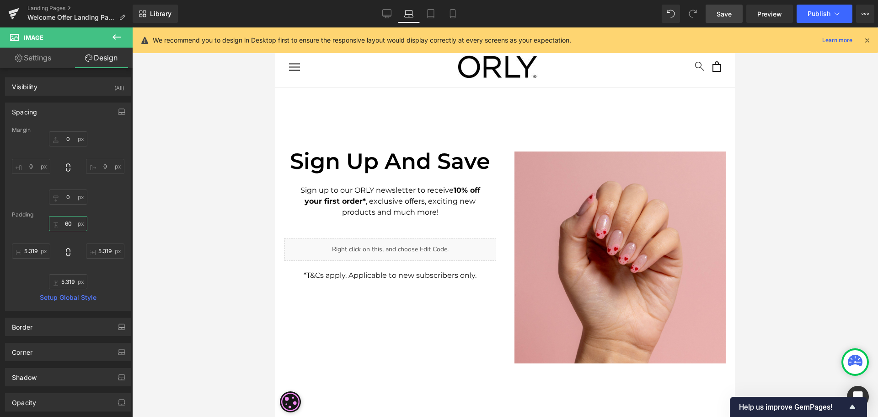
type input "60"
click at [733, 13] on link "Save" at bounding box center [724, 14] width 37 height 18
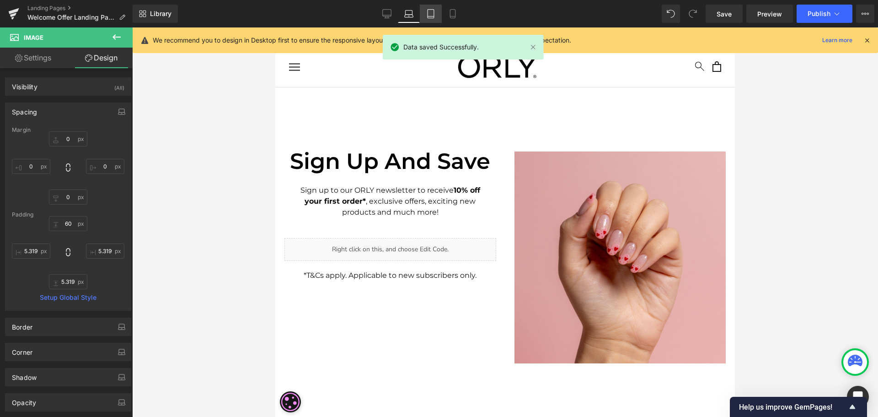
click at [428, 11] on icon at bounding box center [430, 13] width 9 height 9
type input "0"
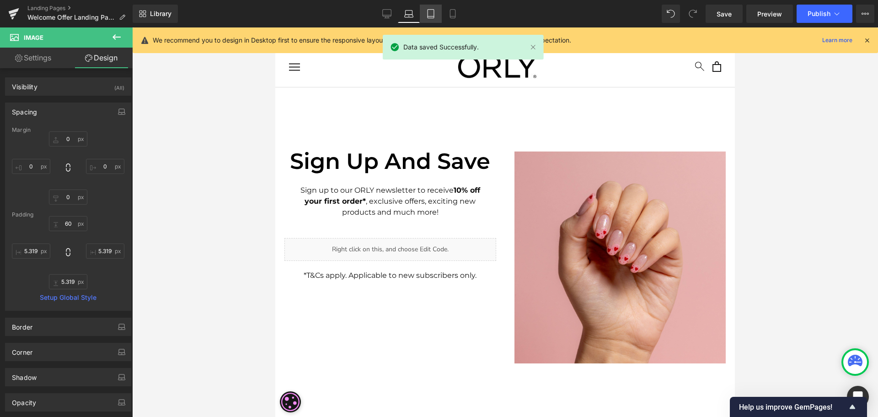
type input "50.64"
type input "4.68002"
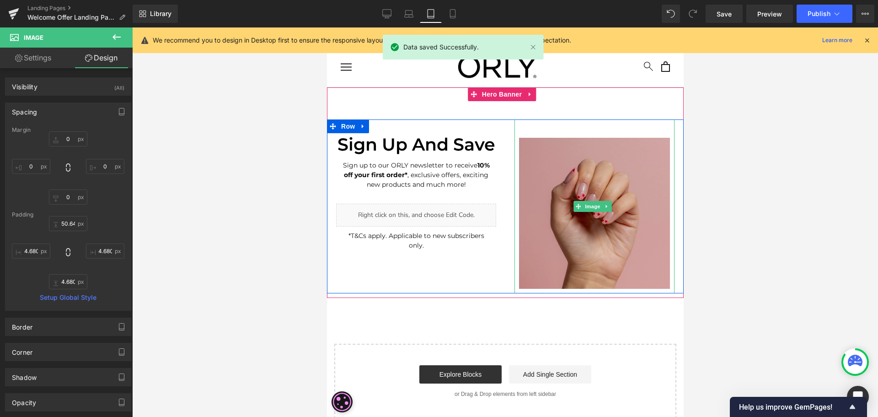
click at [556, 209] on img at bounding box center [594, 206] width 160 height 174
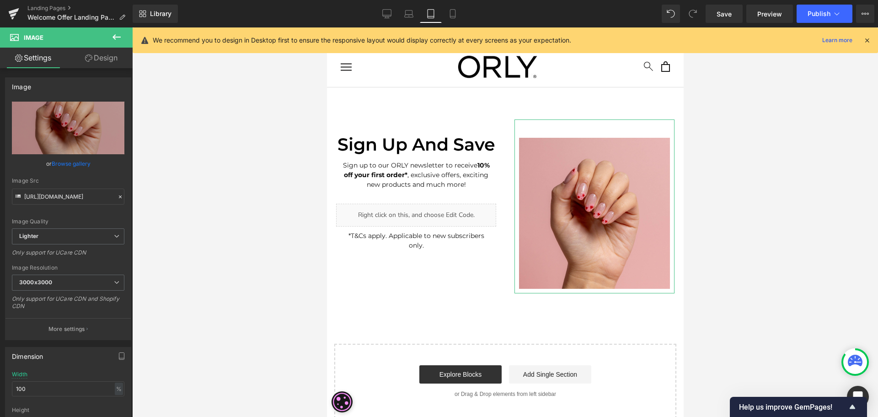
click at [104, 59] on link "Design" at bounding box center [101, 58] width 66 height 21
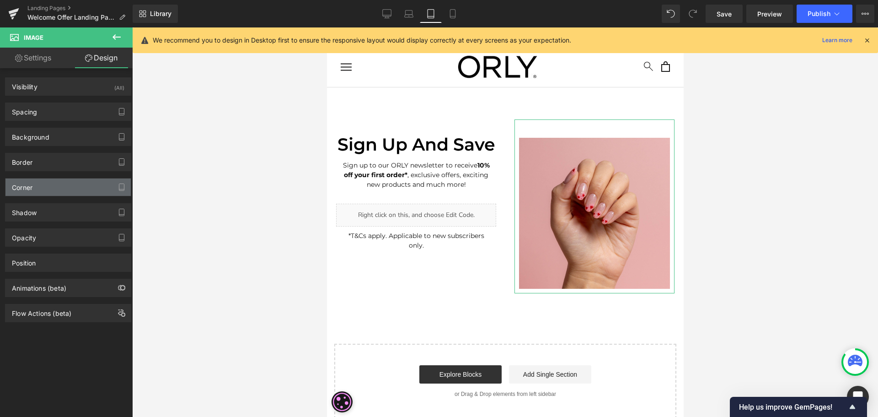
type input "0"
type input "40"
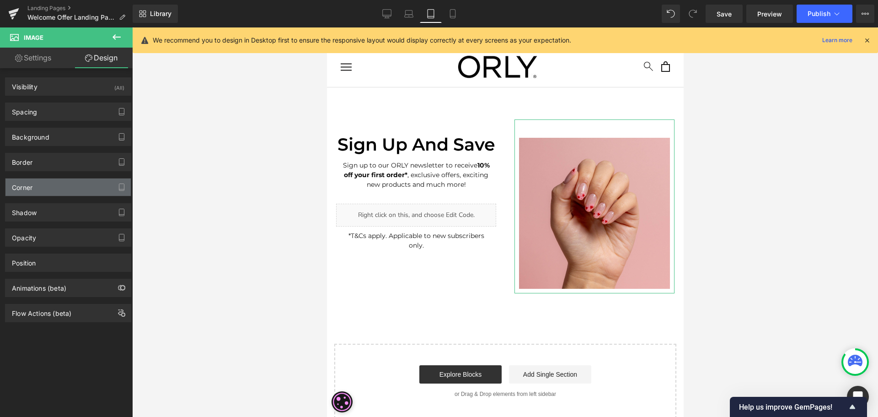
type input "10"
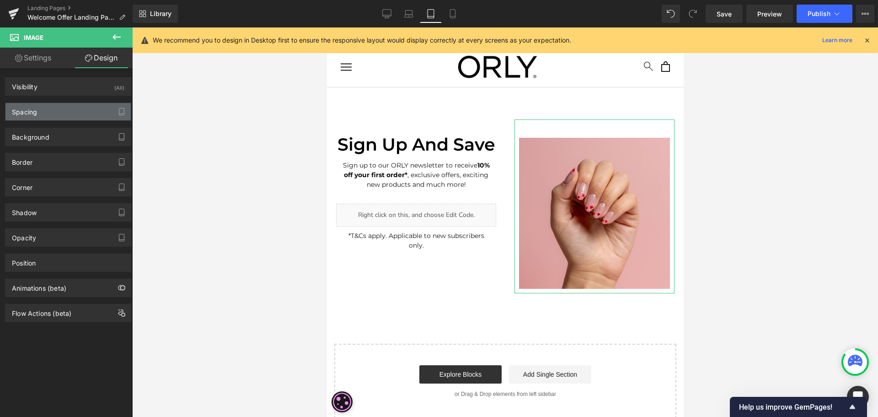
click at [64, 119] on div "Spacing" at bounding box center [67, 111] width 125 height 17
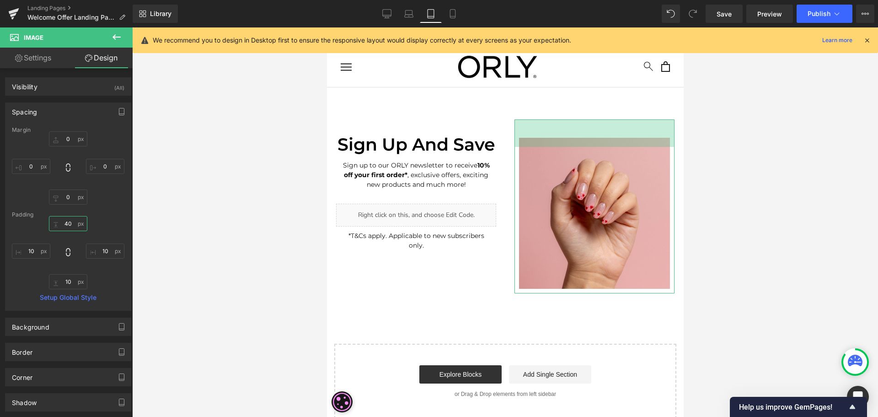
click at [64, 221] on input "40" at bounding box center [68, 223] width 38 height 15
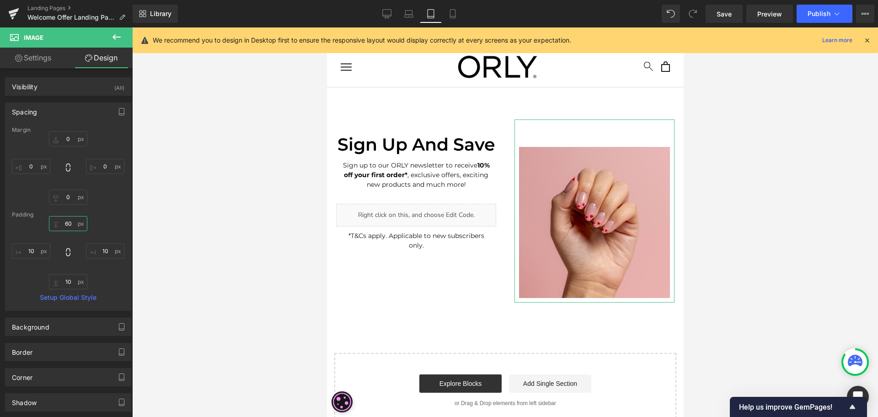
click at [66, 222] on input "60" at bounding box center [68, 223] width 38 height 15
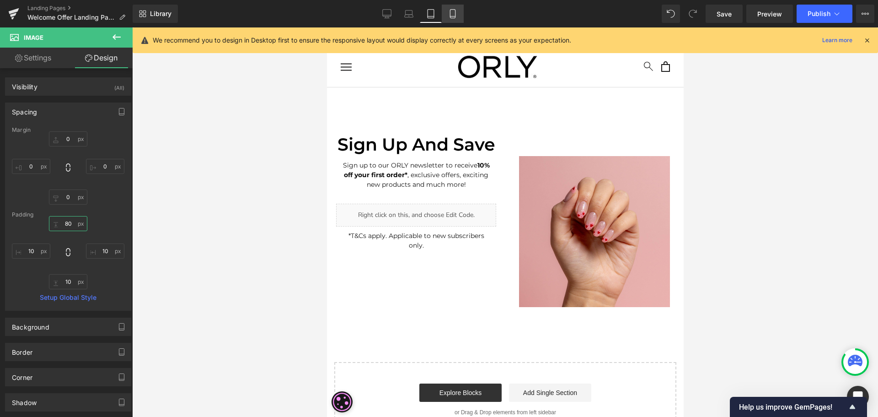
type input "80"
click at [452, 11] on icon at bounding box center [452, 13] width 9 height 9
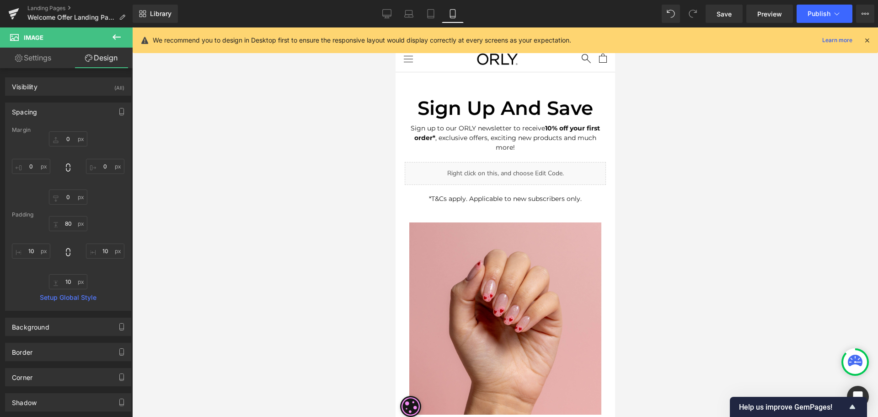
type input "-40"
type input "0"
type input "68.3999"
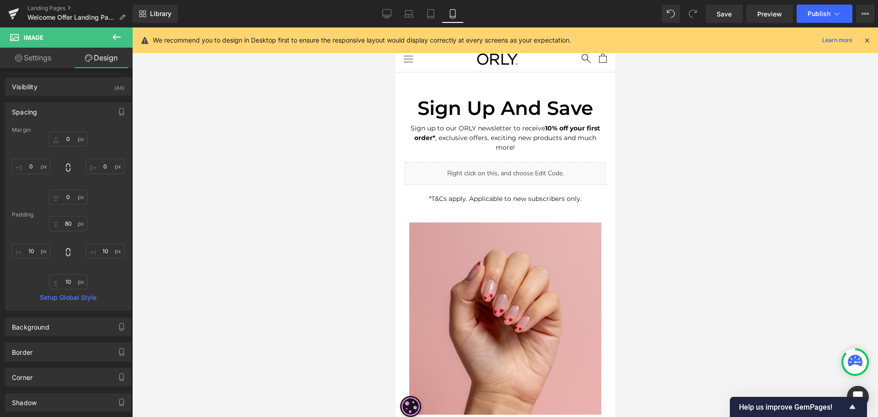
type input "10"
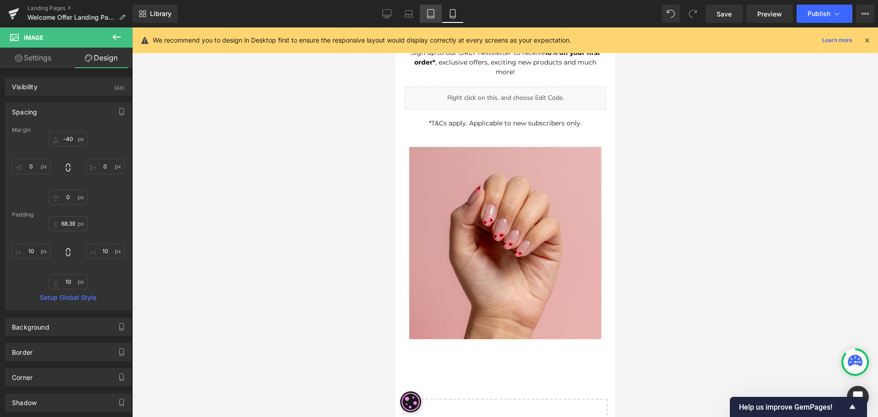
click at [434, 14] on icon at bounding box center [431, 14] width 6 height 9
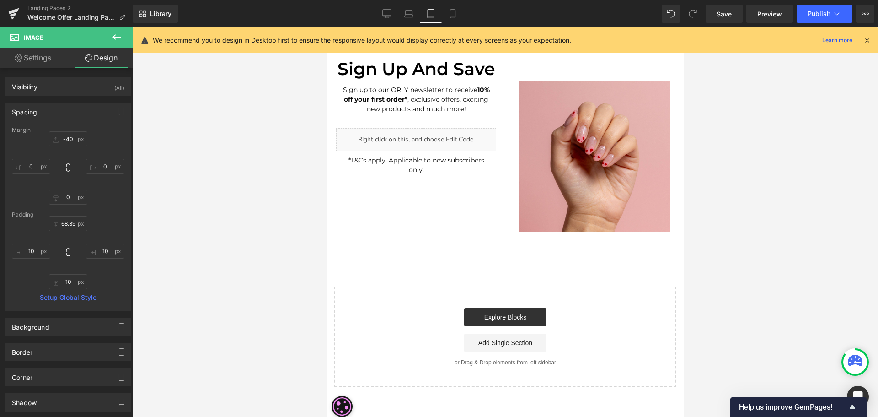
type input "0"
type input "69.3461"
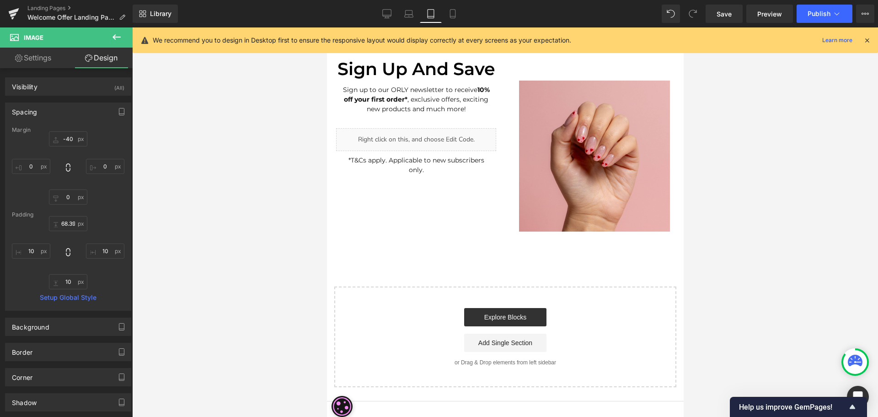
type input "10"
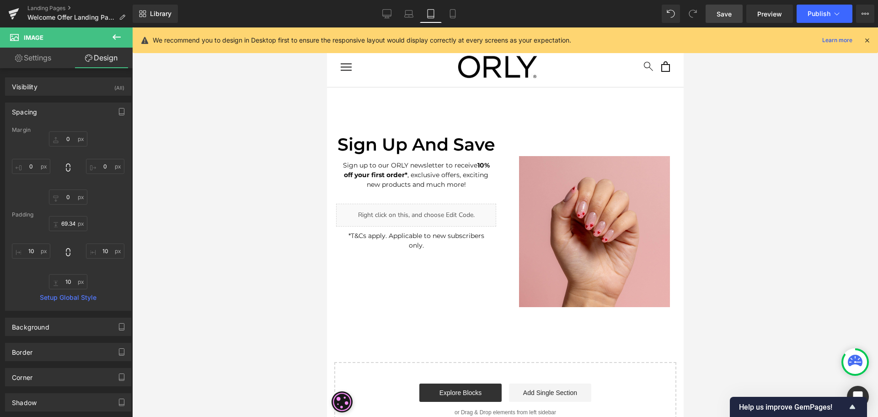
click at [727, 16] on span "Save" at bounding box center [724, 14] width 15 height 10
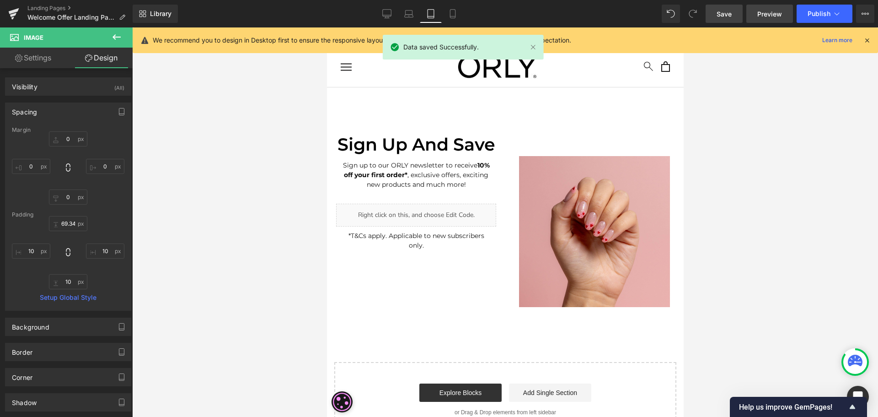
click at [770, 14] on span "Preview" at bounding box center [769, 14] width 25 height 10
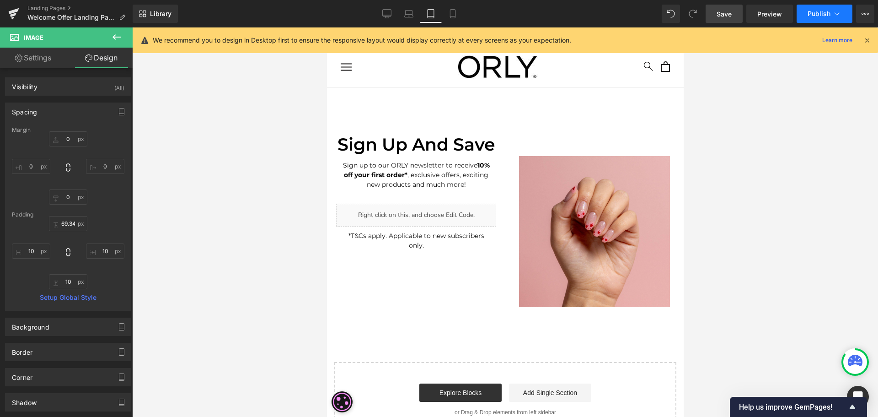
click at [813, 16] on span "Publish" at bounding box center [819, 13] width 23 height 7
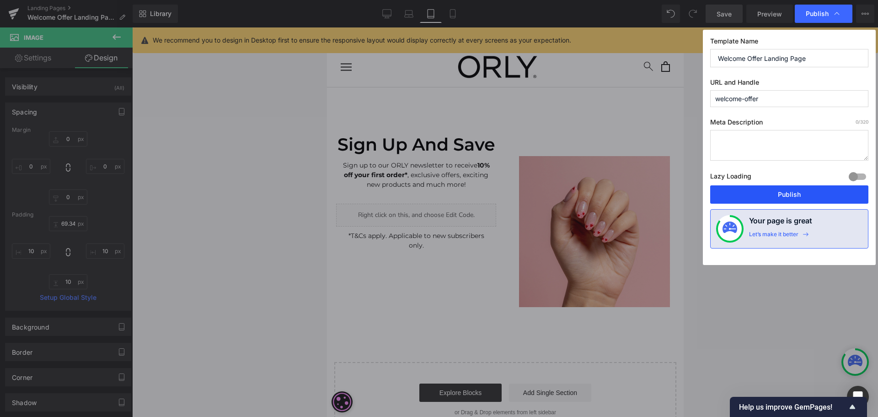
click at [801, 195] on button "Publish" at bounding box center [789, 194] width 158 height 18
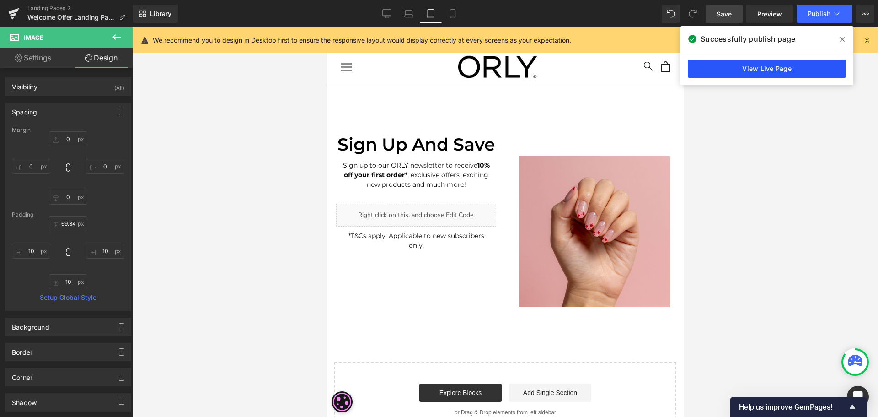
click at [773, 70] on link "View Live Page" at bounding box center [767, 68] width 158 height 18
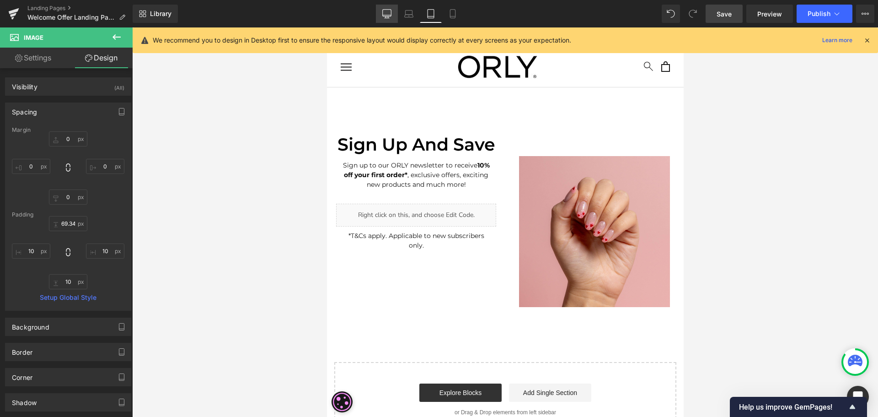
click at [386, 17] on icon at bounding box center [386, 13] width 9 height 9
type input "0"
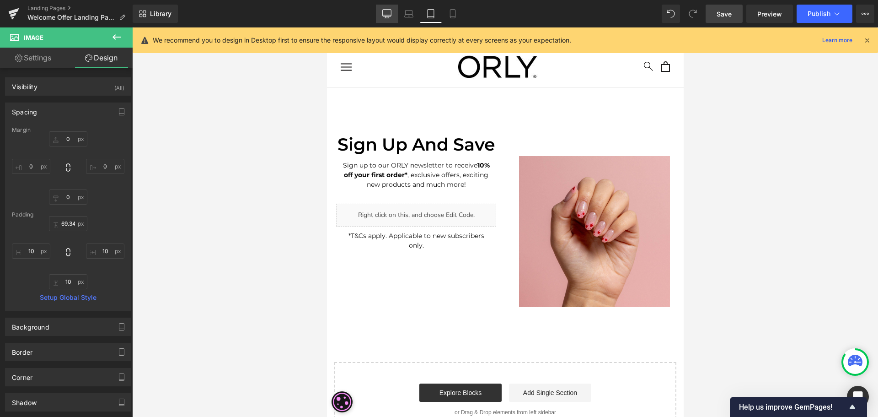
type input "68.5065"
type input "10"
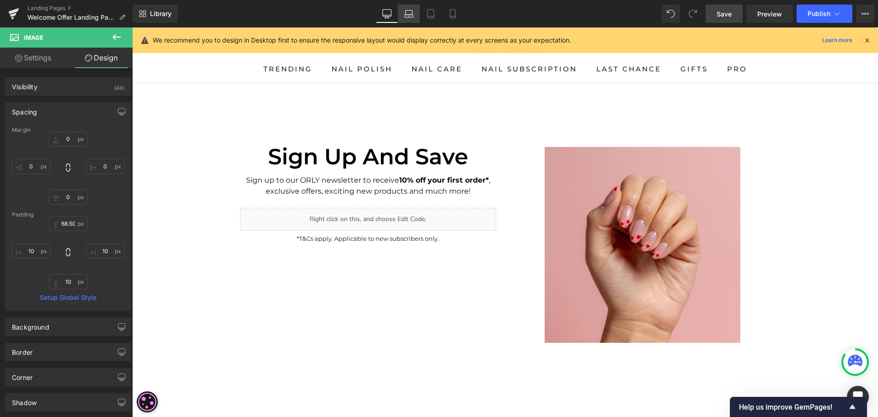
click at [404, 17] on link "Laptop" at bounding box center [409, 14] width 22 height 18
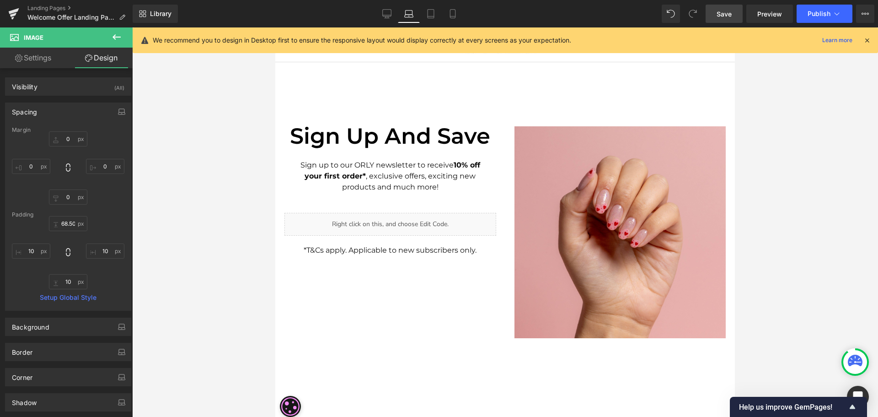
type input "0"
type input "60"
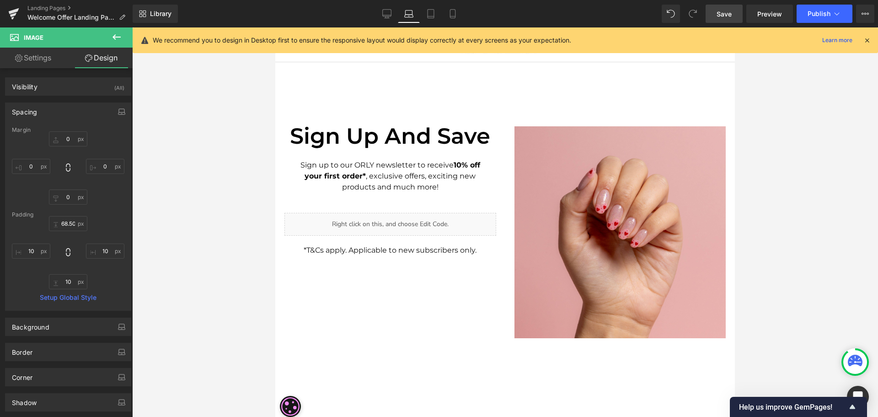
type input "4.24732"
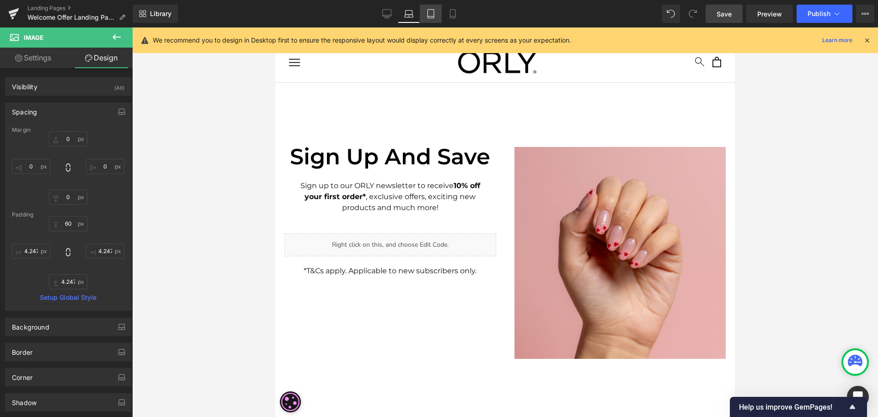
click at [428, 12] on icon at bounding box center [430, 13] width 9 height 9
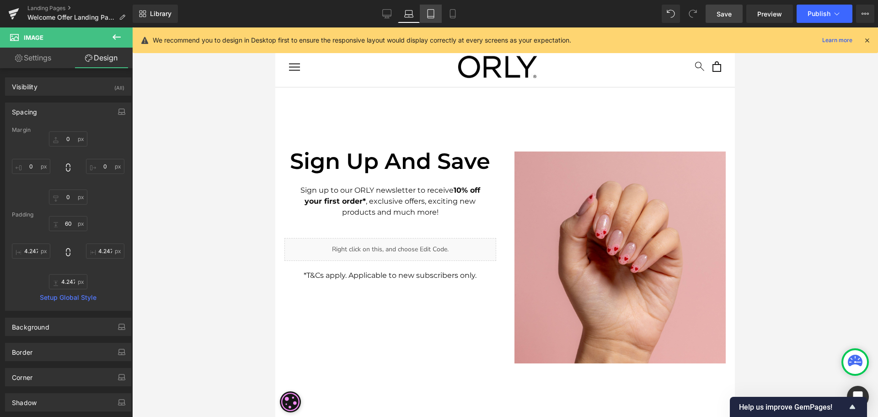
type input "0"
type input "69.36"
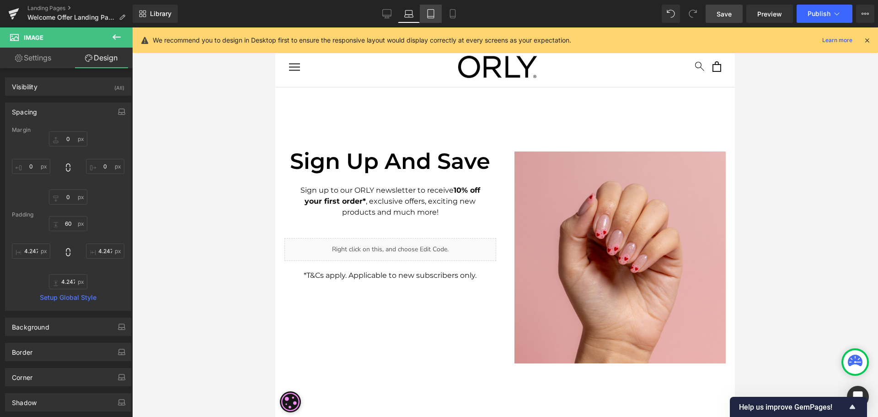
type input "4.68002"
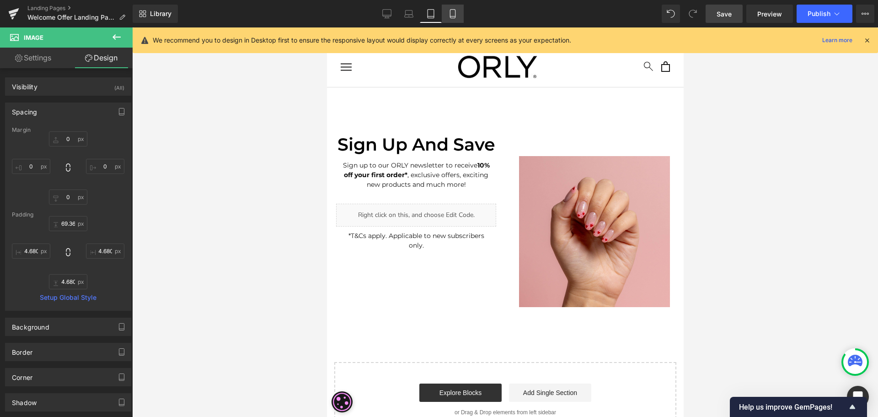
click at [452, 14] on icon at bounding box center [452, 13] width 9 height 9
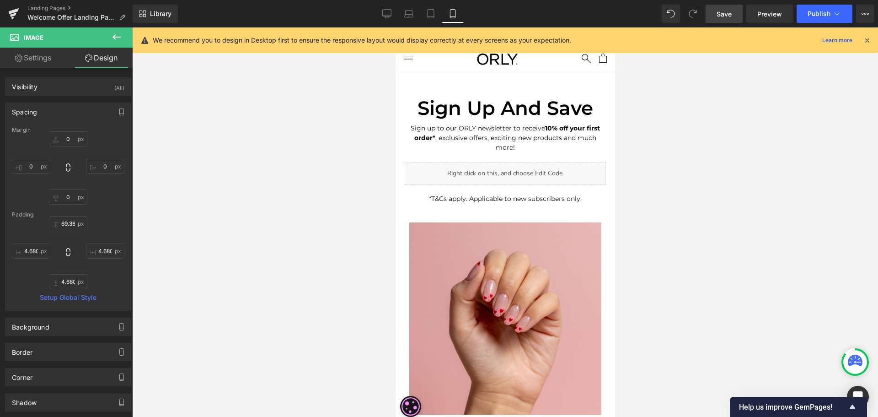
type input "-40"
type input "0"
type input "68.4709"
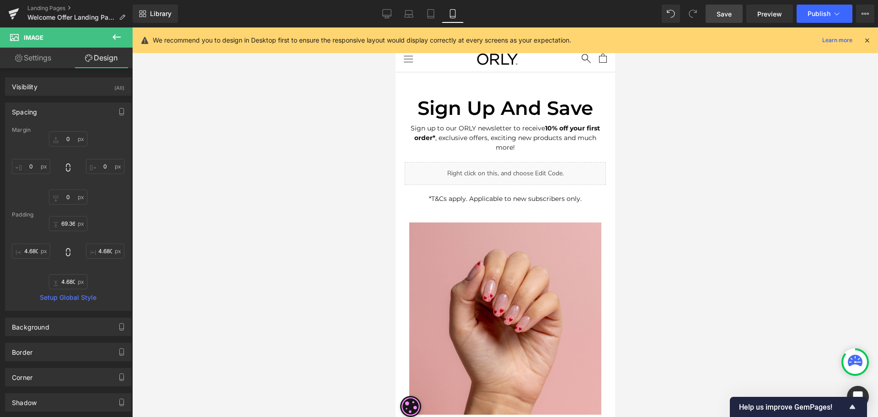
type input "10"
